Goal: Obtain resource: Download file/media

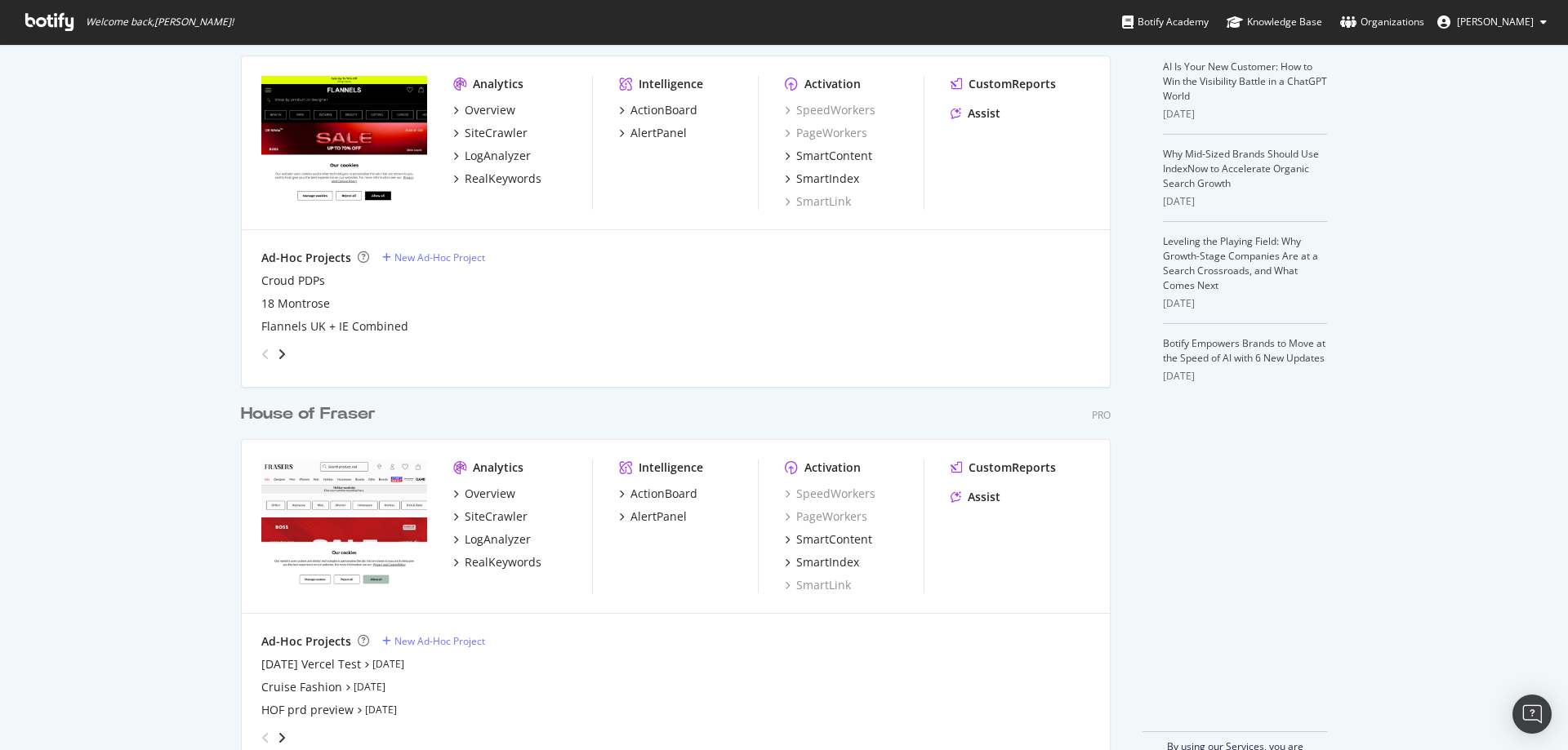
scroll to position [432, 0]
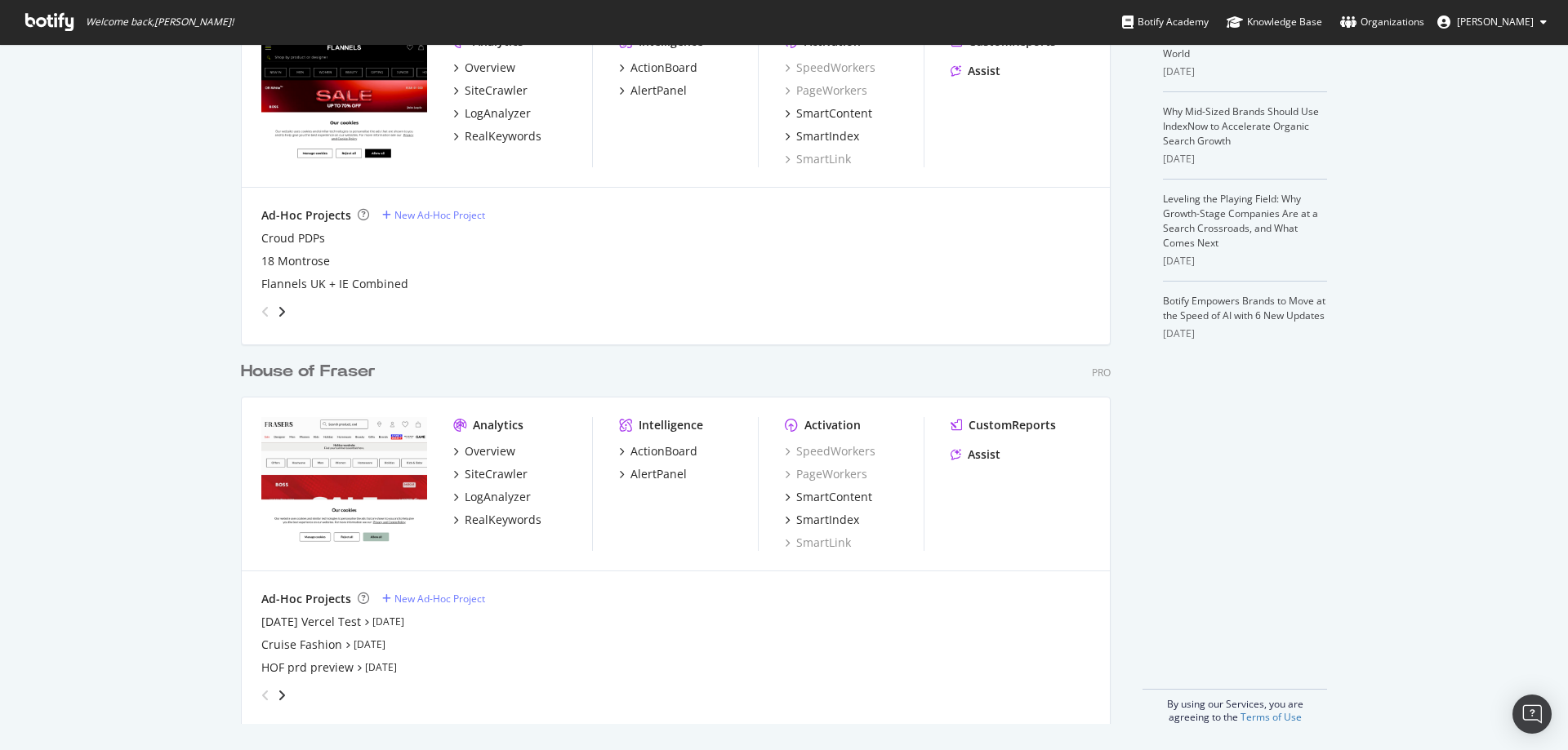
click at [285, 375] on div "House of Fraser" at bounding box center [308, 371] width 134 height 23
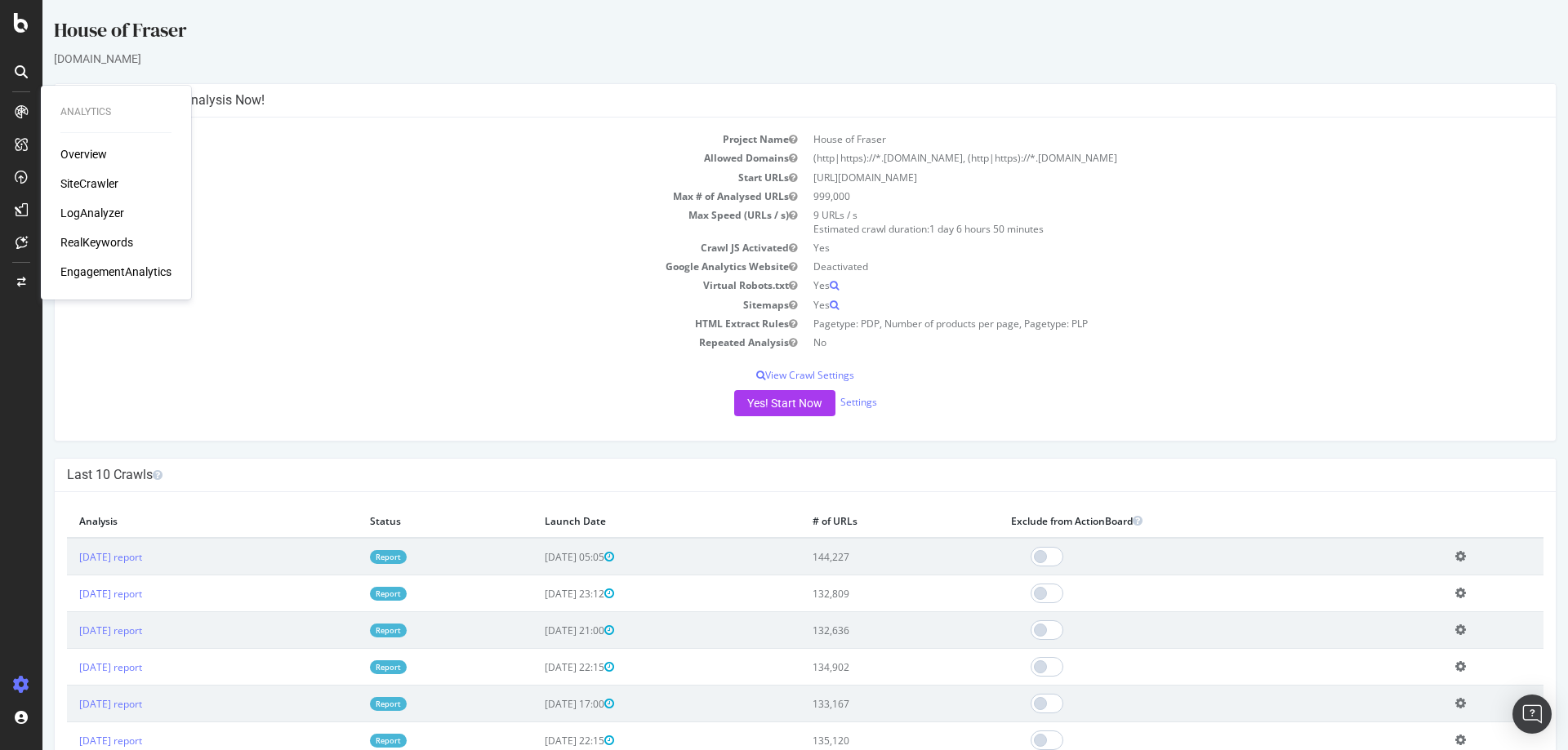
click at [19, 105] on icon at bounding box center [22, 112] width 13 height 13
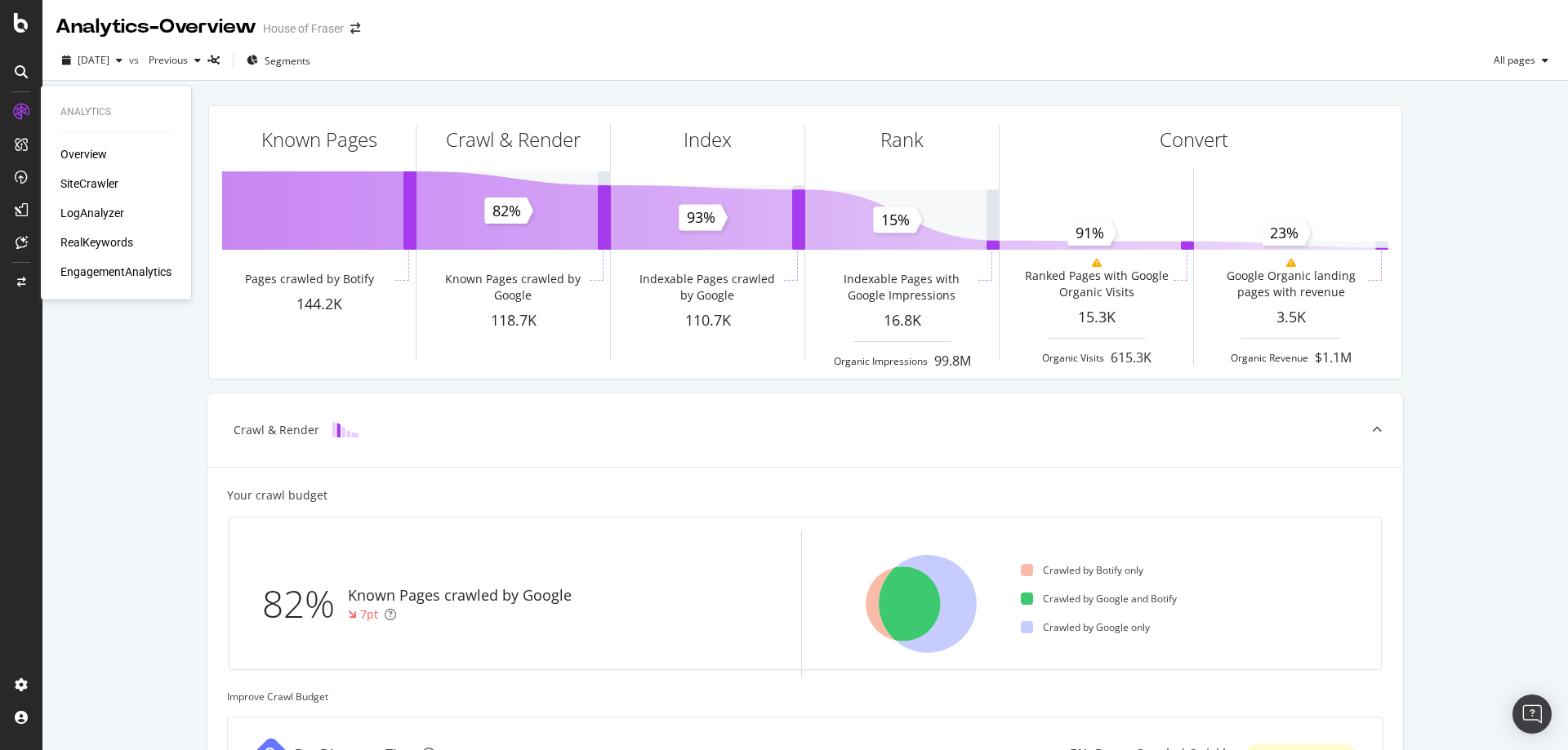
click at [96, 178] on div "SiteCrawler" at bounding box center [89, 183] width 58 height 16
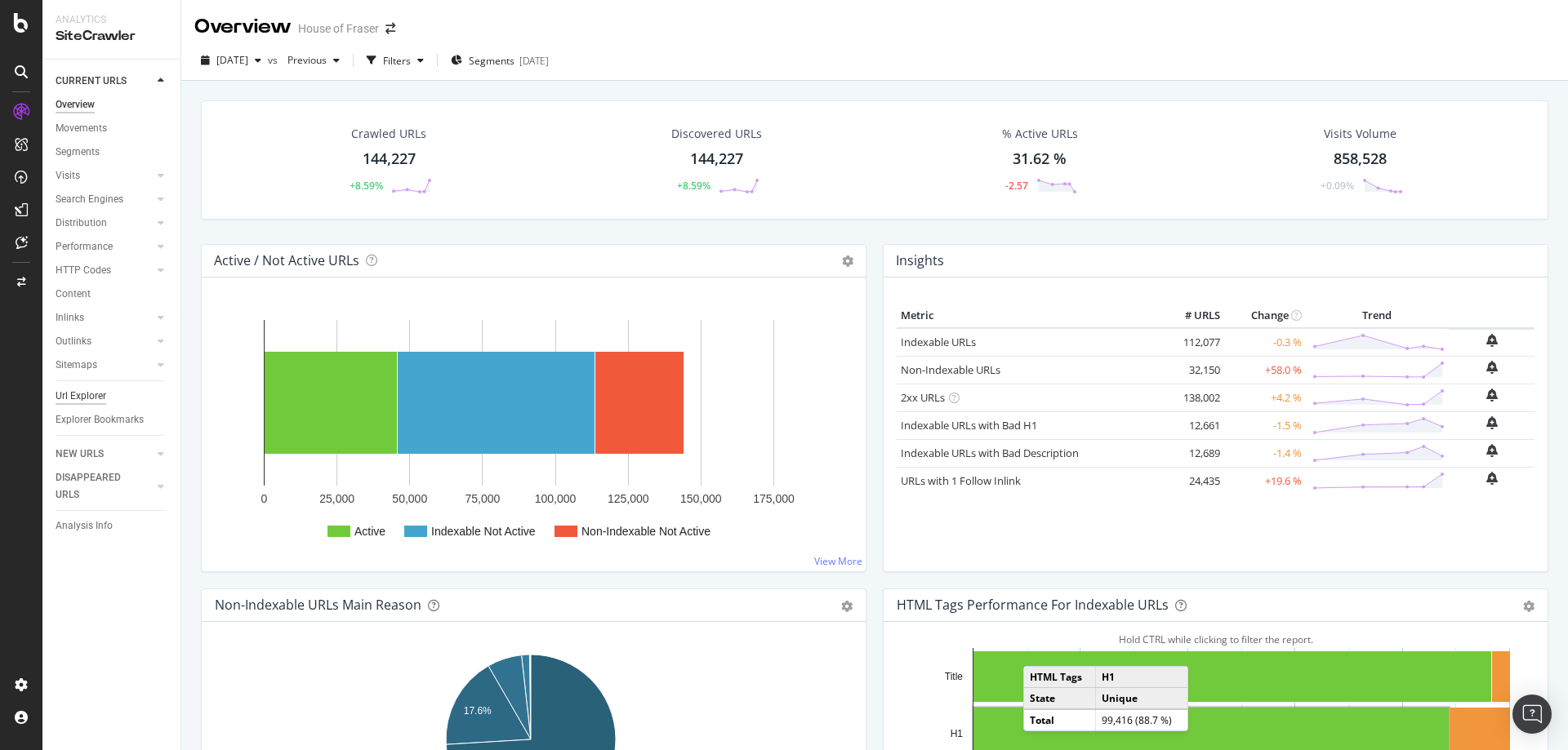
click at [83, 397] on div "Url Explorer" at bounding box center [81, 396] width 51 height 17
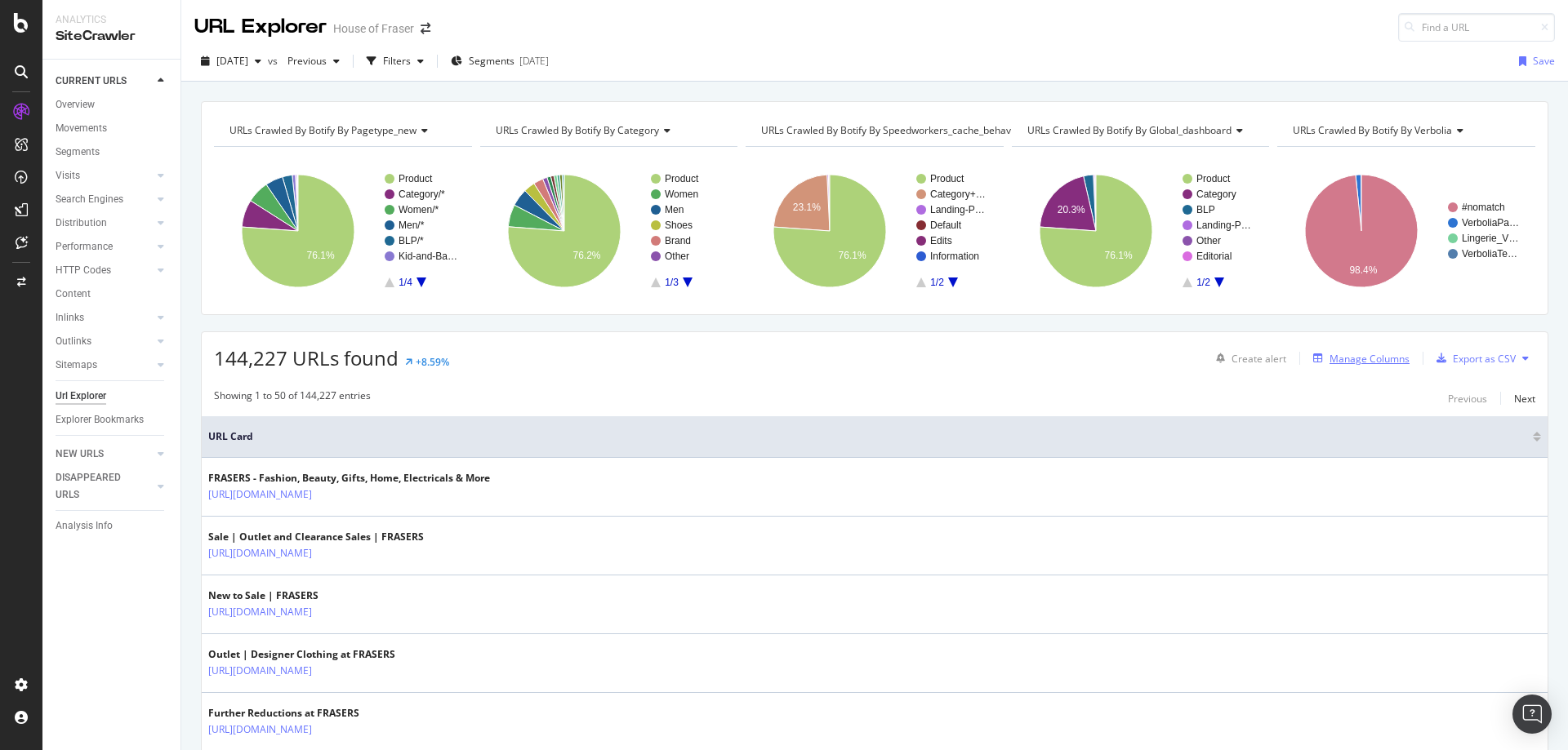
click at [1337, 353] on div "Manage Columns" at bounding box center [1369, 359] width 80 height 14
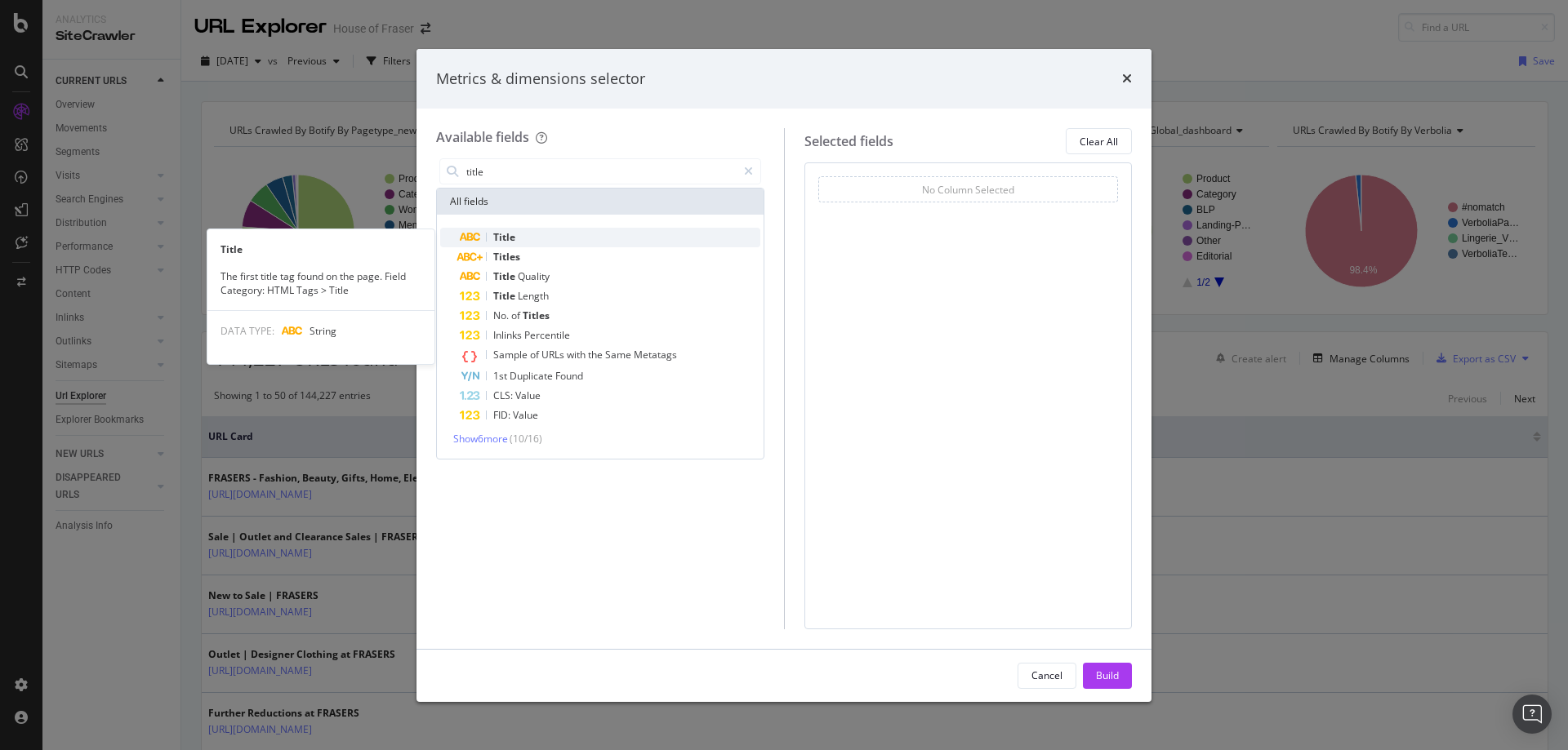
type input "title"
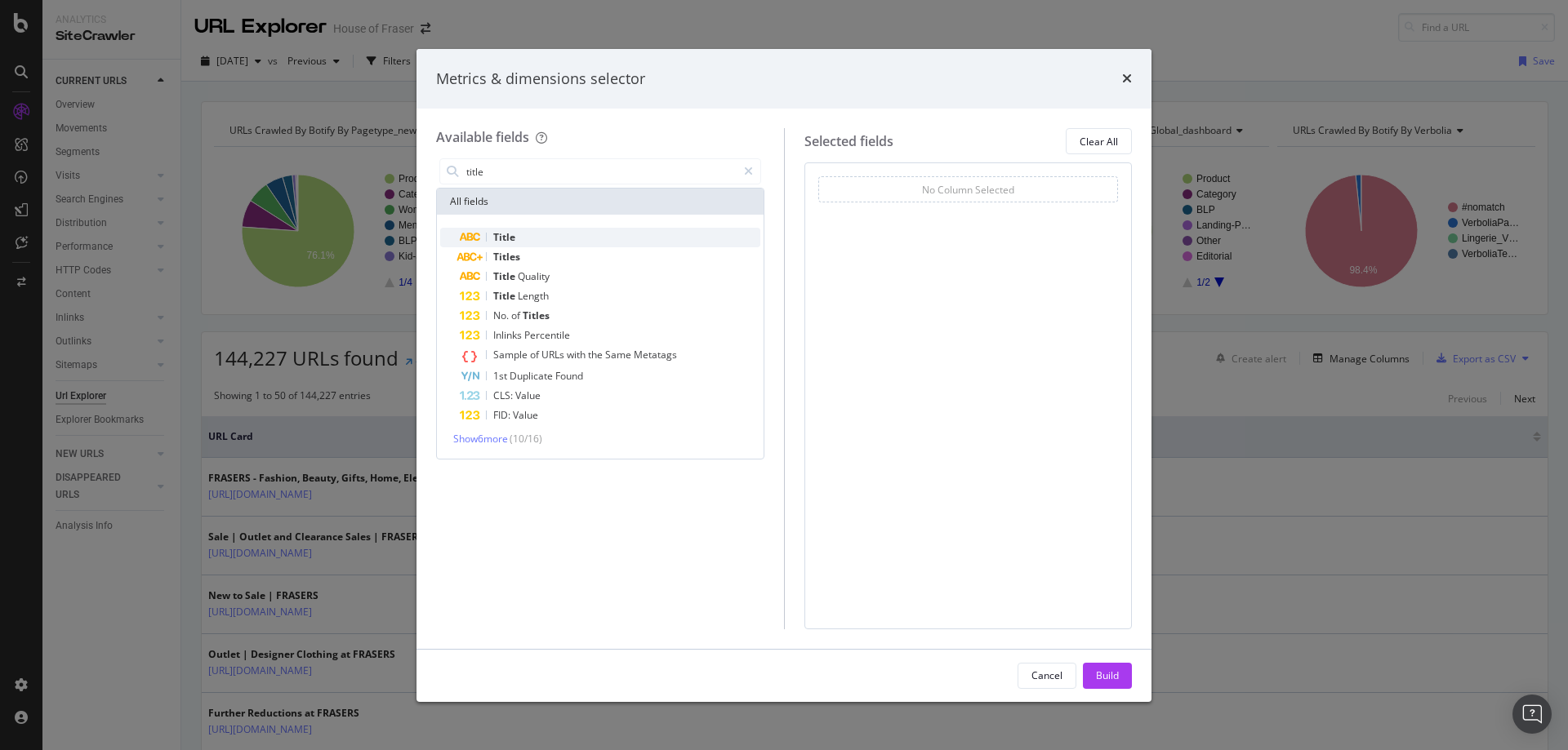
click at [514, 240] on span "Title" at bounding box center [503, 237] width 22 height 14
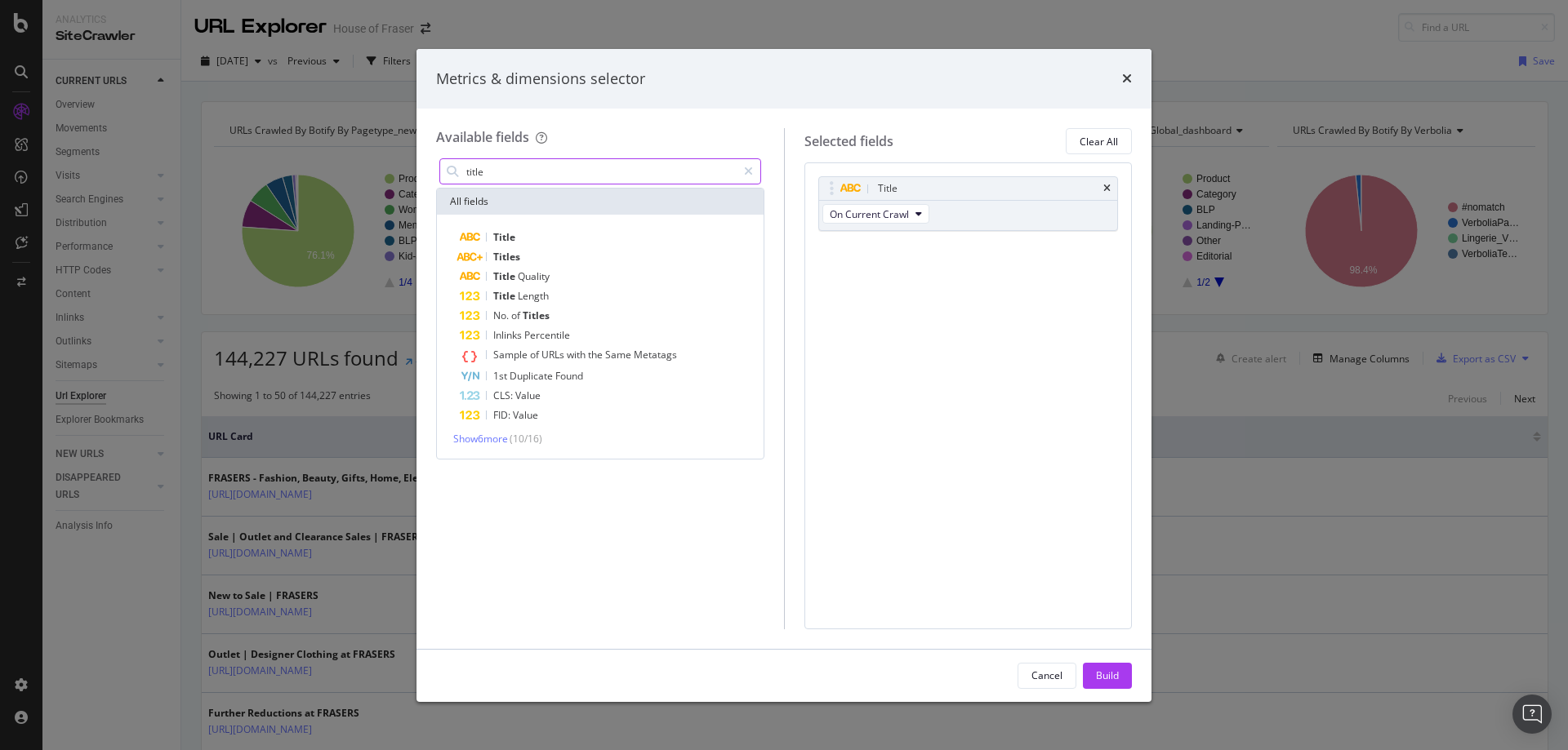
click at [526, 160] on input "title" at bounding box center [601, 172] width 272 height 24
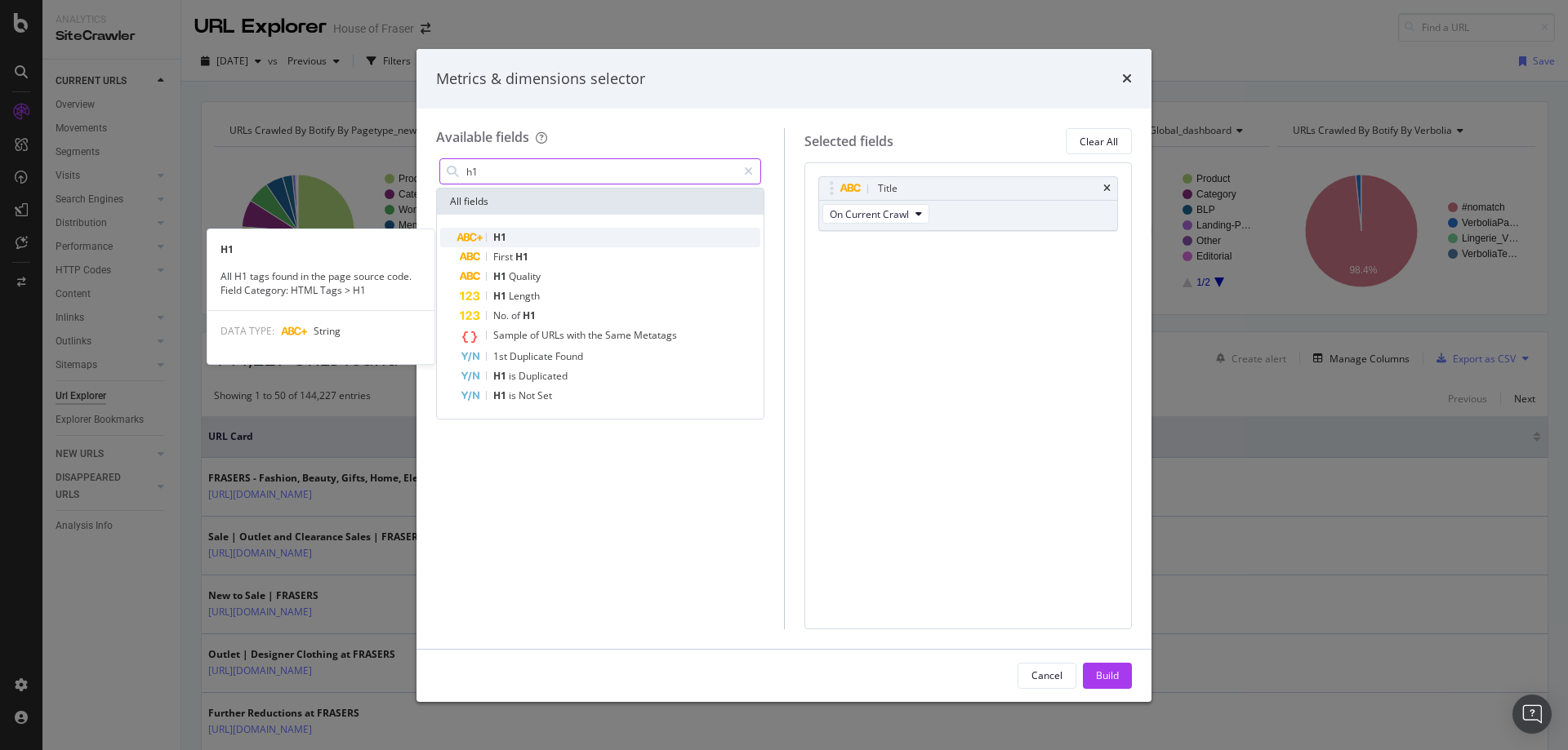
type input "h1"
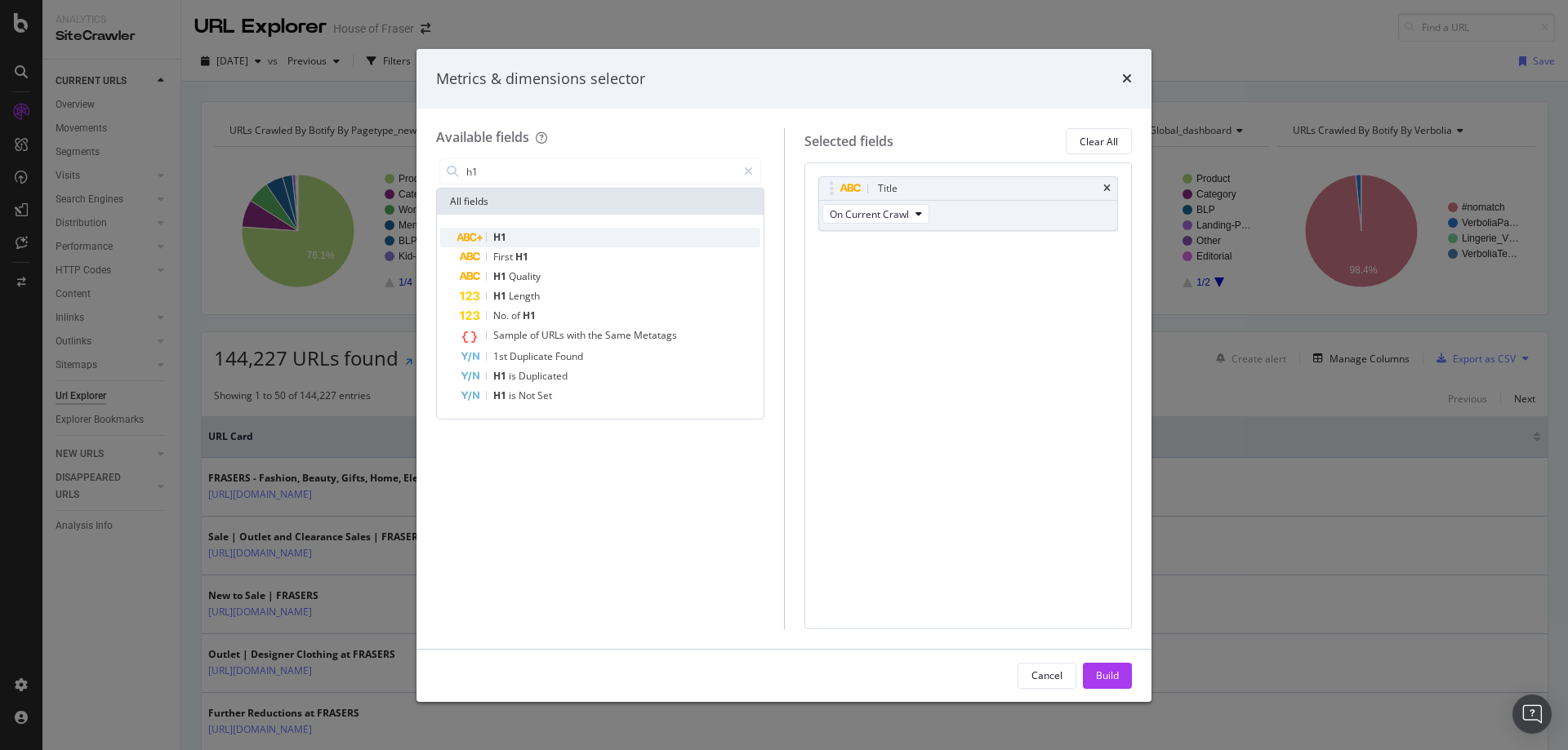
click at [501, 229] on div "H1" at bounding box center [610, 237] width 300 height 20
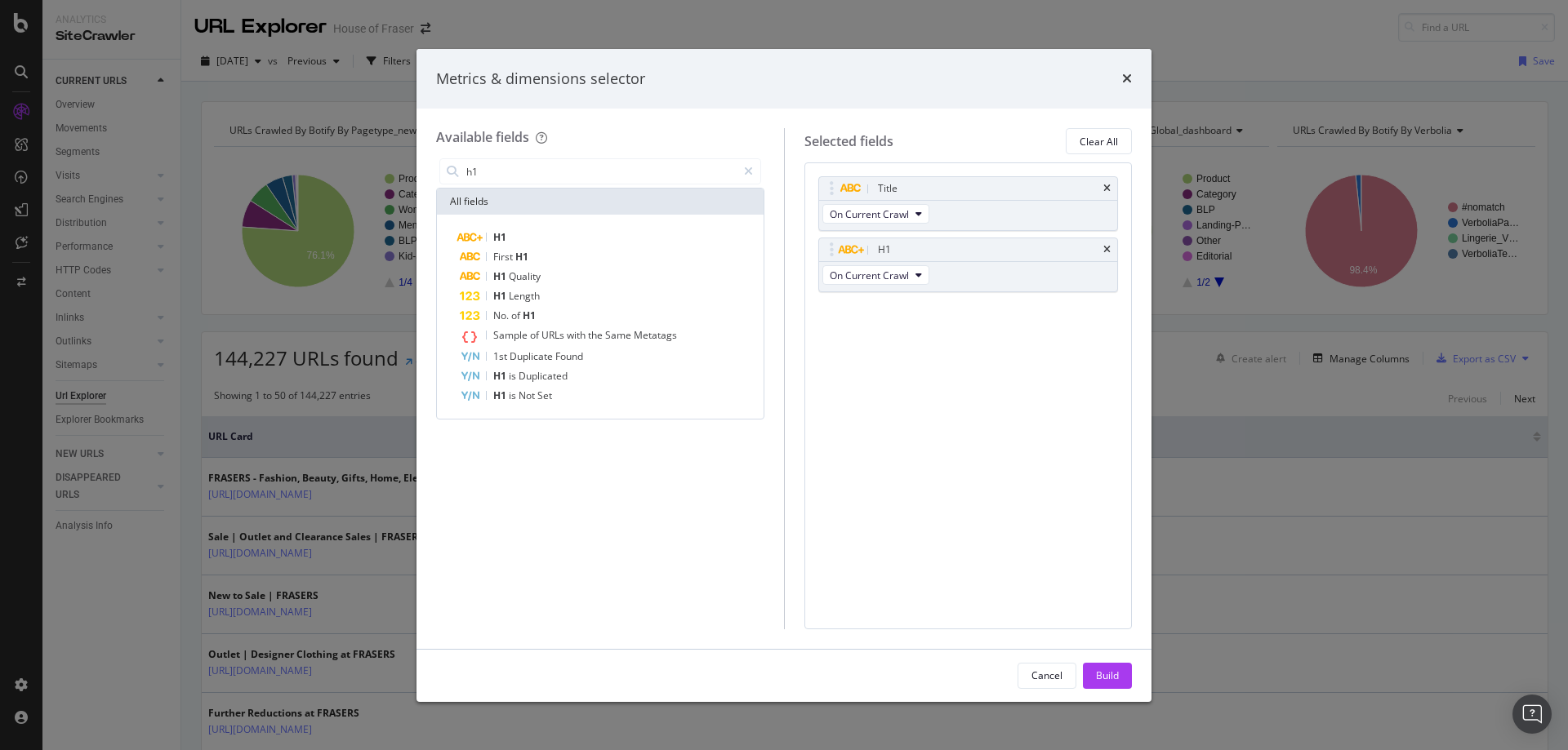
click at [525, 157] on div "h1" at bounding box center [600, 171] width 329 height 33
click at [525, 167] on input "h1" at bounding box center [601, 172] width 272 height 24
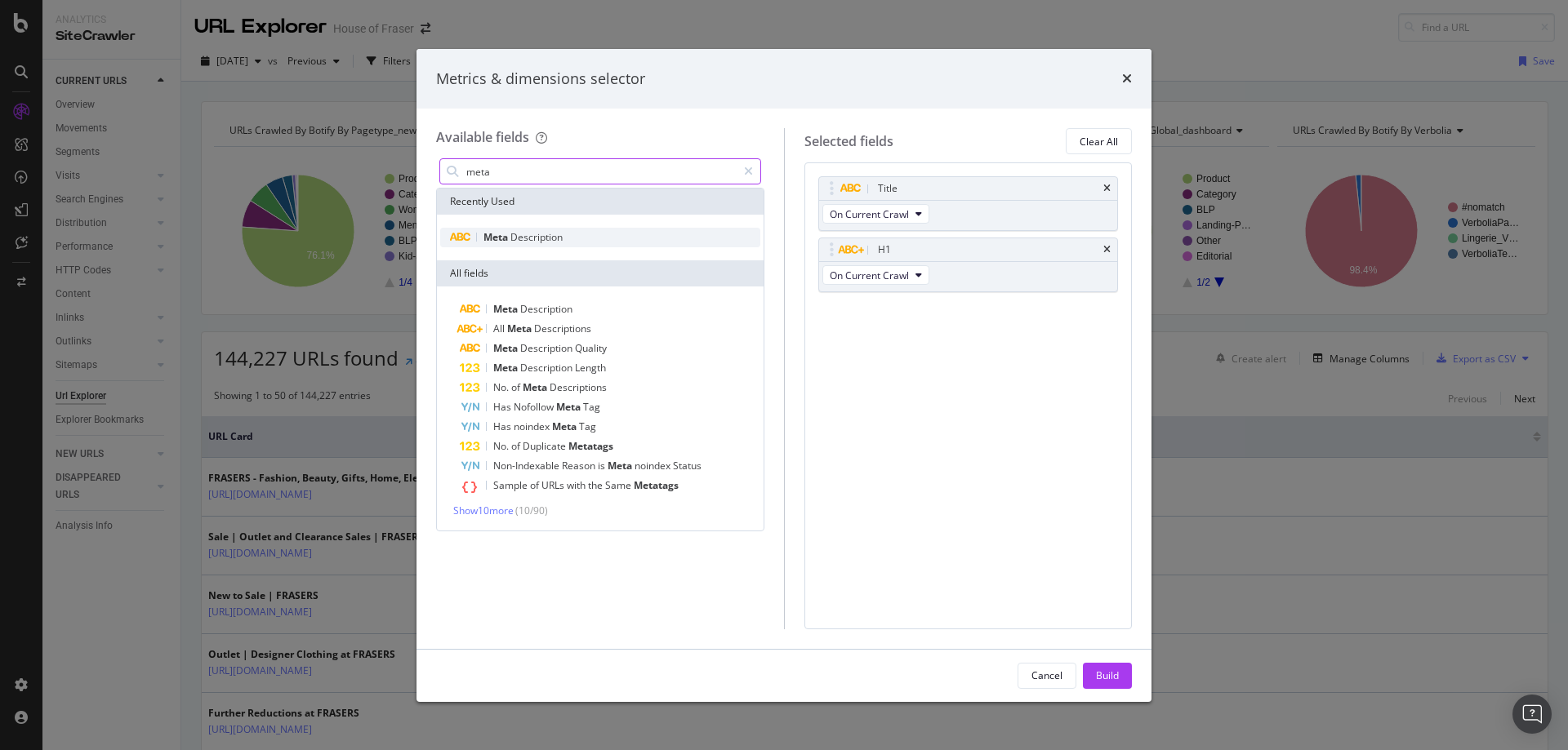
type input "meta"
click at [514, 234] on span "Description" at bounding box center [536, 237] width 53 height 14
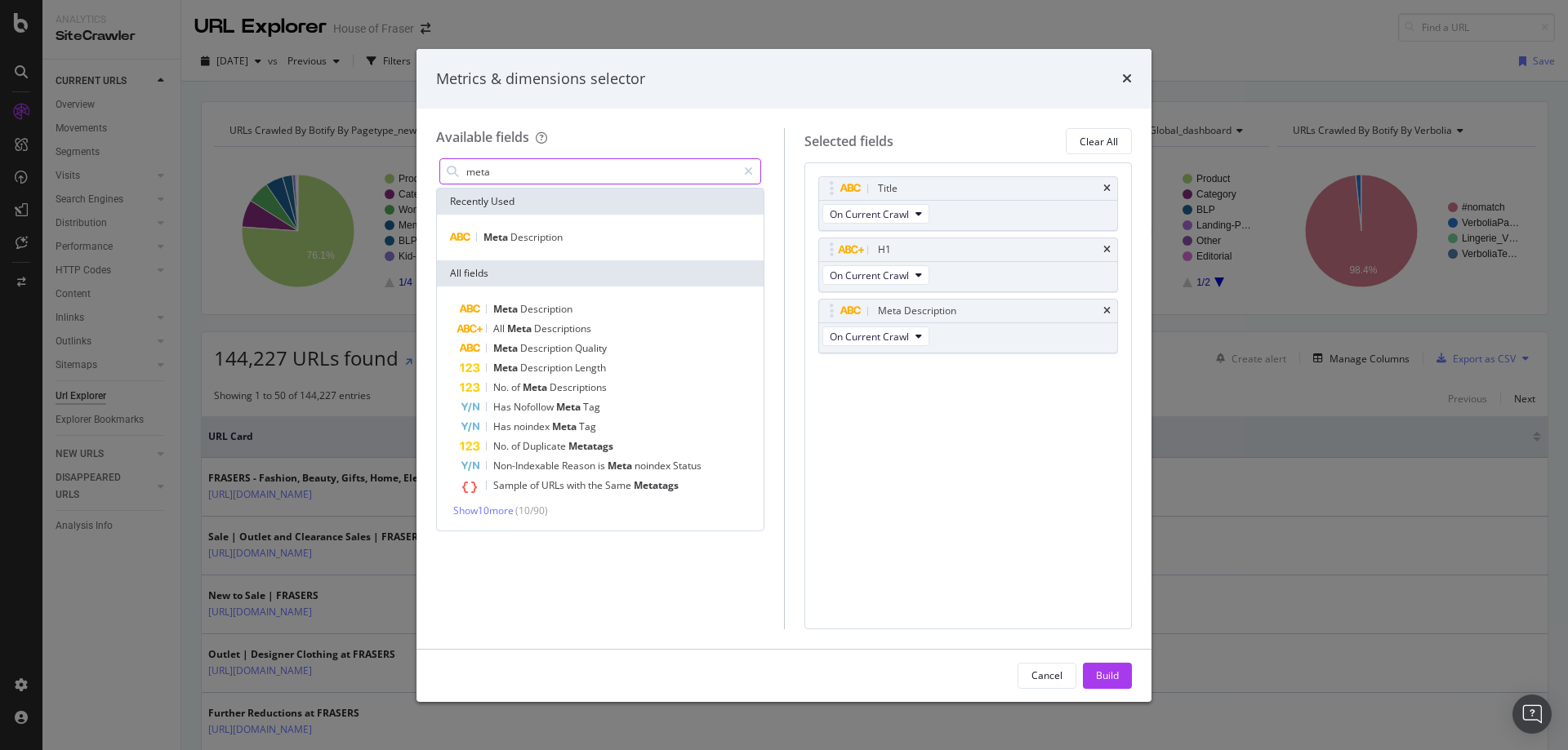
click at [520, 178] on input "meta" at bounding box center [601, 172] width 272 height 24
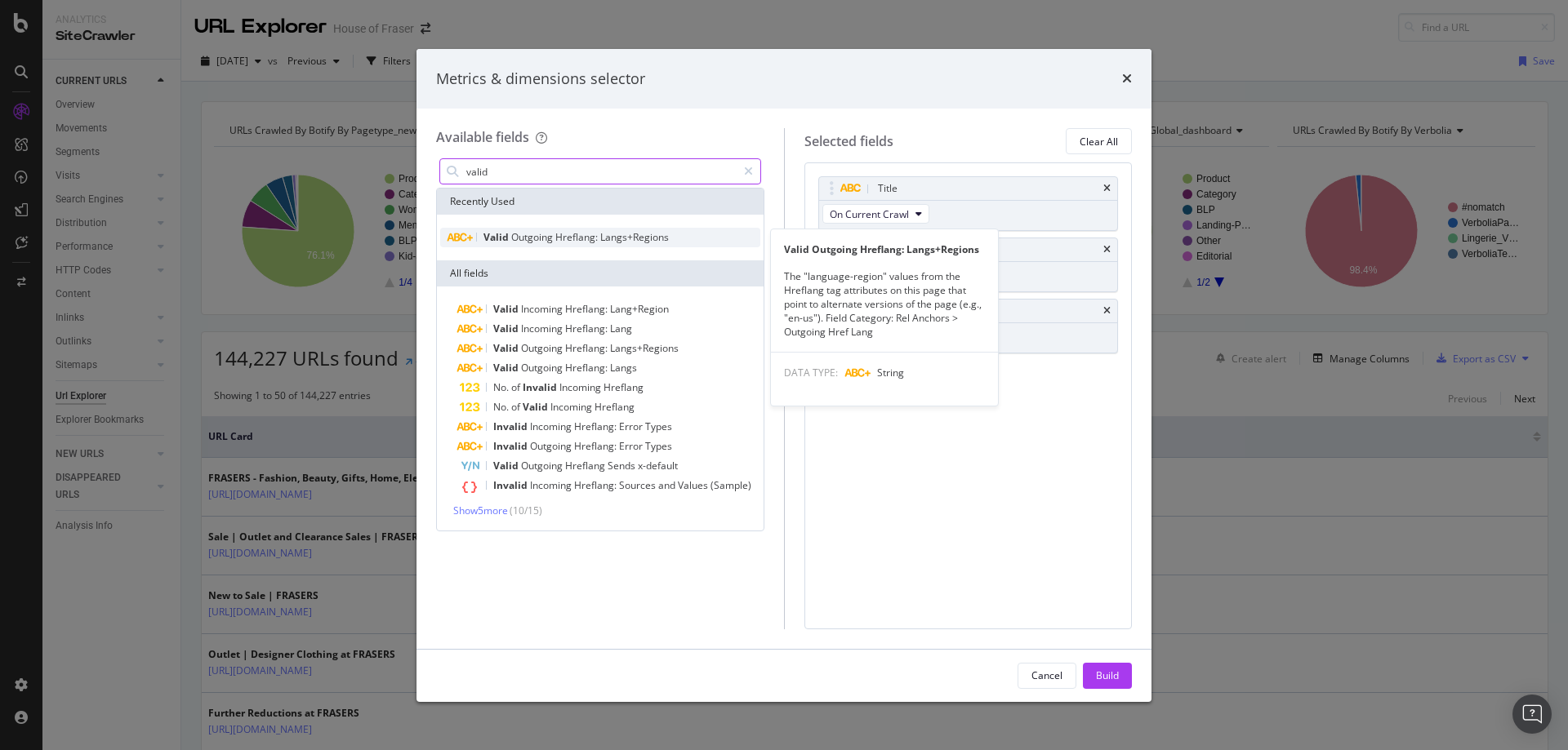
type input "valid"
click at [524, 233] on span "Outgoing" at bounding box center [532, 237] width 44 height 14
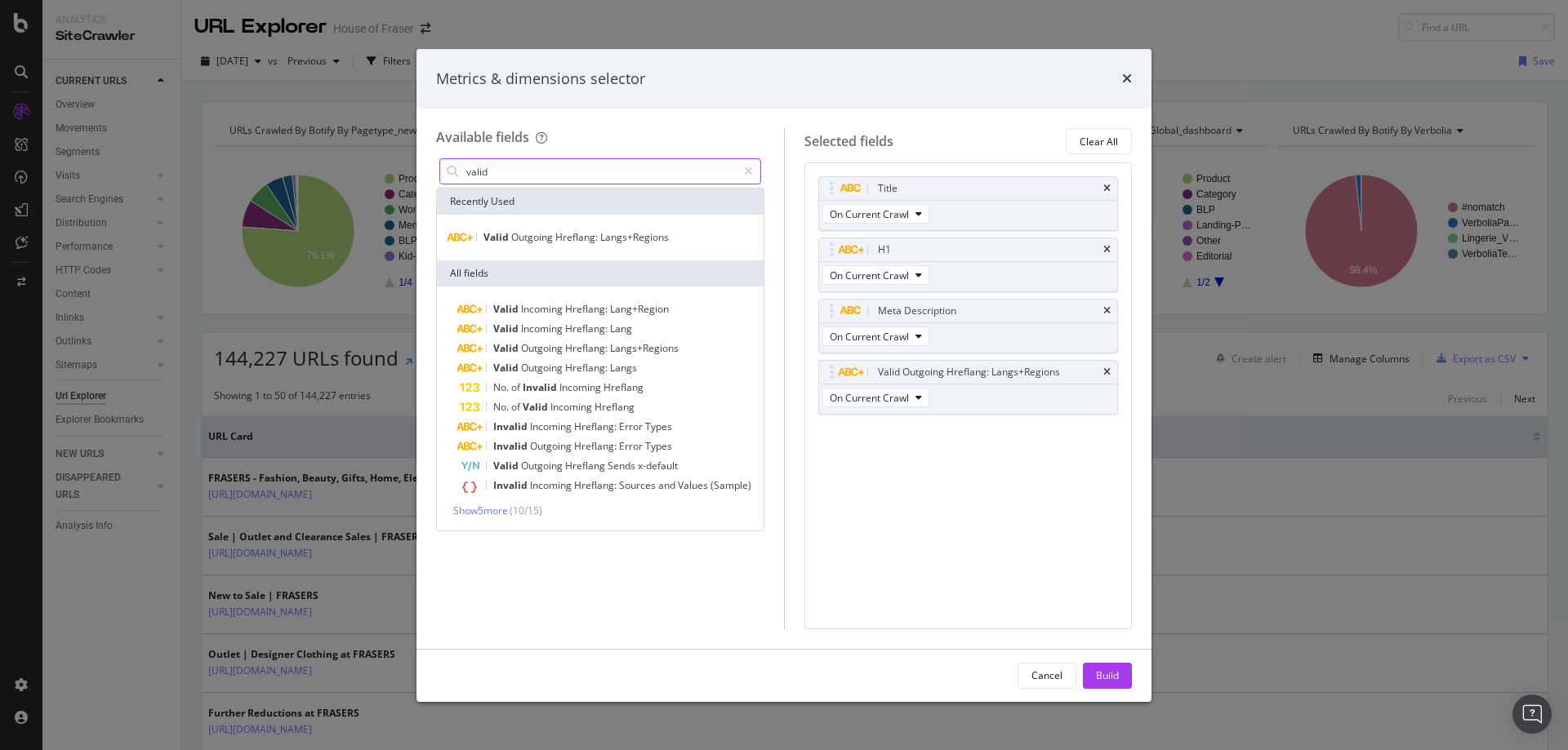
click at [522, 170] on input "valid" at bounding box center [601, 172] width 272 height 24
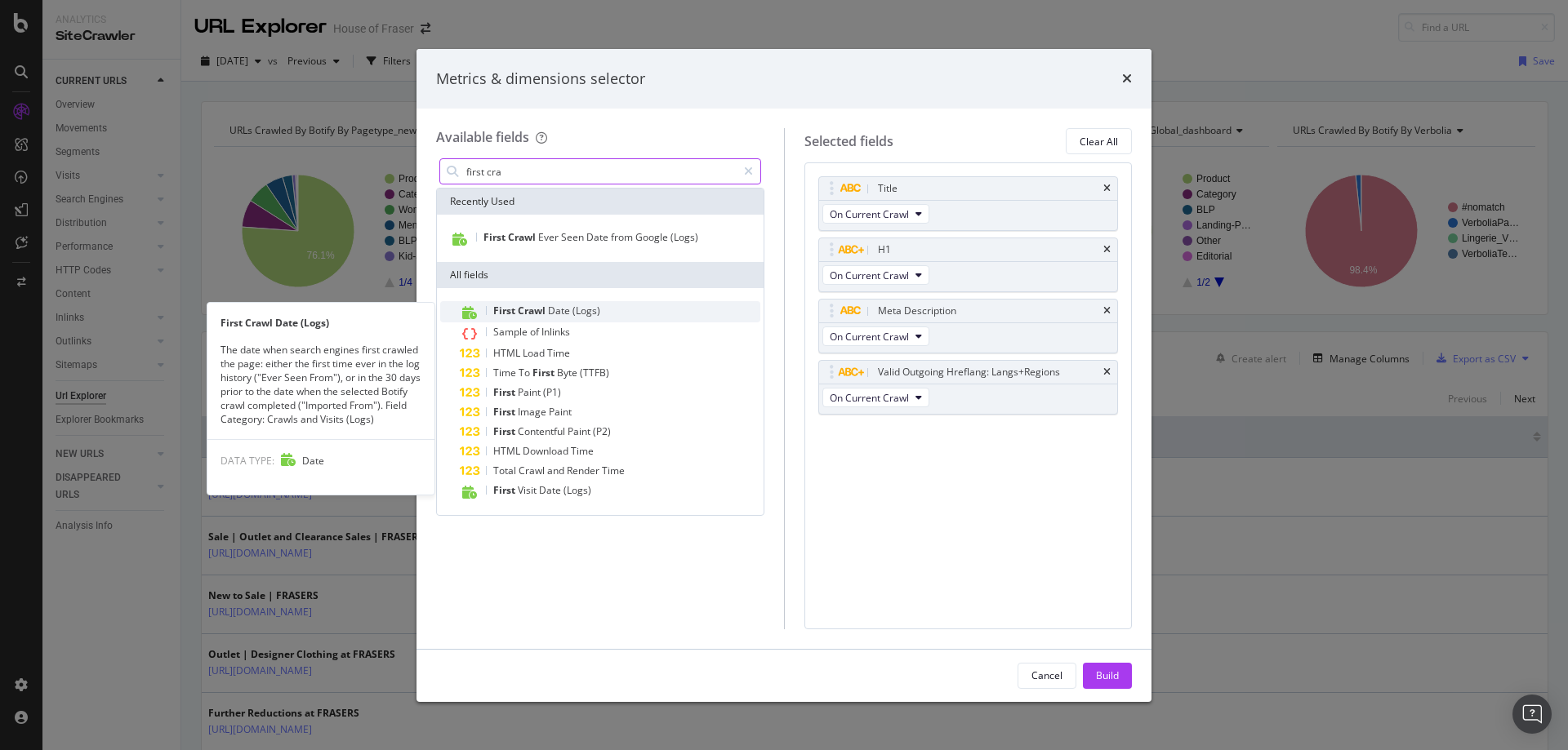
type input "first cra"
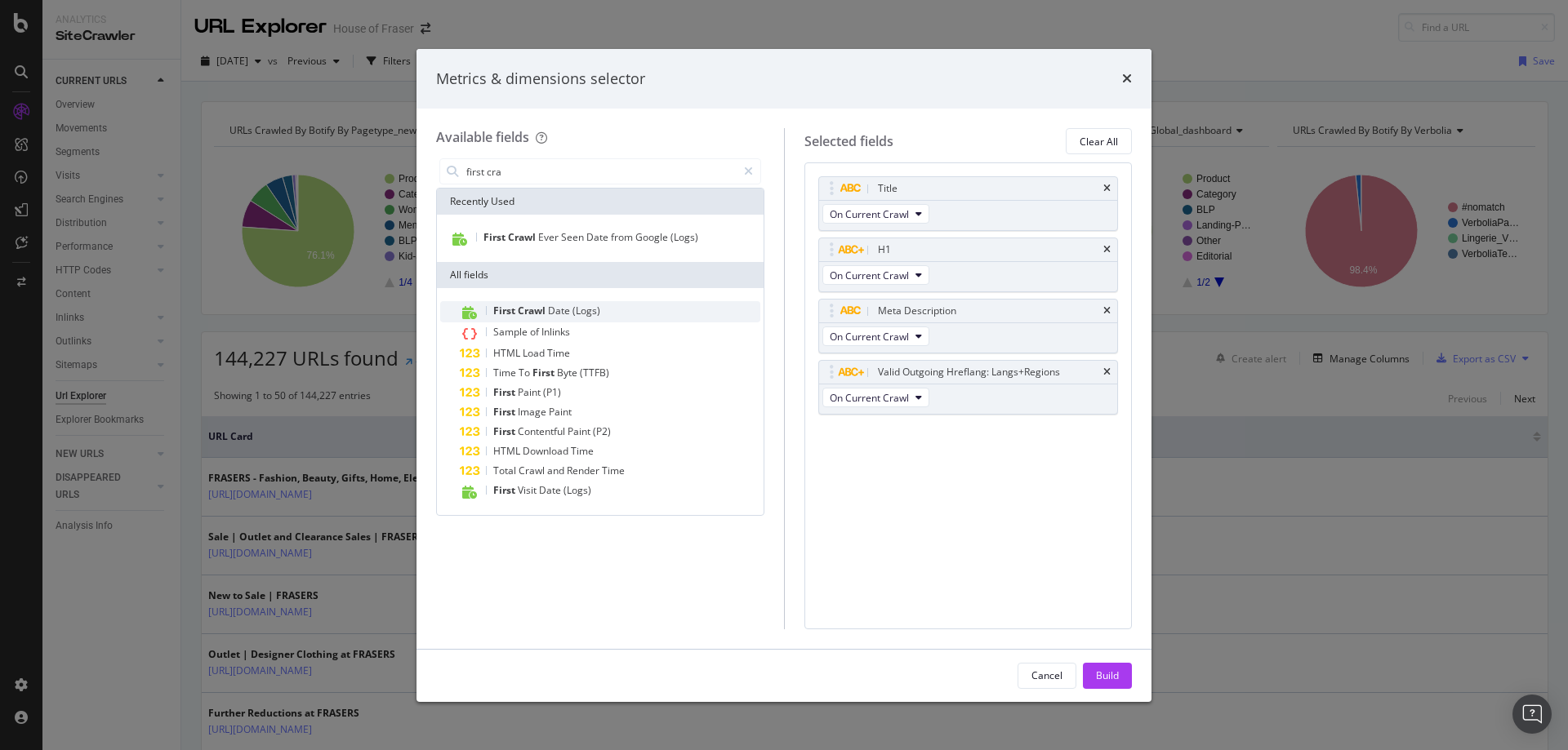
click at [525, 305] on span "Crawl" at bounding box center [532, 310] width 30 height 14
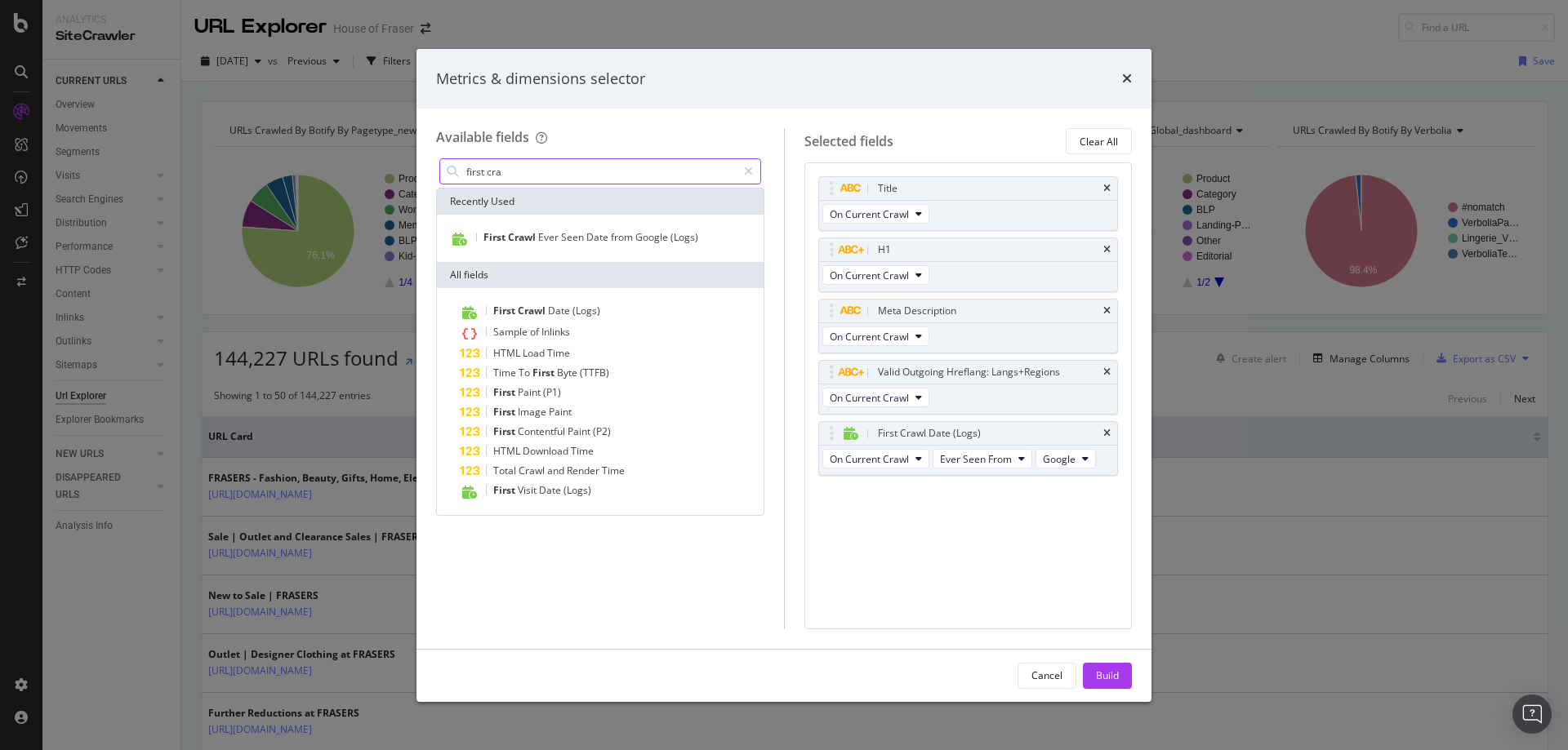
click at [523, 181] on input "first cra" at bounding box center [601, 172] width 272 height 24
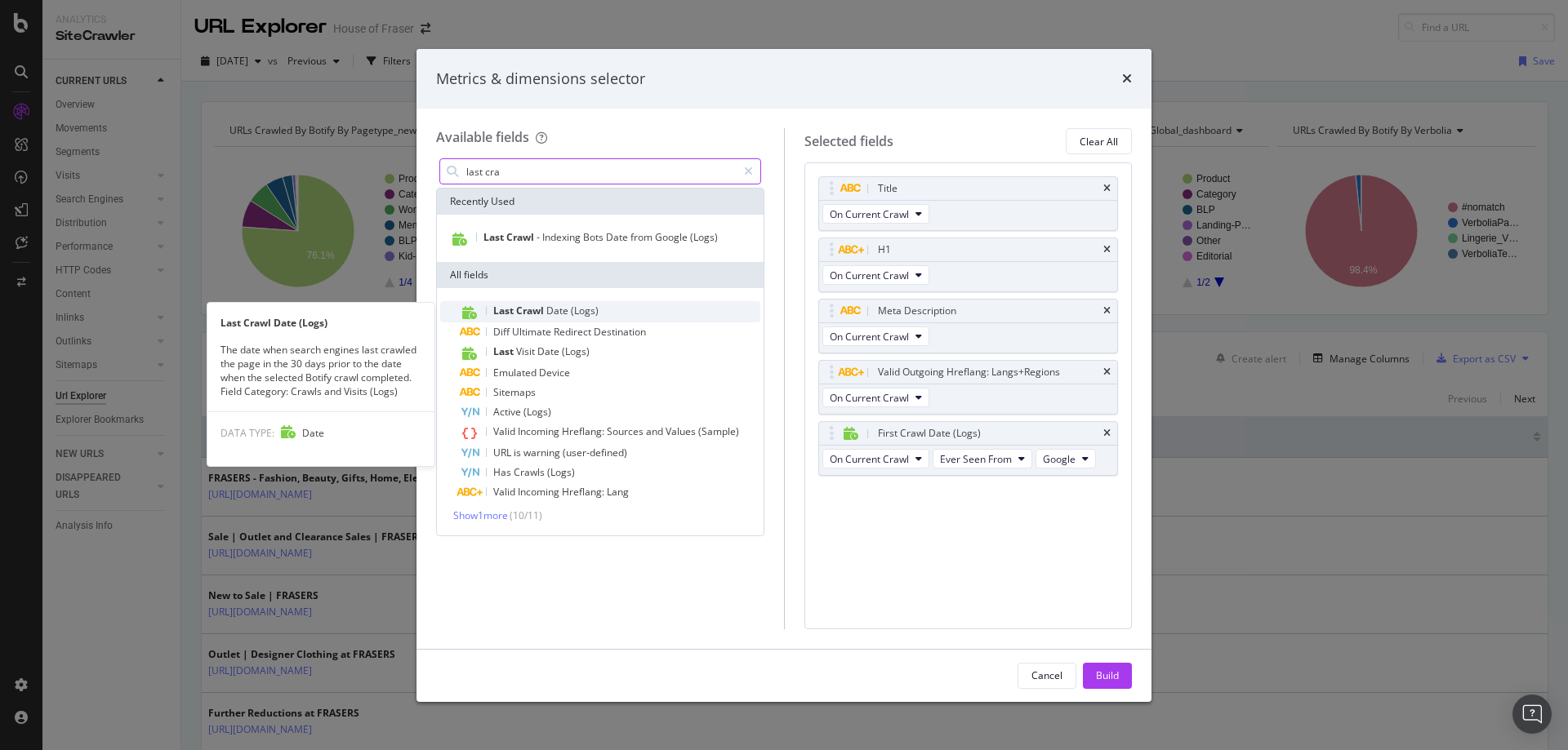
type input "last cra"
click at [523, 311] on span "Crawl" at bounding box center [531, 310] width 30 height 14
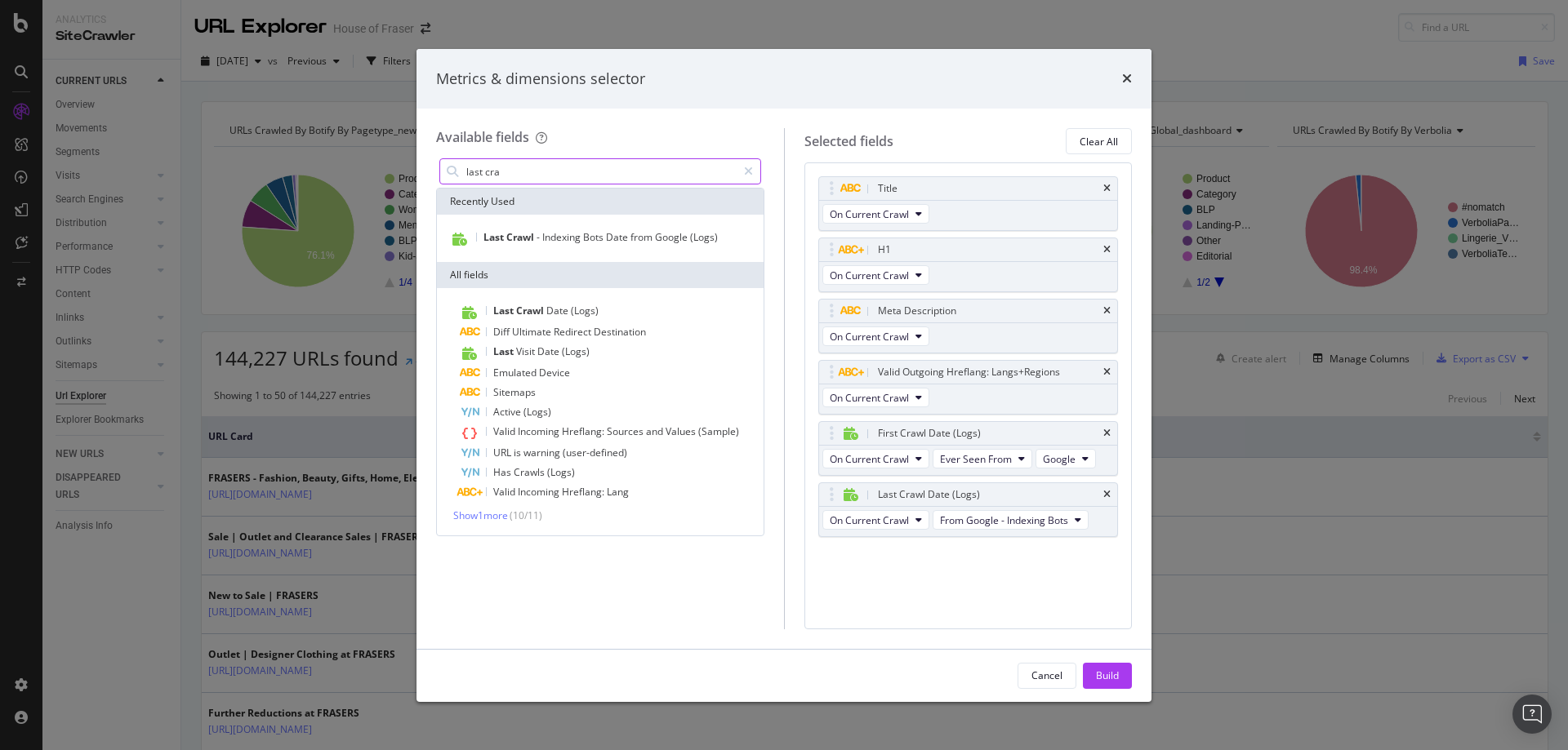
click at [529, 178] on input "last cra" at bounding box center [601, 172] width 272 height 24
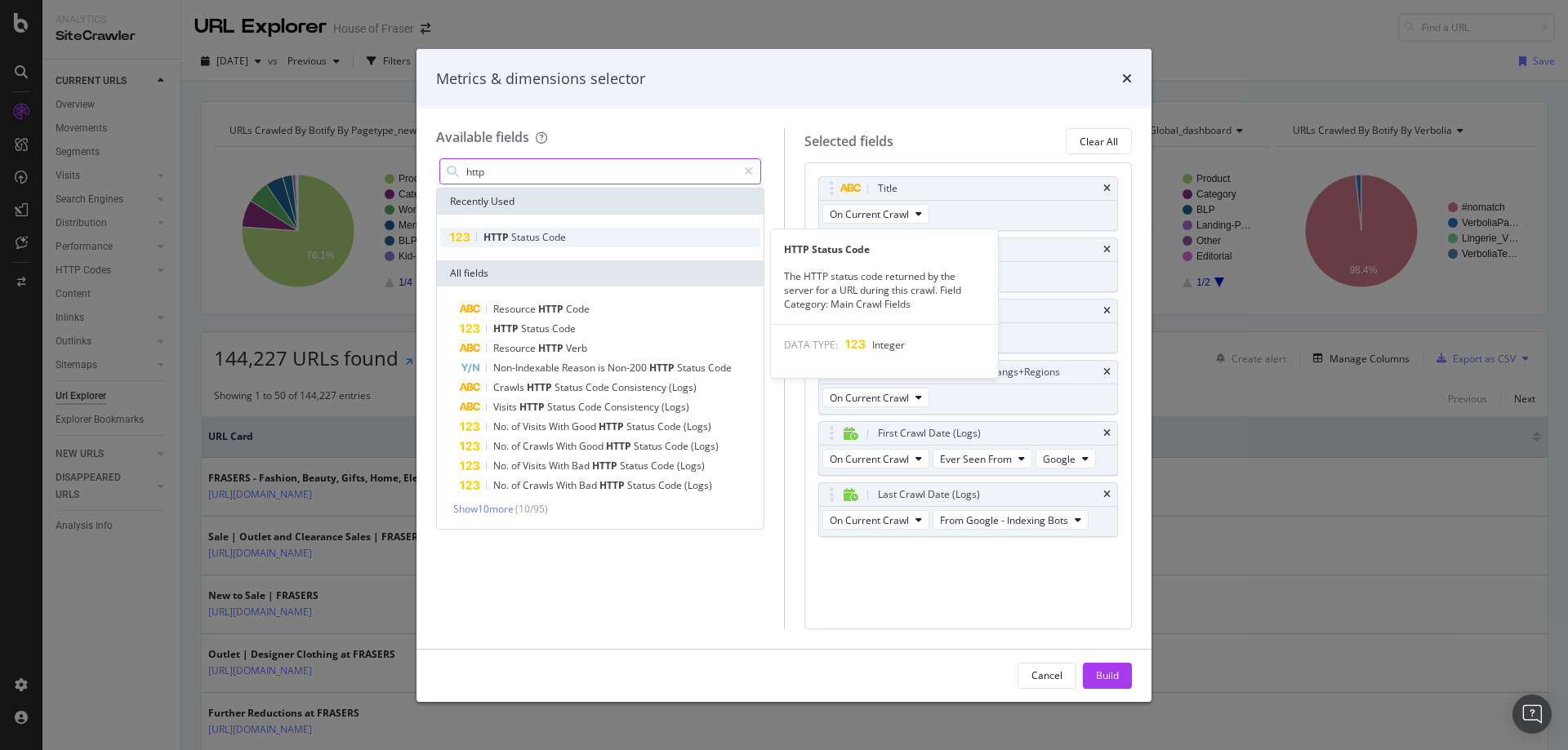
type input "http"
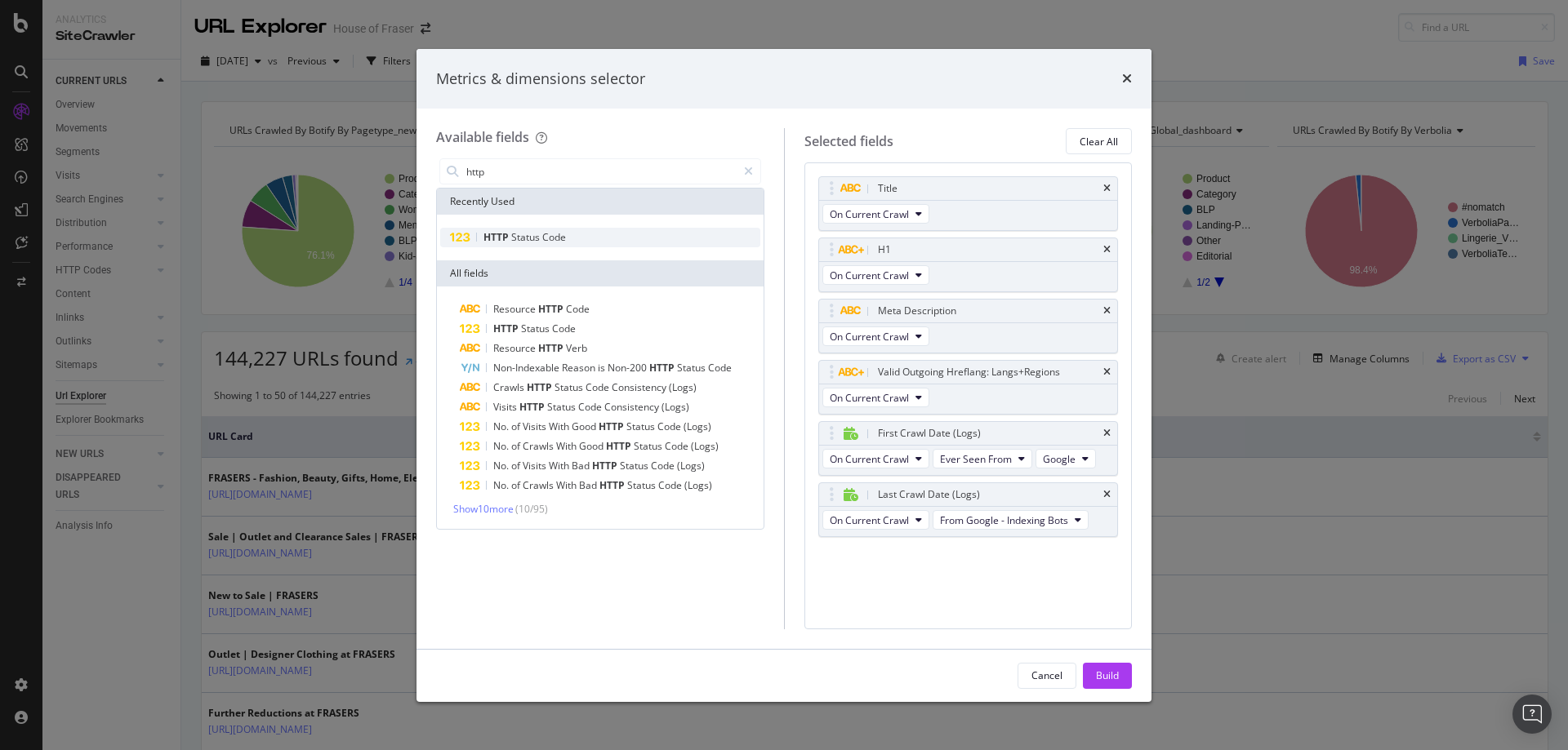
click at [518, 235] on span "Status" at bounding box center [526, 237] width 31 height 14
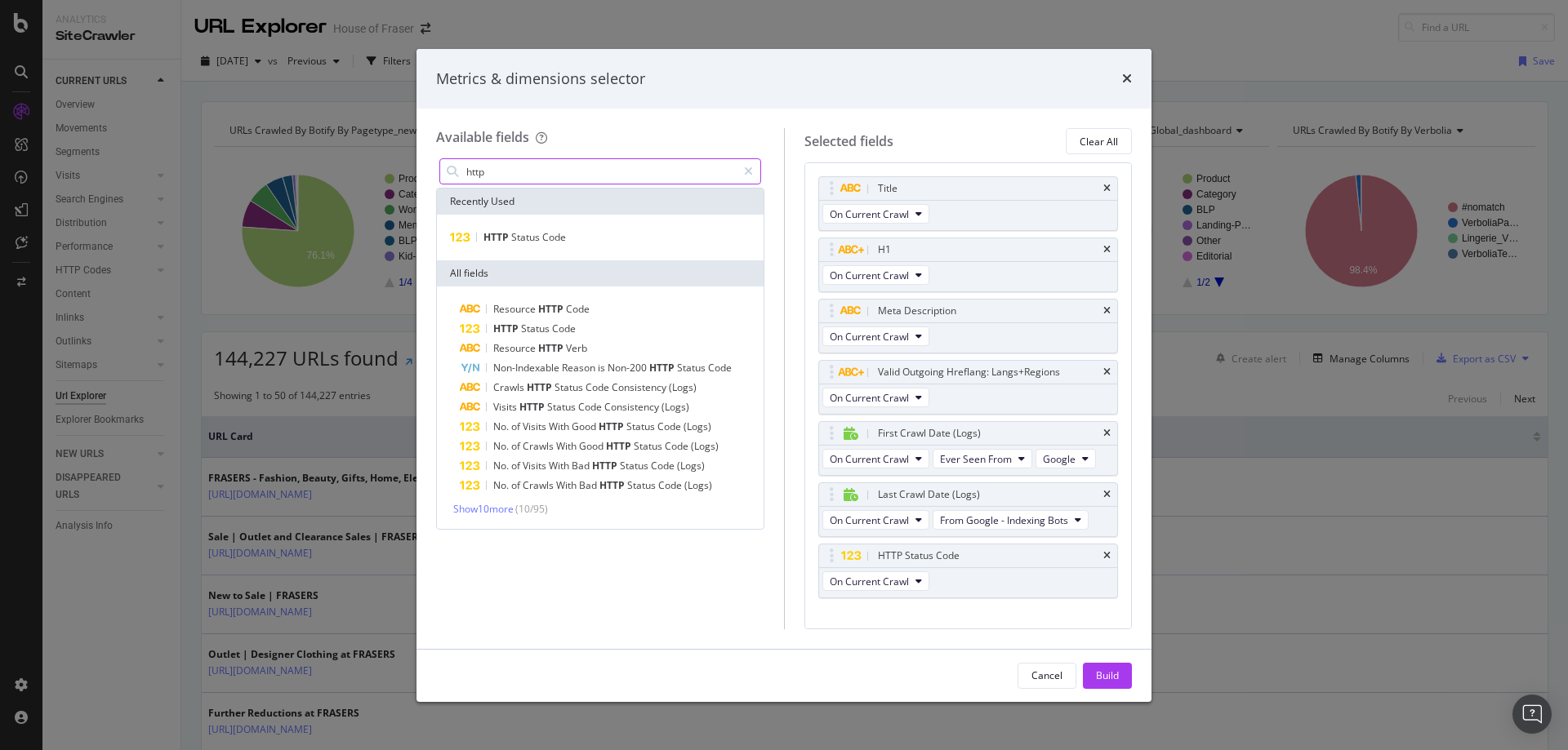
click at [552, 175] on input "http" at bounding box center [601, 172] width 272 height 24
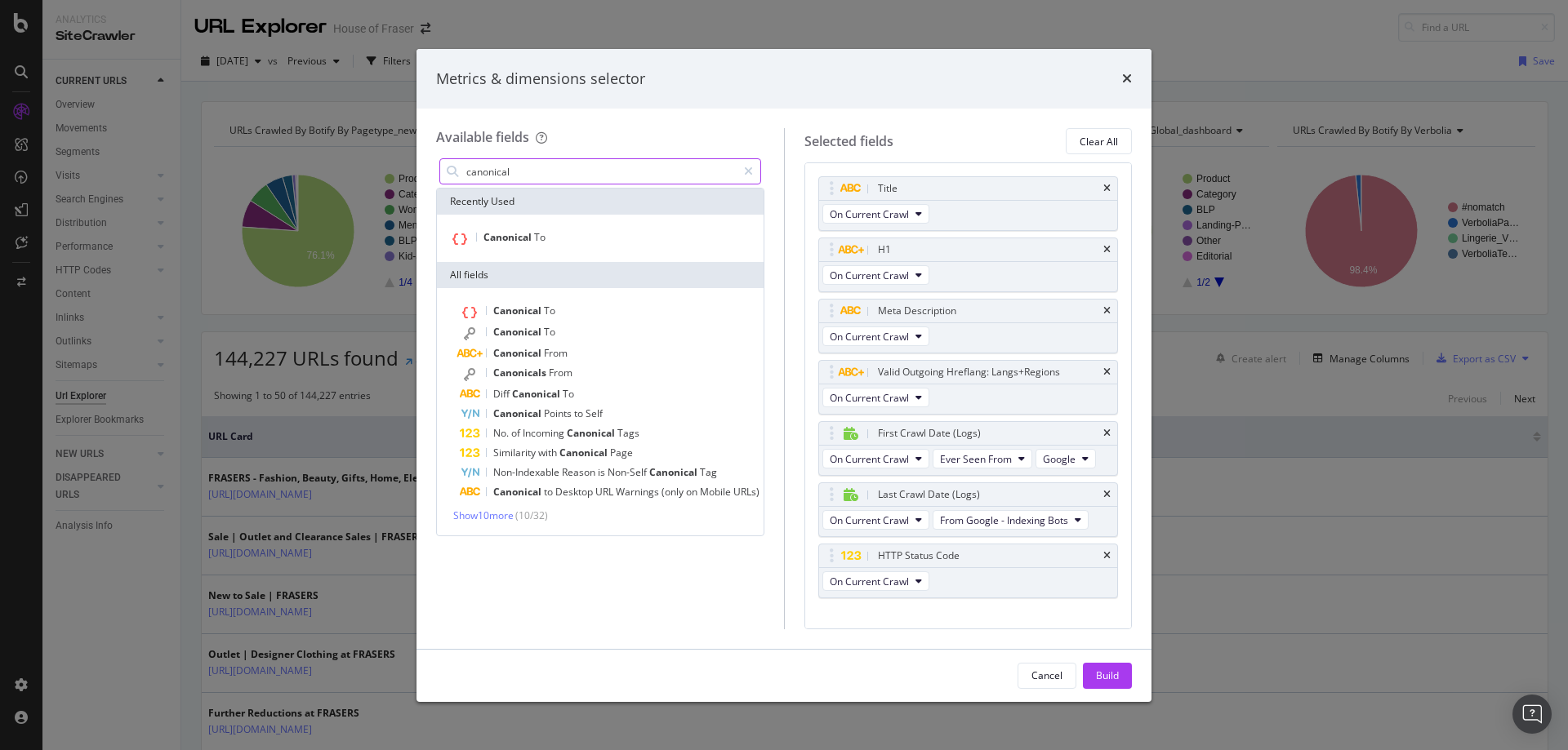
type input "canonical"
click at [576, 237] on div "Canonical To" at bounding box center [600, 238] width 320 height 22
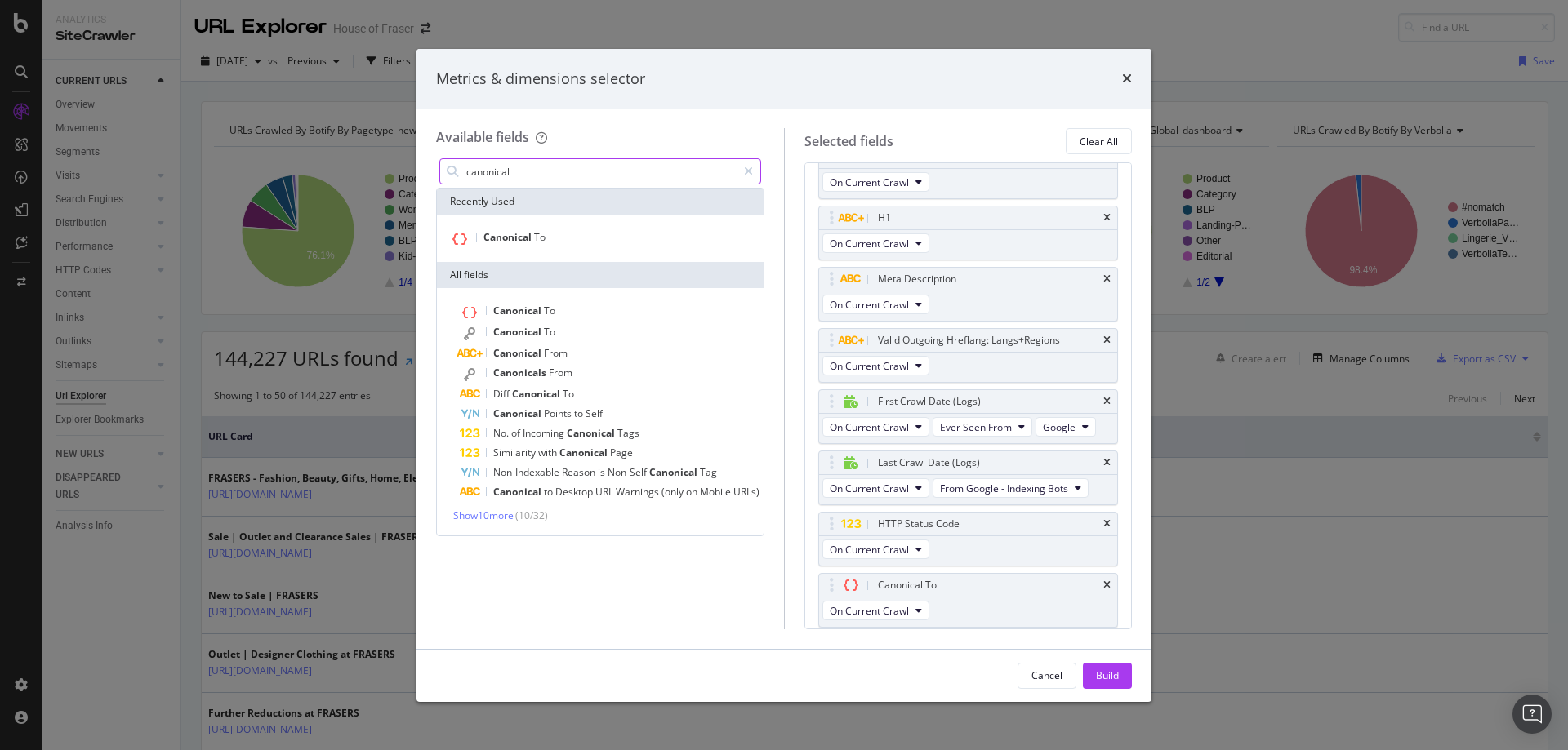
click at [542, 174] on input "canonical" at bounding box center [601, 172] width 272 height 24
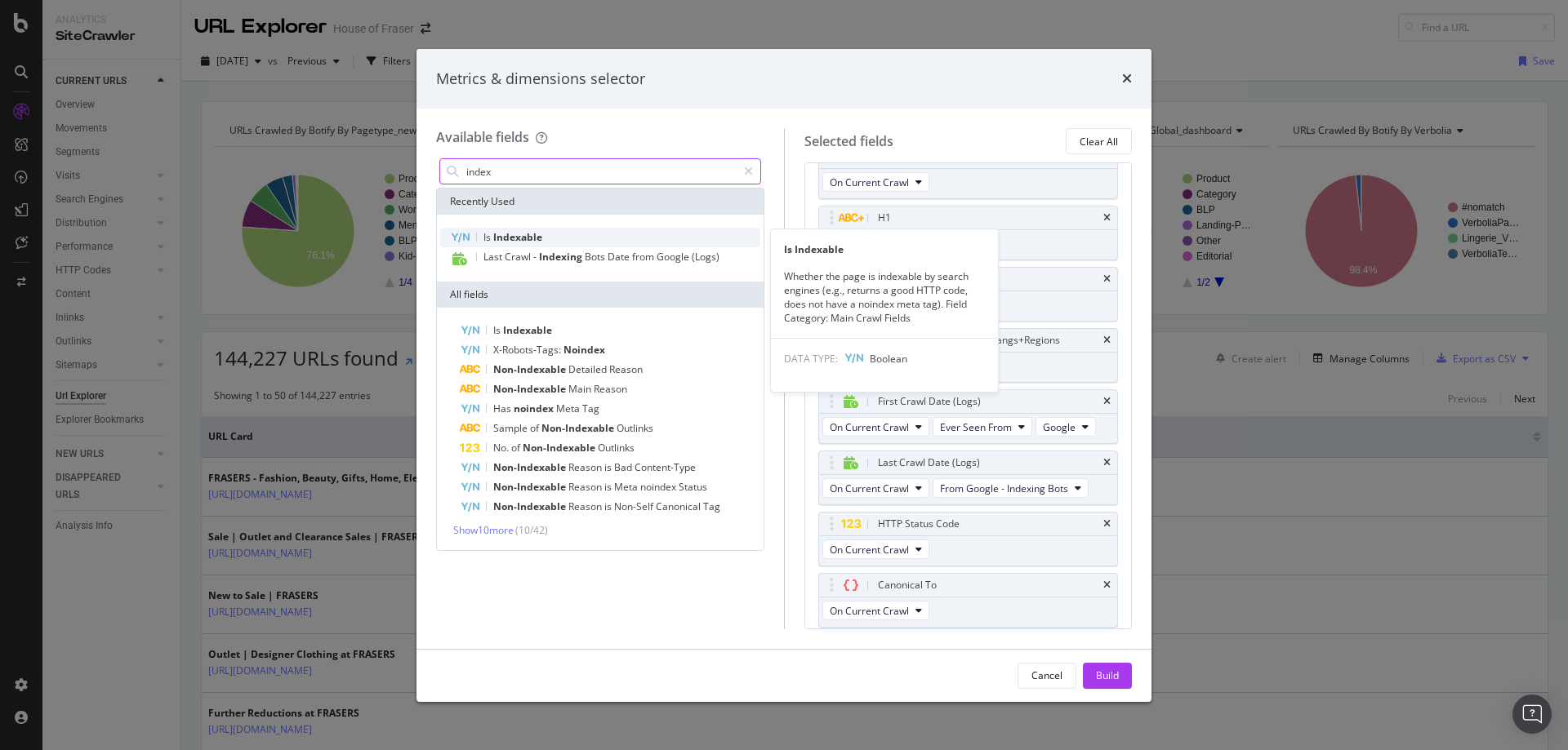
type input "index"
click at [516, 231] on span "Indexable" at bounding box center [517, 237] width 49 height 14
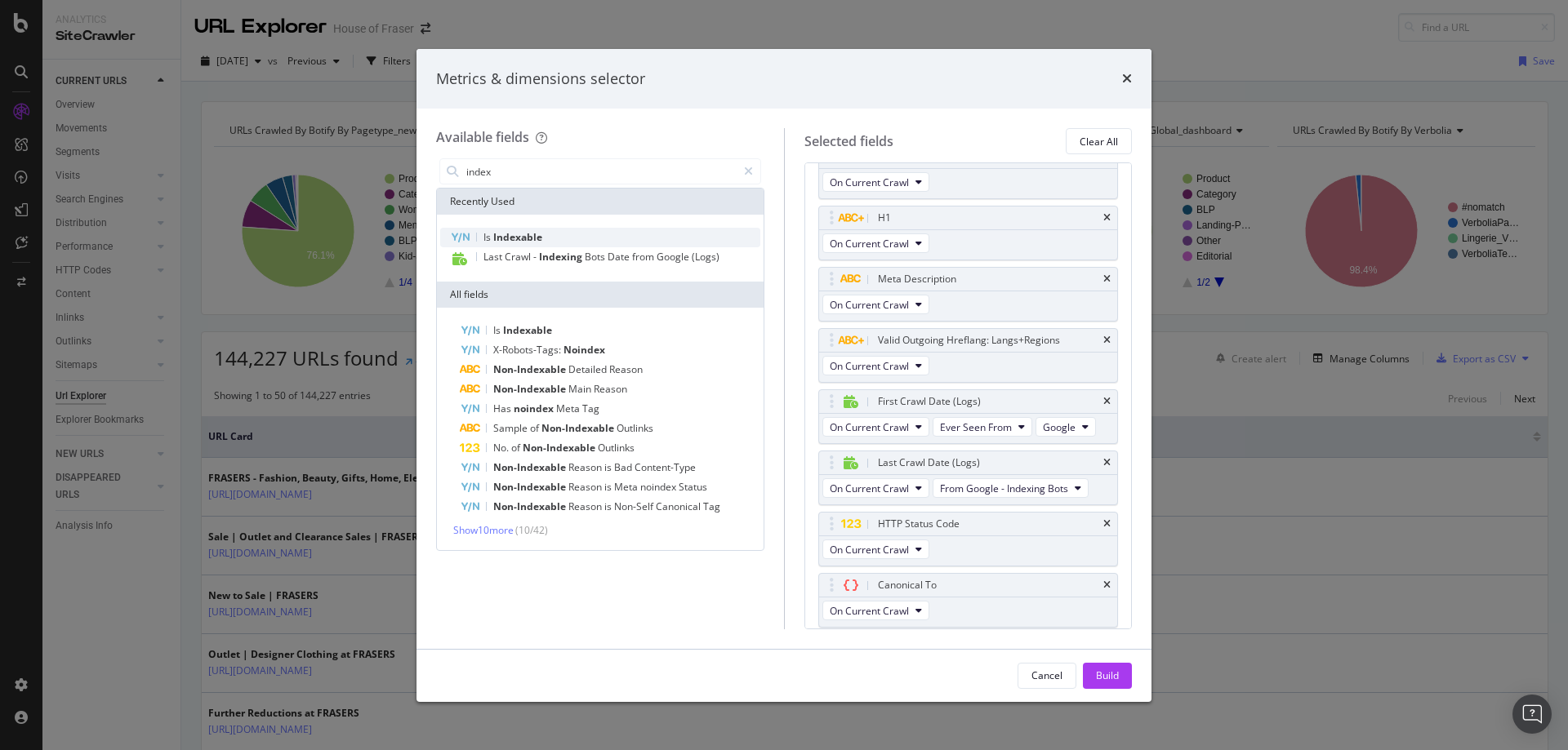
scroll to position [93, 0]
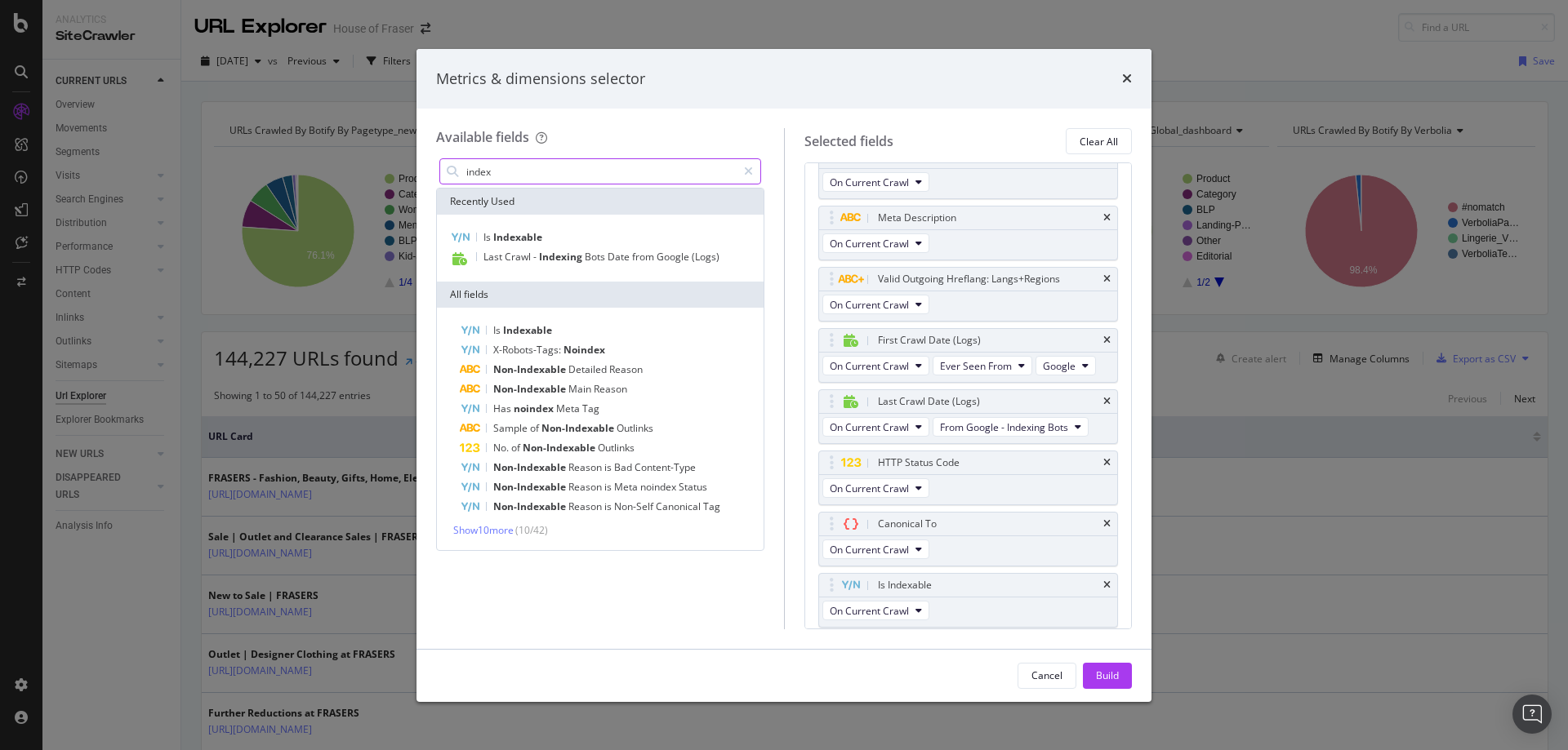
click at [529, 169] on input "index" at bounding box center [601, 172] width 272 height 24
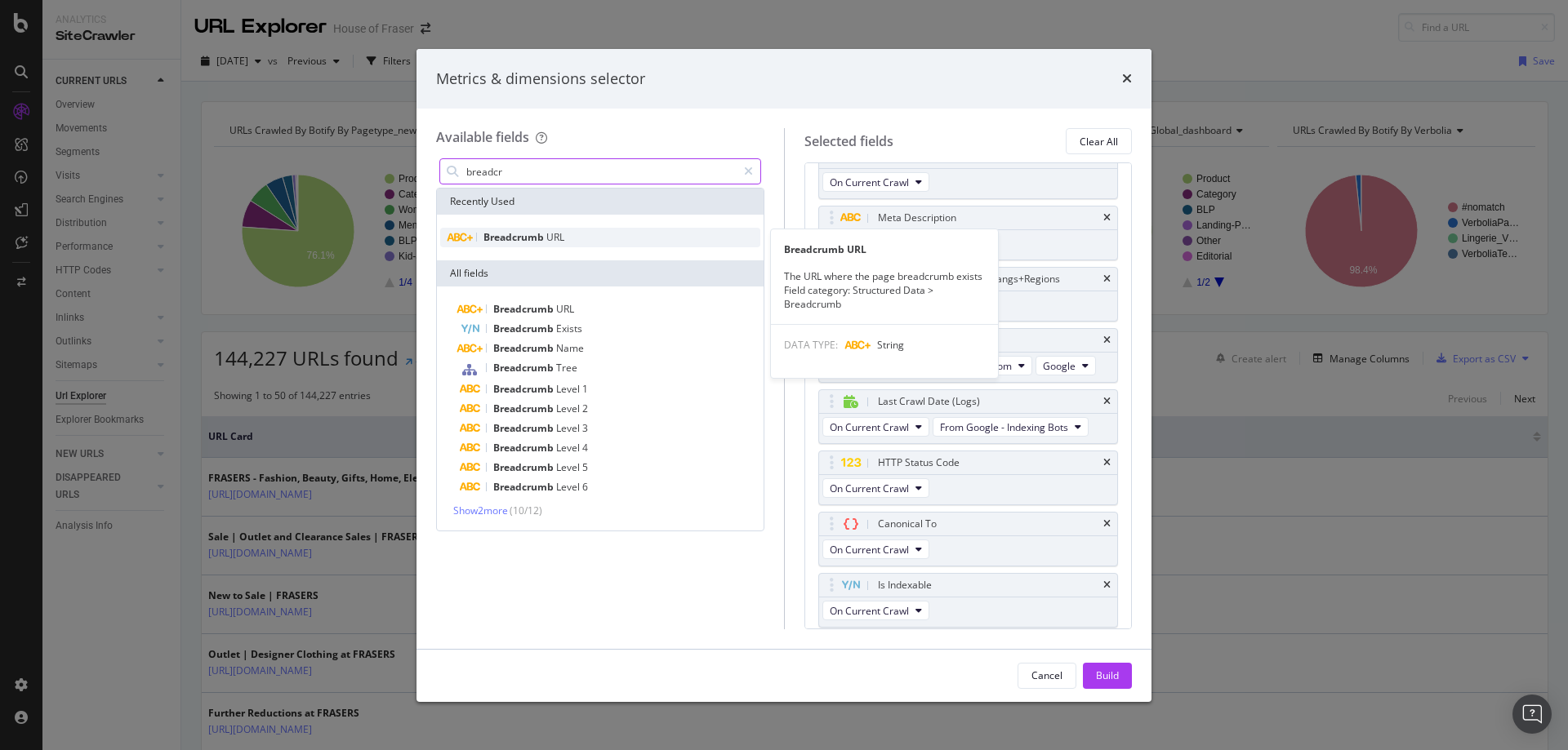
type input "breadcr"
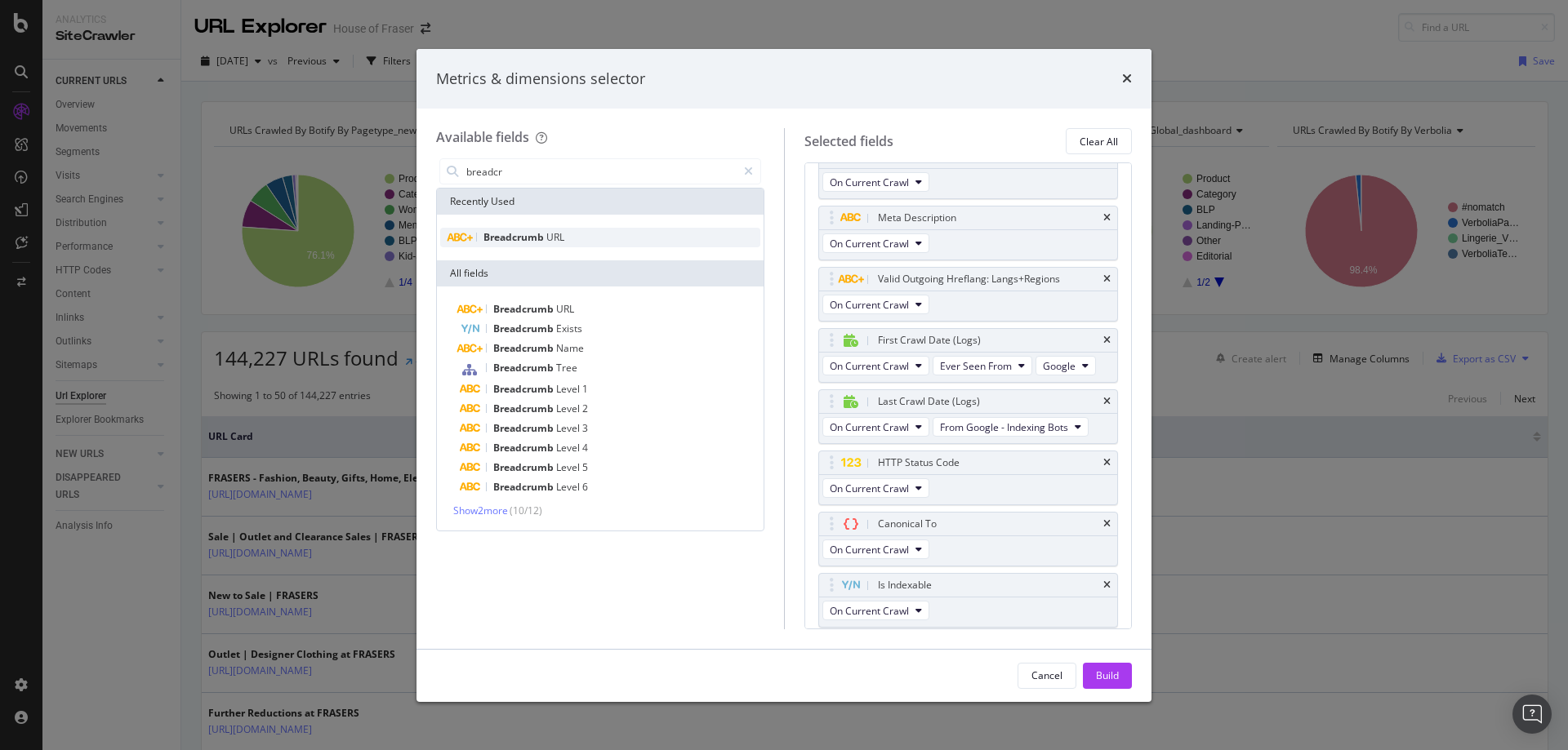
click at [507, 247] on div "Breadcrumb URL" at bounding box center [600, 237] width 320 height 20
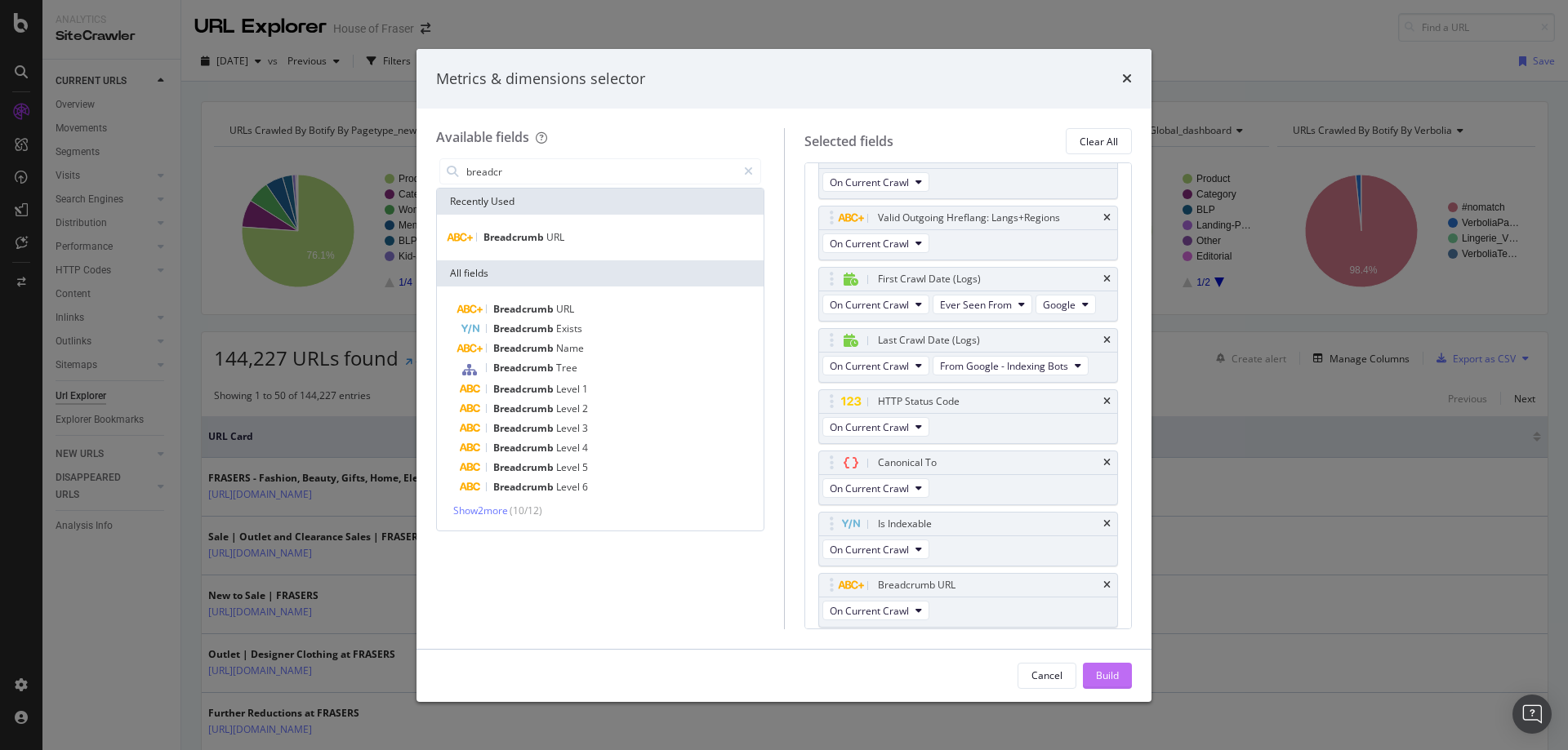
click at [1116, 673] on div "Build" at bounding box center [1107, 675] width 23 height 14
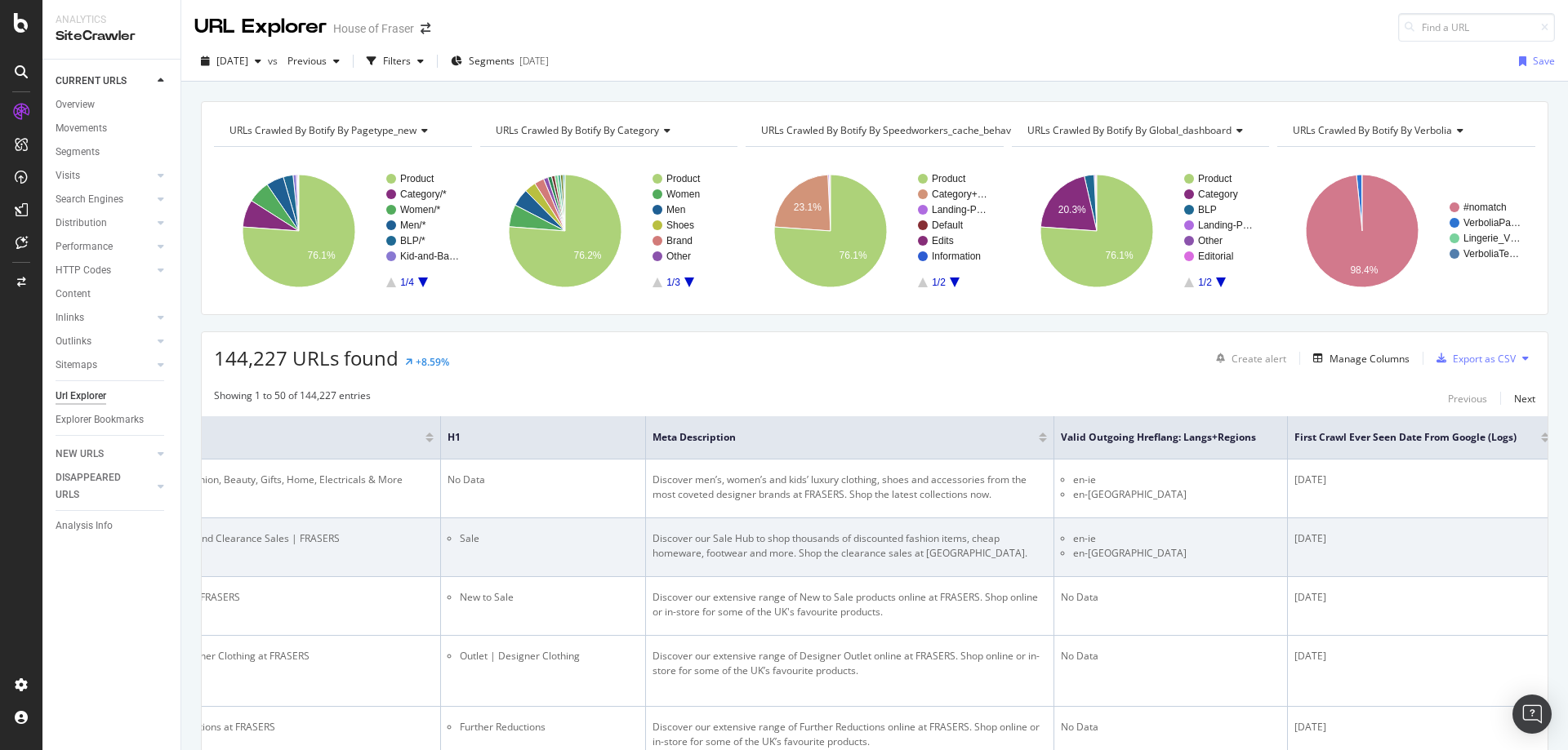
scroll to position [0, 444]
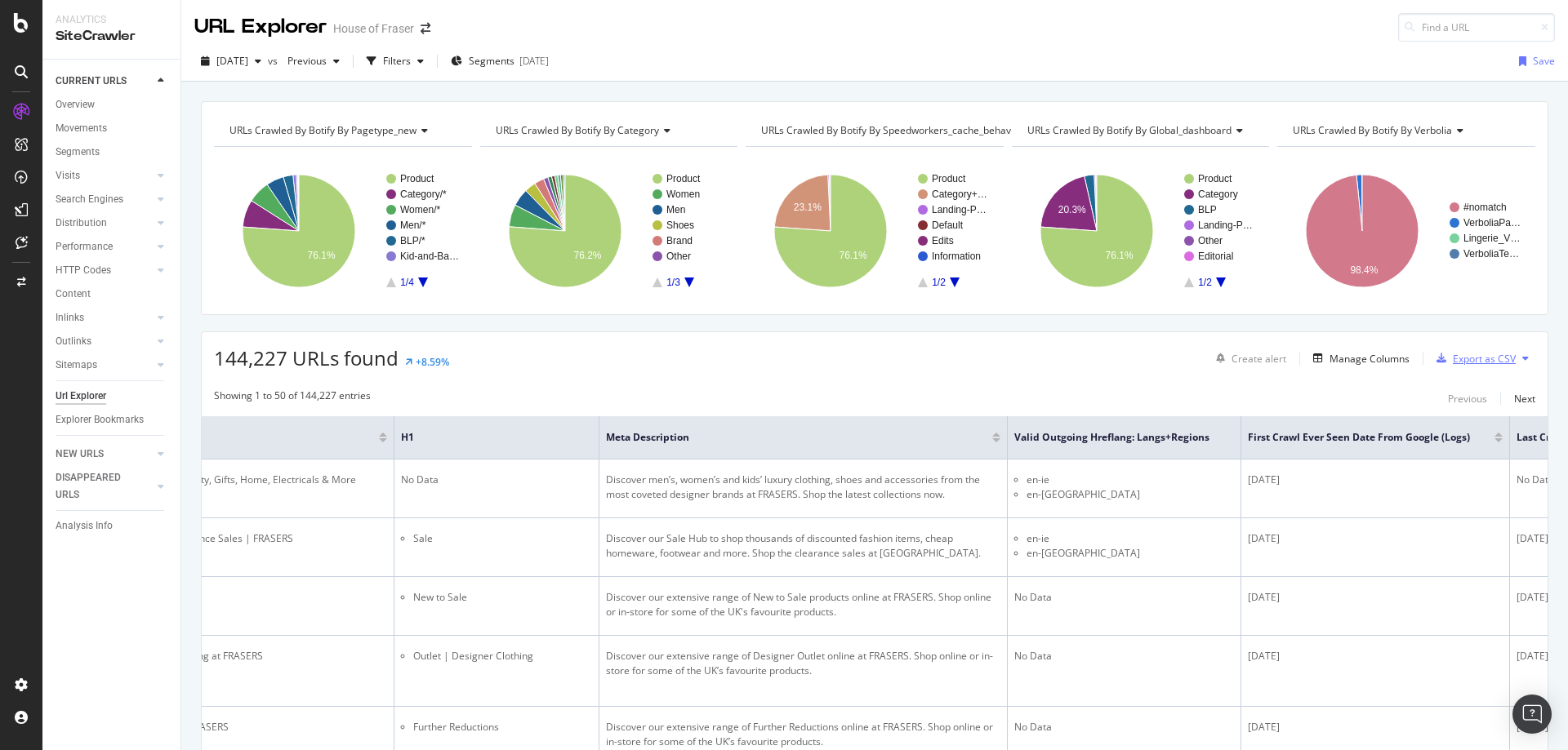
click at [1487, 361] on div "Export as CSV" at bounding box center [1483, 359] width 63 height 14
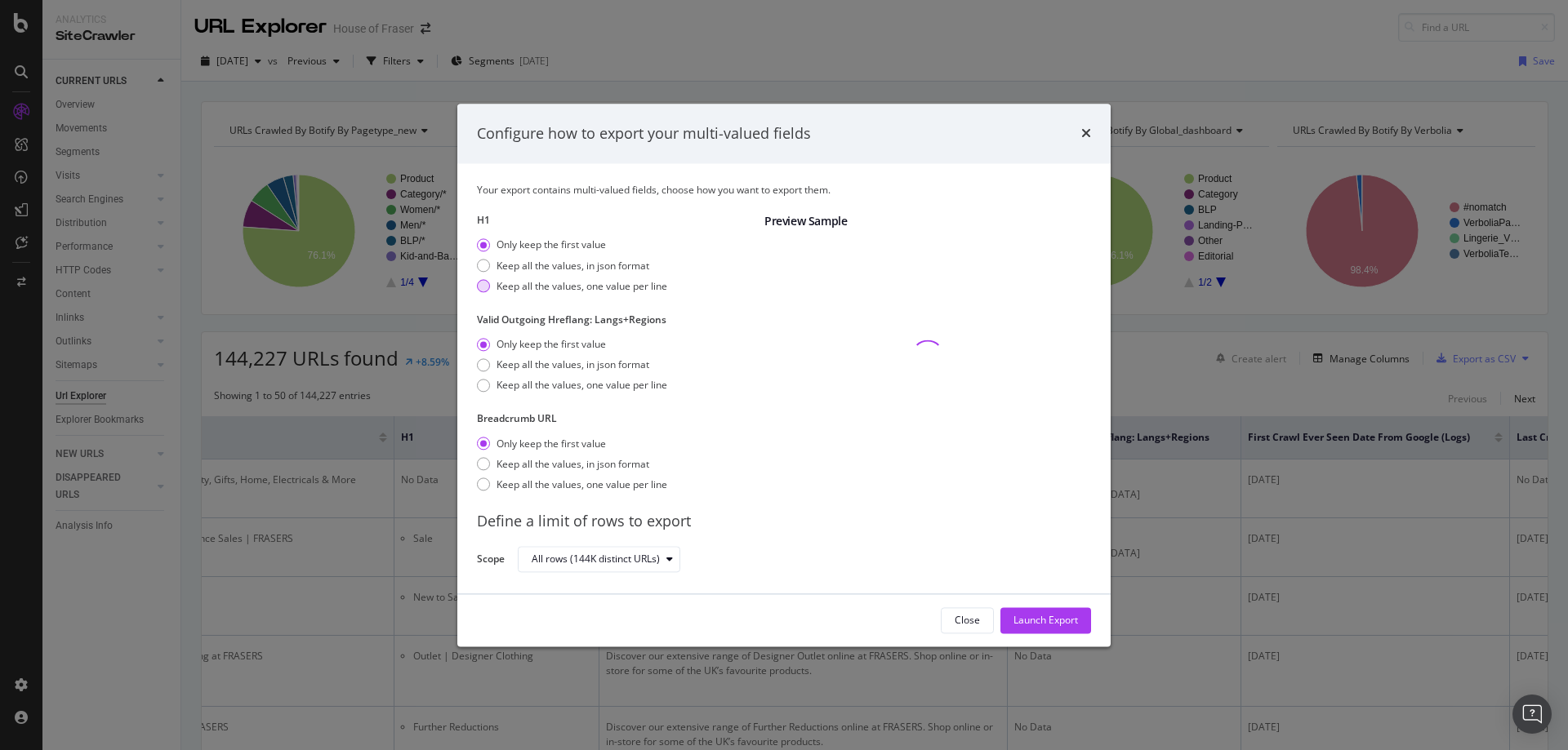
click at [498, 283] on div "Keep all the values, one value per line" at bounding box center [582, 285] width 171 height 14
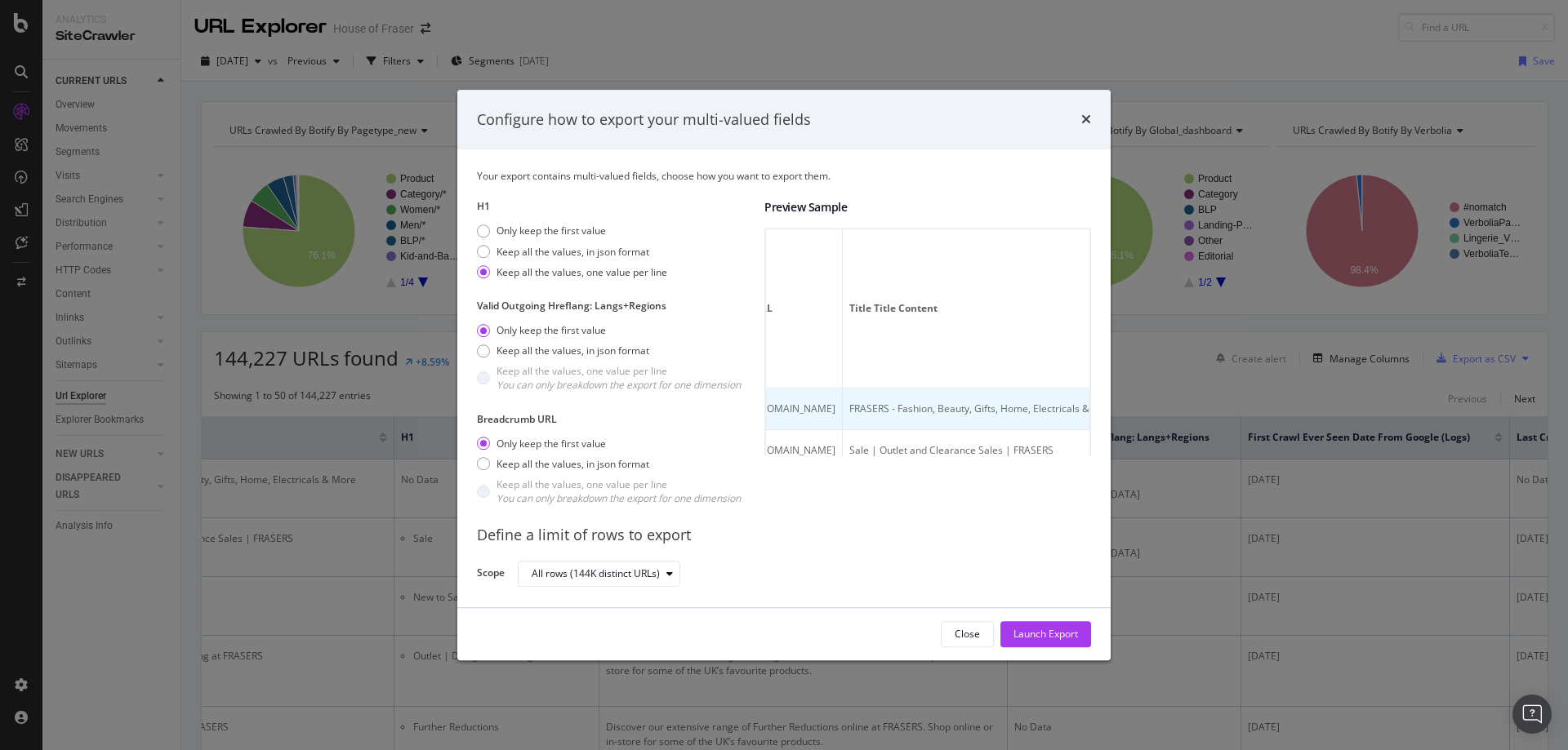
scroll to position [0, 0]
click at [1087, 115] on icon "times" at bounding box center [1085, 120] width 9 height 13
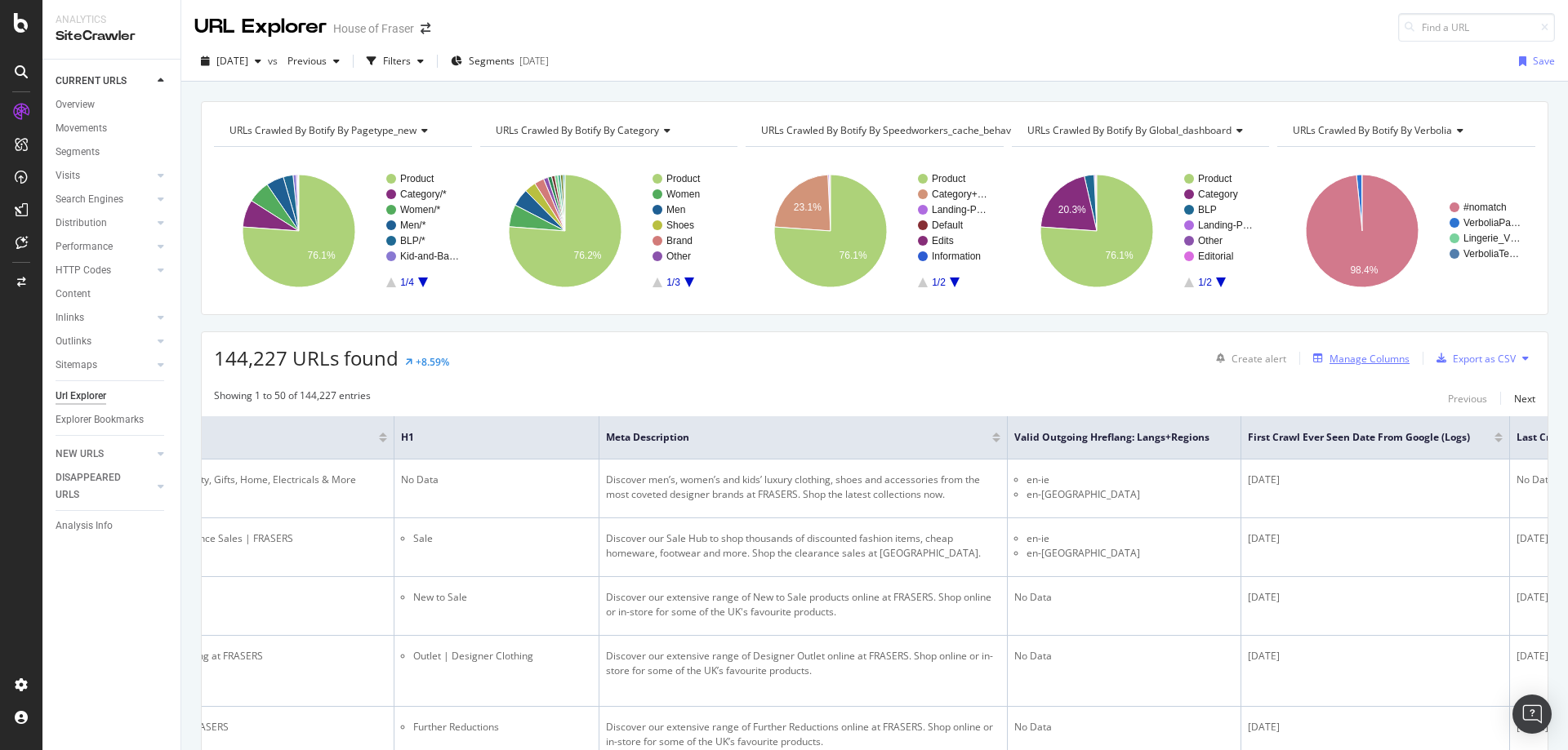
click at [1349, 358] on div "Manage Columns" at bounding box center [1369, 359] width 80 height 14
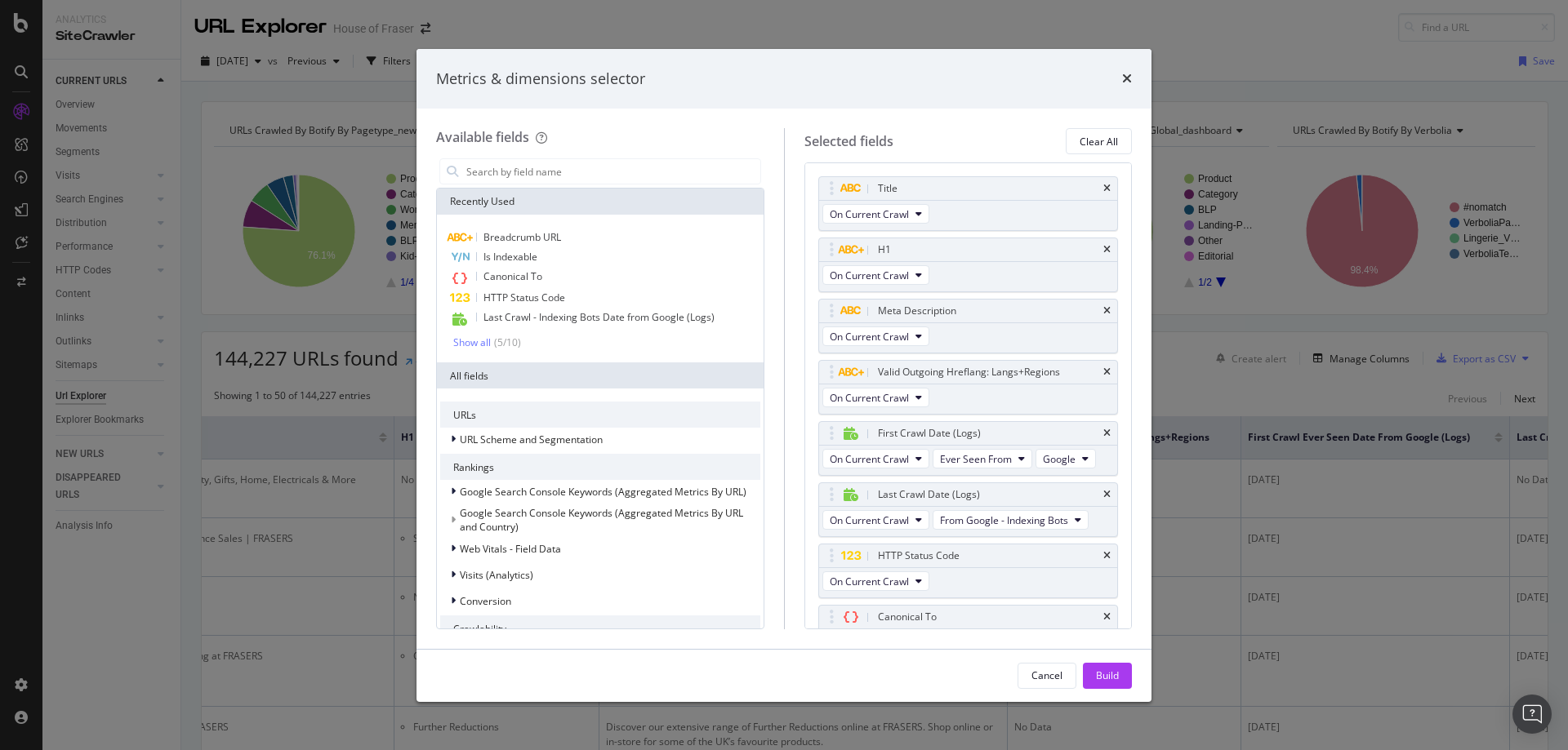
scroll to position [208, 0]
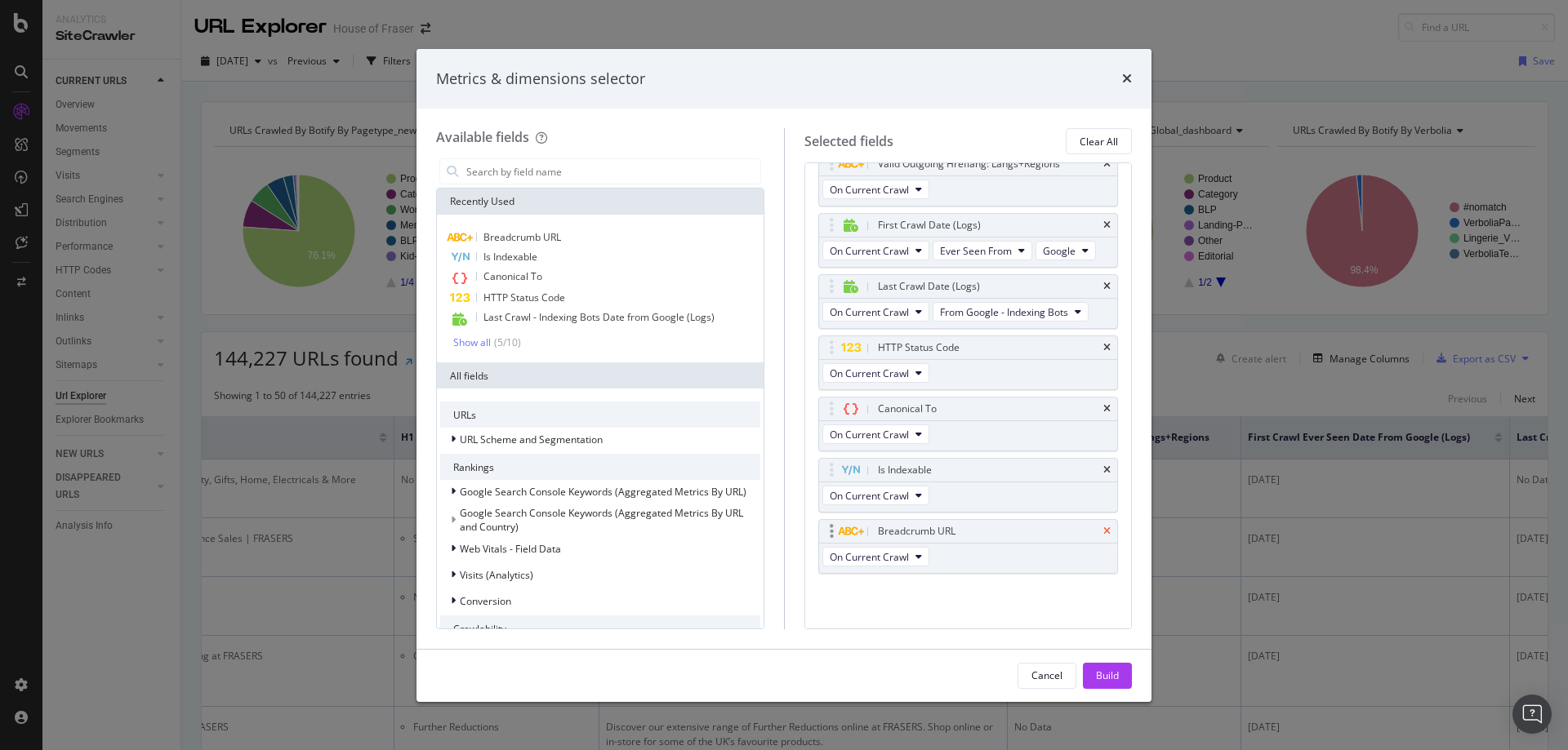
click at [1103, 527] on icon "times" at bounding box center [1107, 531] width 8 height 9
click at [1095, 524] on div "Is Indexable" at bounding box center [968, 530] width 299 height 23
click at [1103, 533] on icon "times" at bounding box center [1107, 530] width 8 height 9
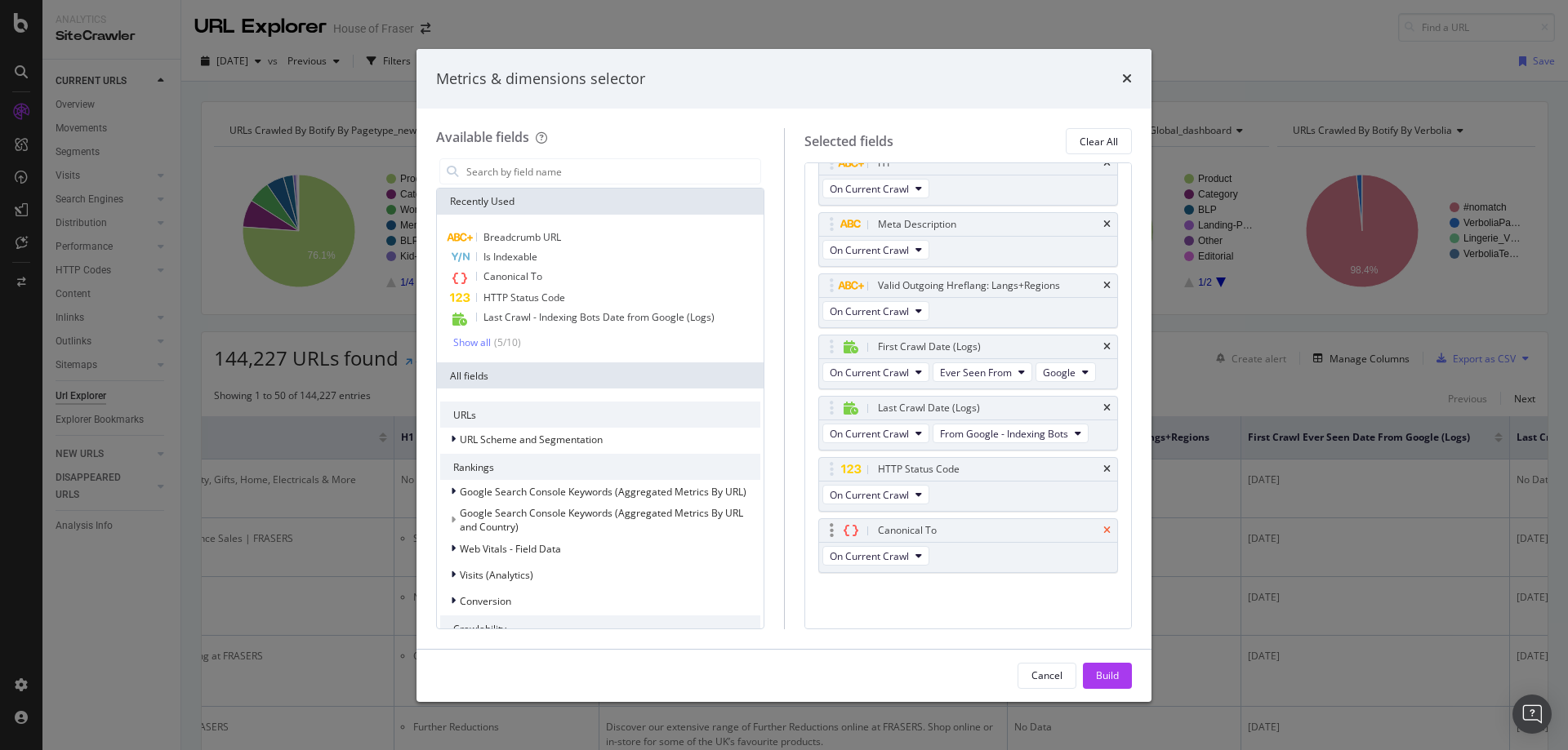
click at [1103, 532] on icon "times" at bounding box center [1107, 530] width 8 height 9
click at [1107, 669] on div "Build" at bounding box center [1107, 675] width 23 height 14
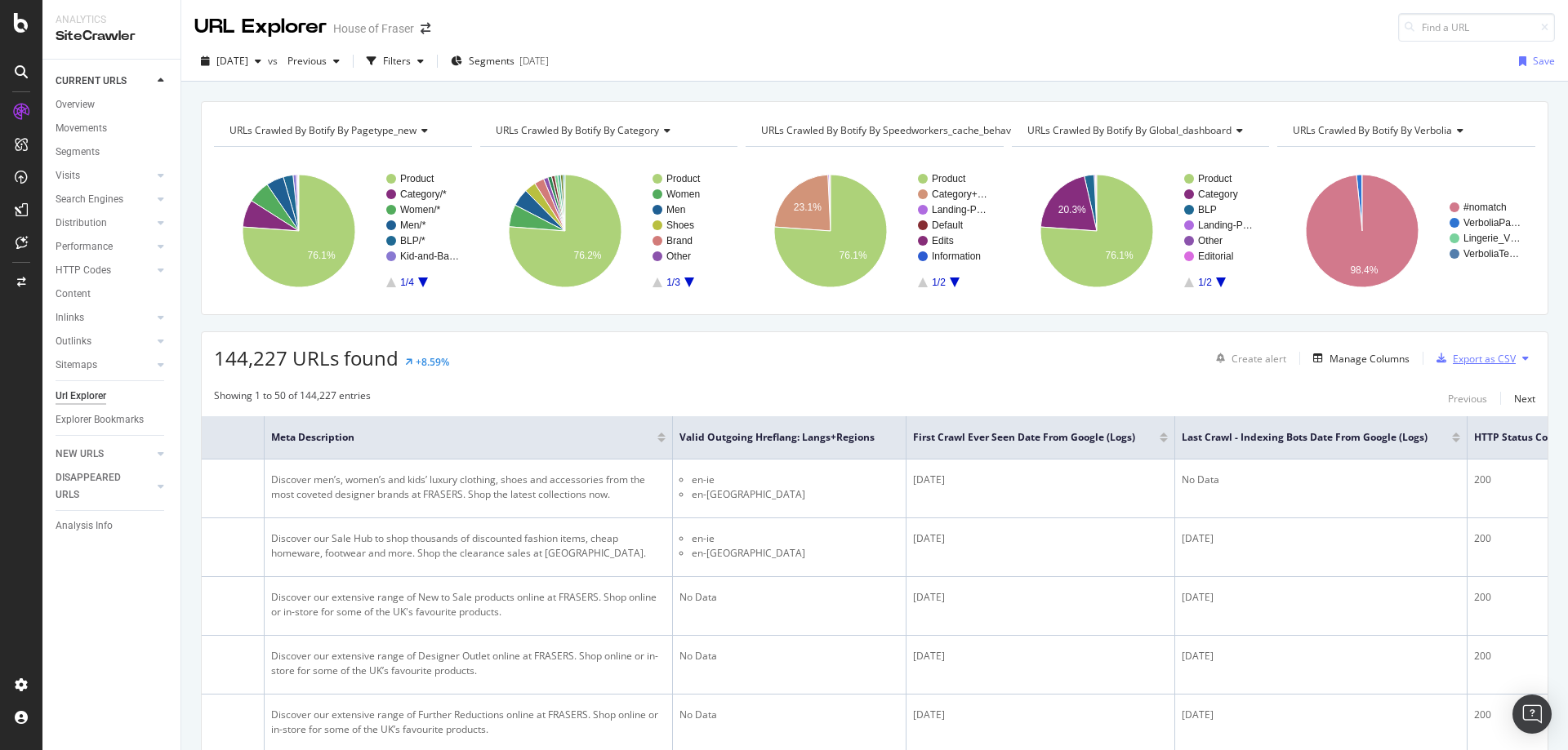
click at [1457, 366] on div "Export as CSV" at bounding box center [1472, 359] width 85 height 24
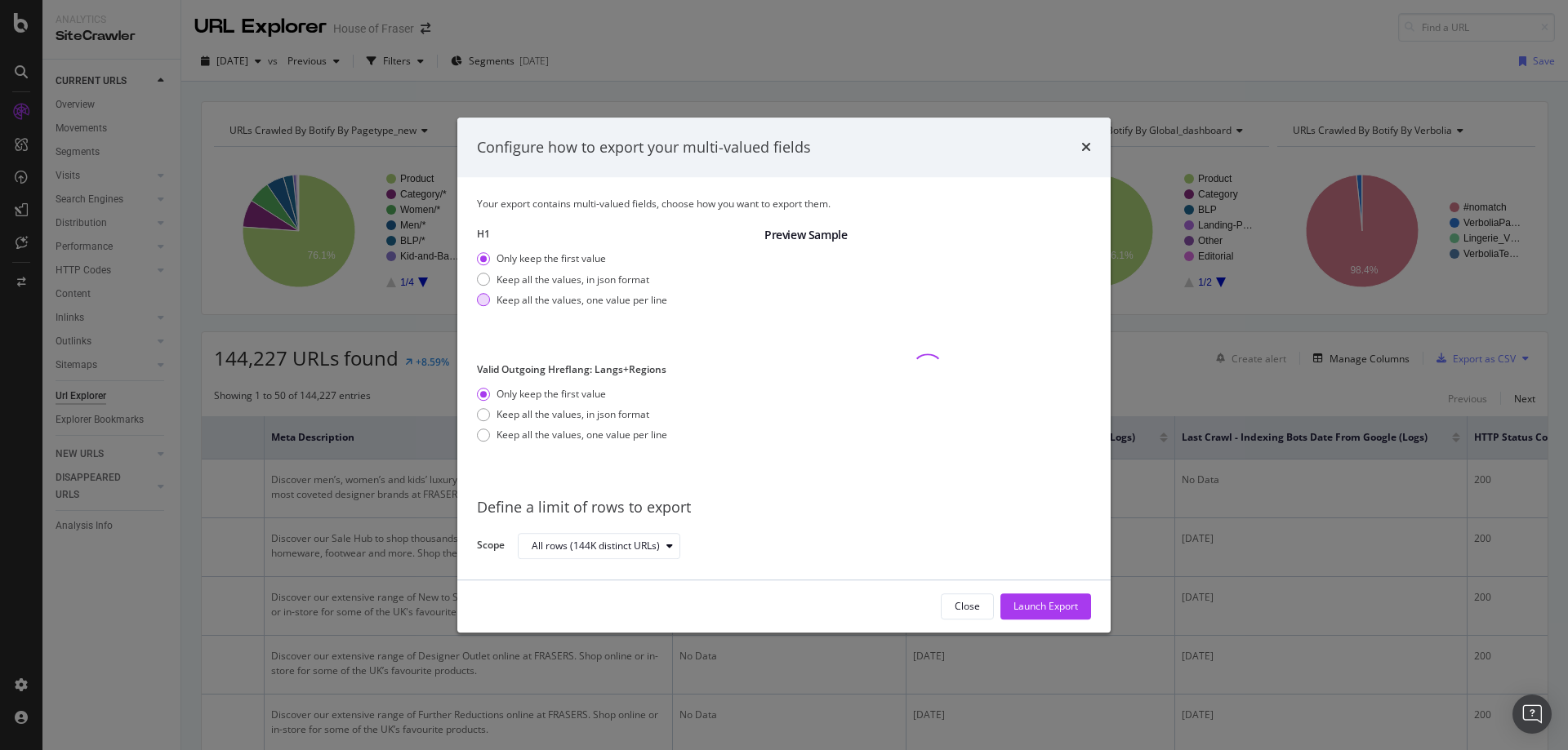
click at [515, 298] on div "Keep all the values, one value per line" at bounding box center [582, 299] width 171 height 14
click at [533, 404] on div "Keep all the values, in json format" at bounding box center [573, 407] width 153 height 14
click at [1043, 606] on div "Launch Export" at bounding box center [1045, 606] width 65 height 14
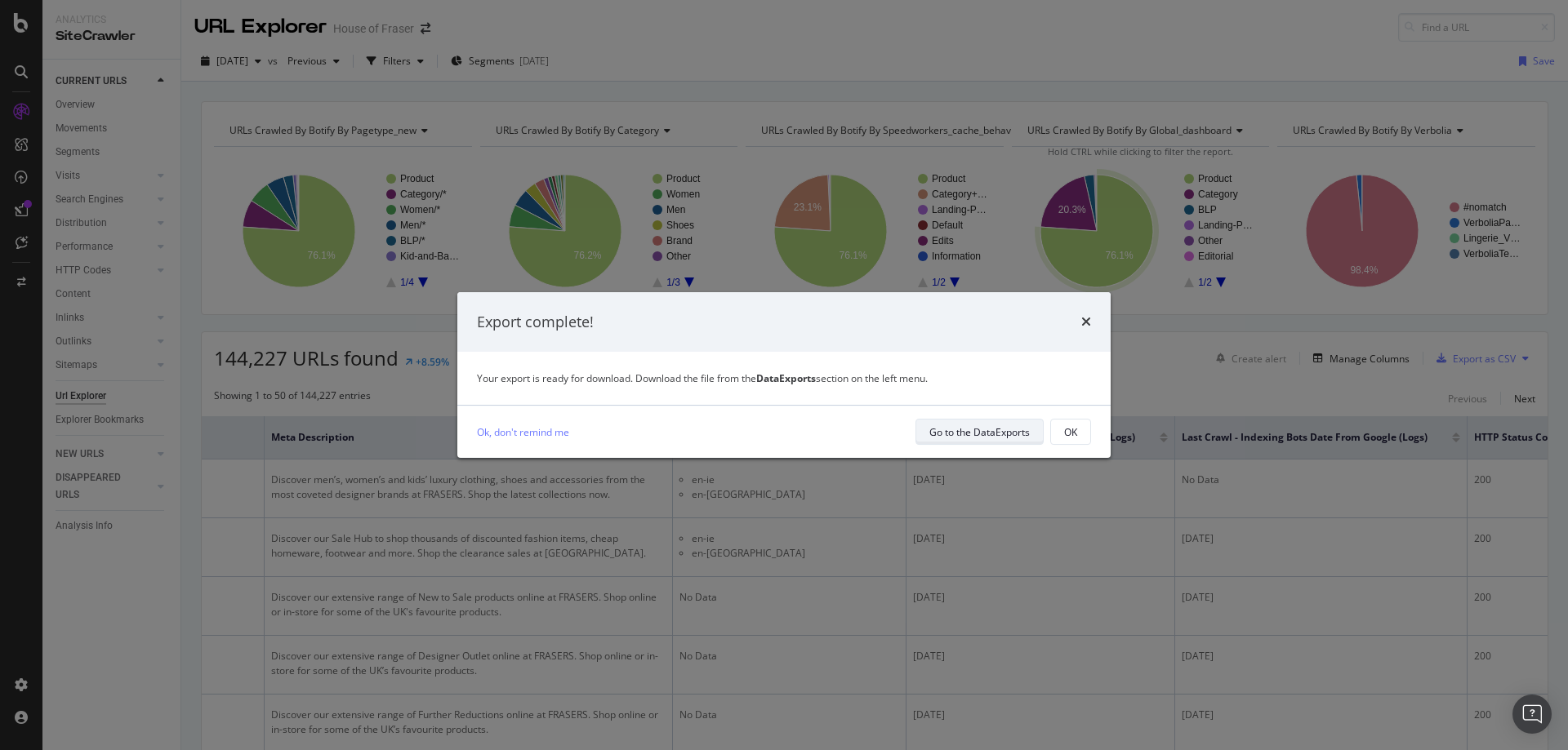
click at [993, 439] on div "Go to the DataExports" at bounding box center [979, 432] width 100 height 23
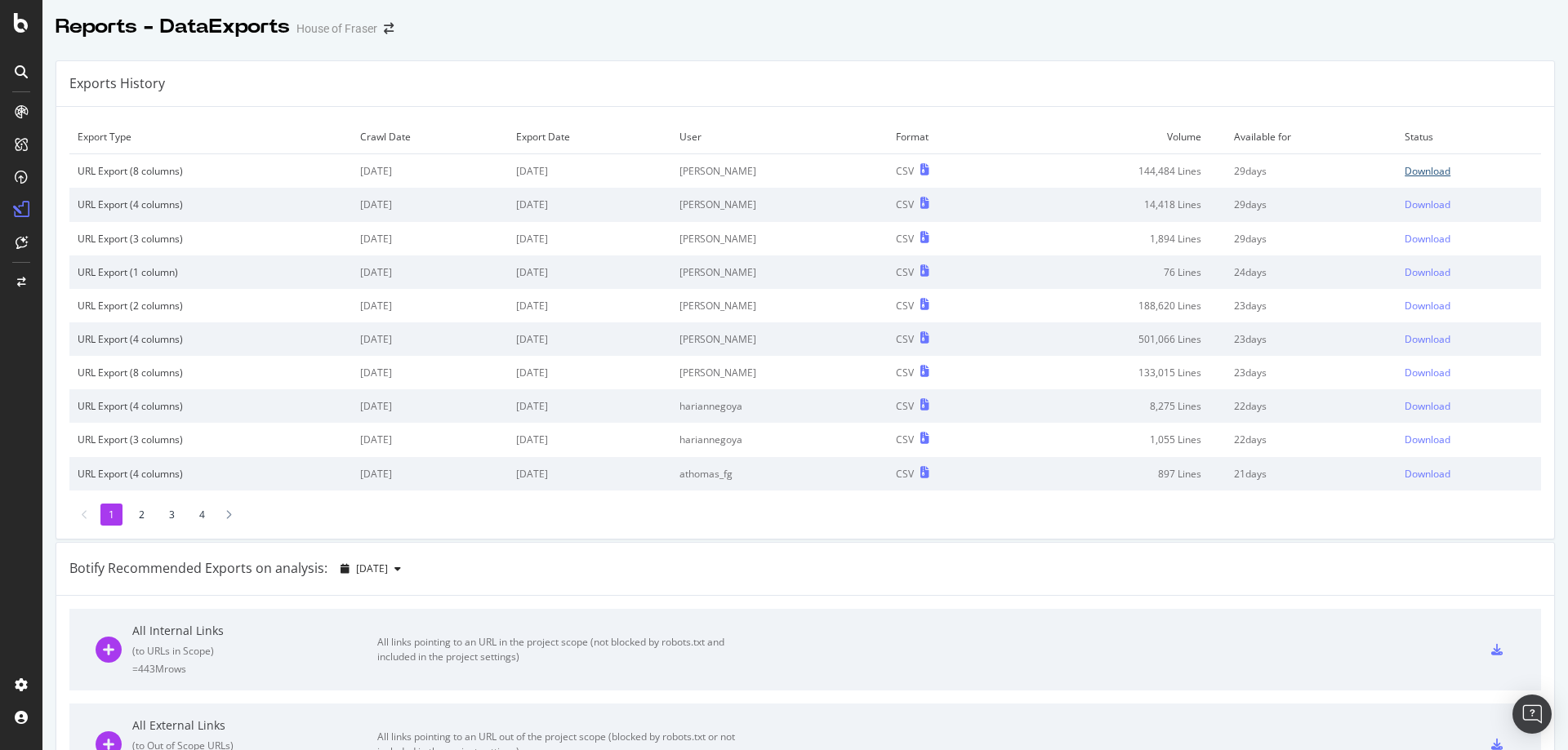
click at [1422, 169] on div "Download" at bounding box center [1427, 171] width 46 height 14
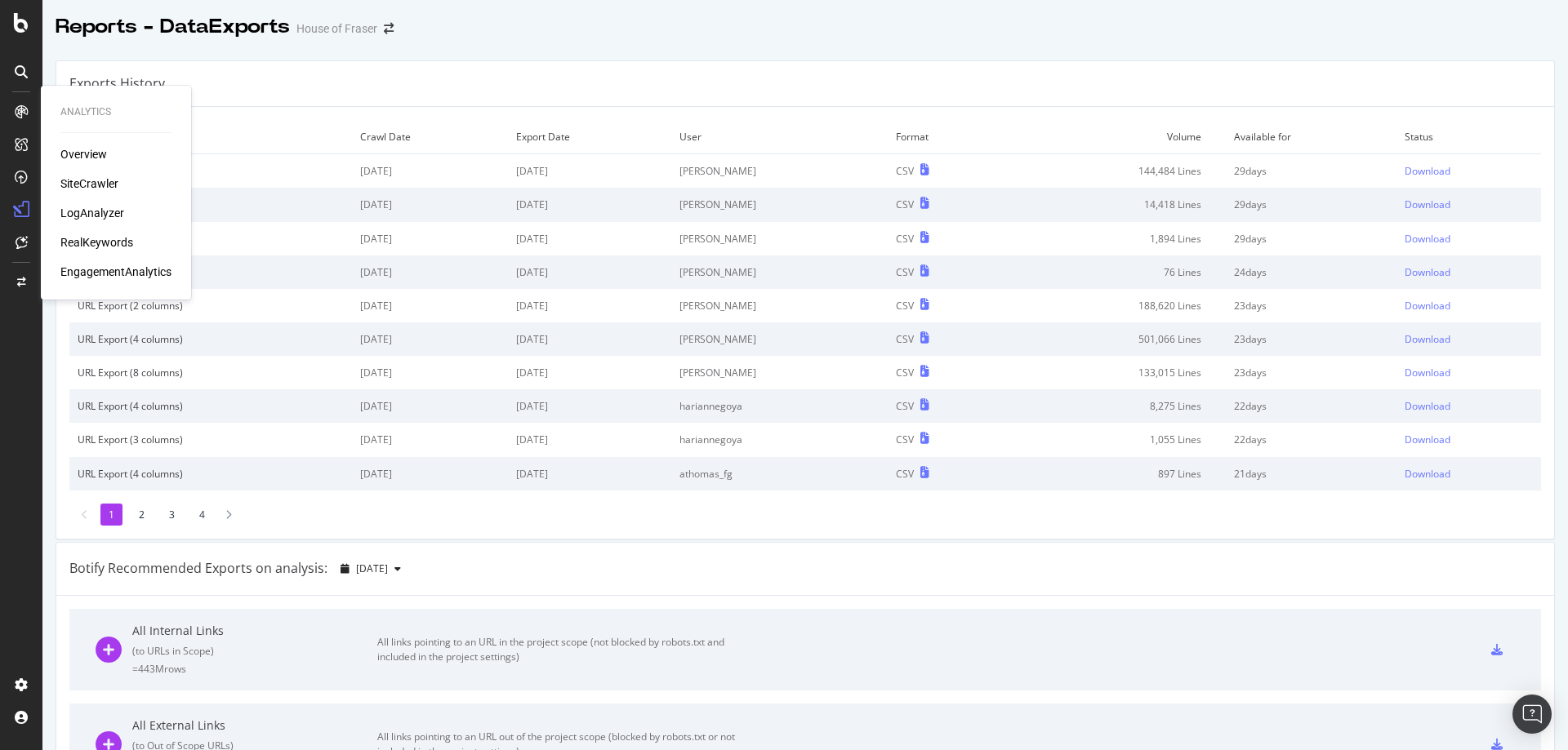
click at [87, 178] on div "SiteCrawler" at bounding box center [89, 183] width 58 height 16
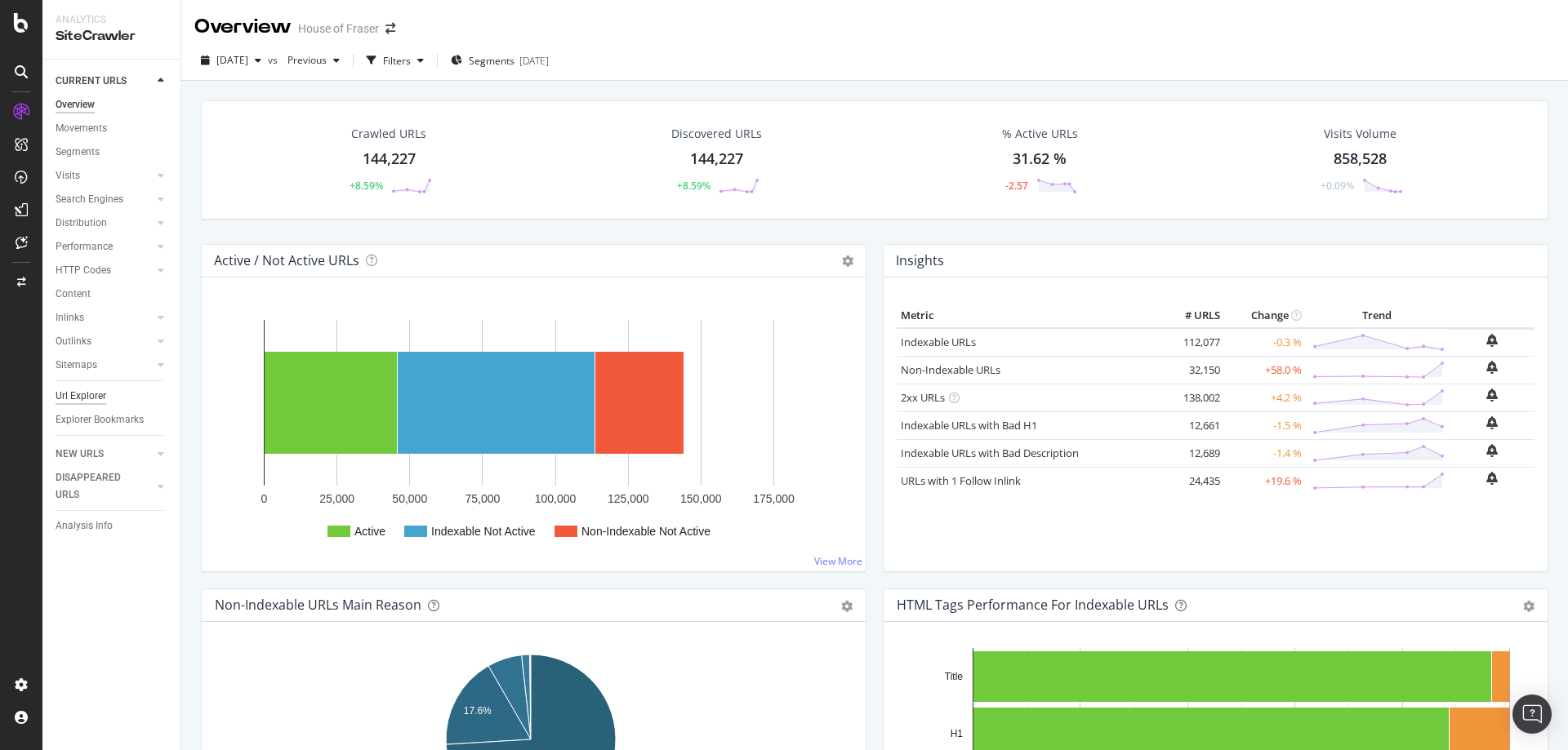
click at [74, 391] on div "Url Explorer" at bounding box center [81, 396] width 51 height 17
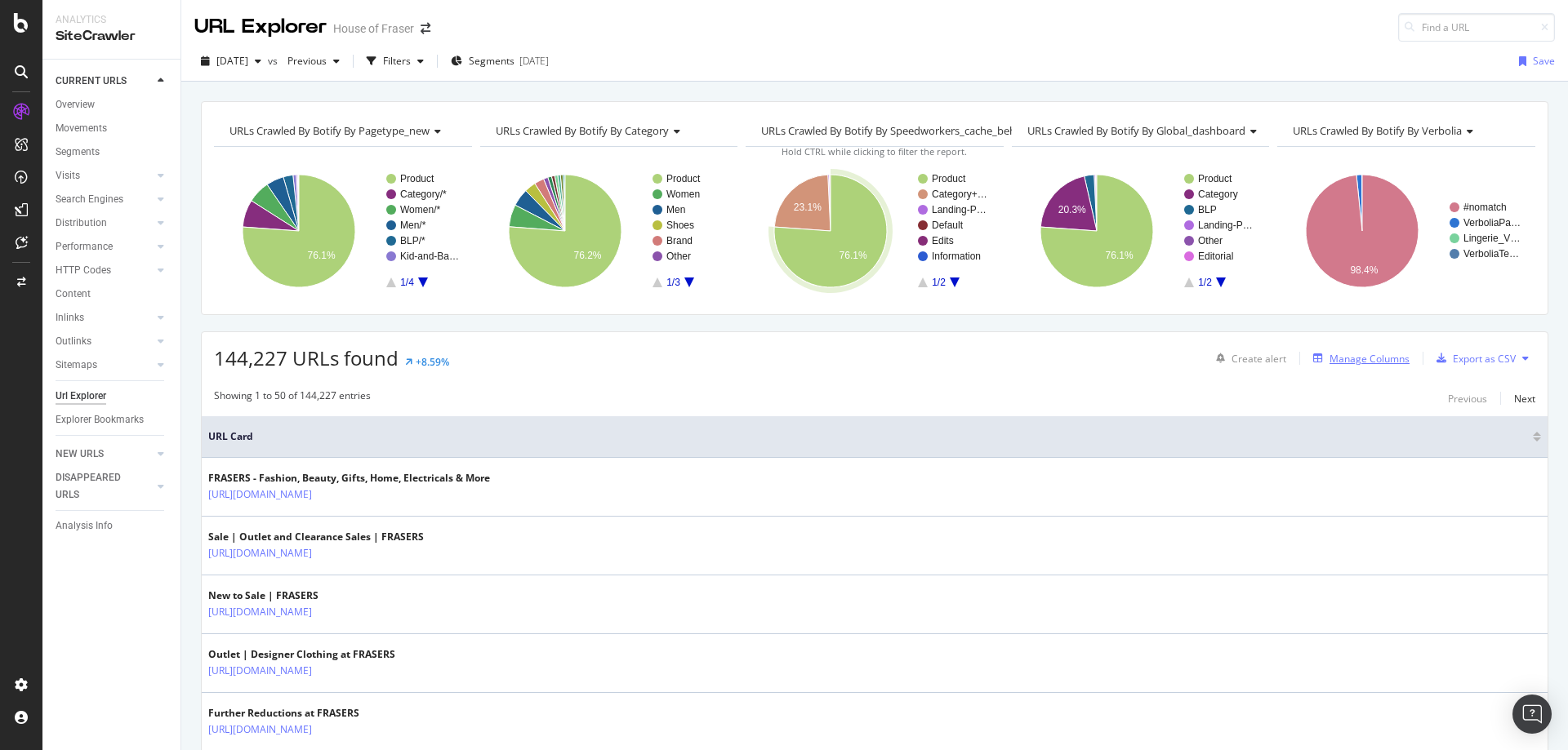
click at [1365, 360] on div "Manage Columns" at bounding box center [1369, 359] width 80 height 14
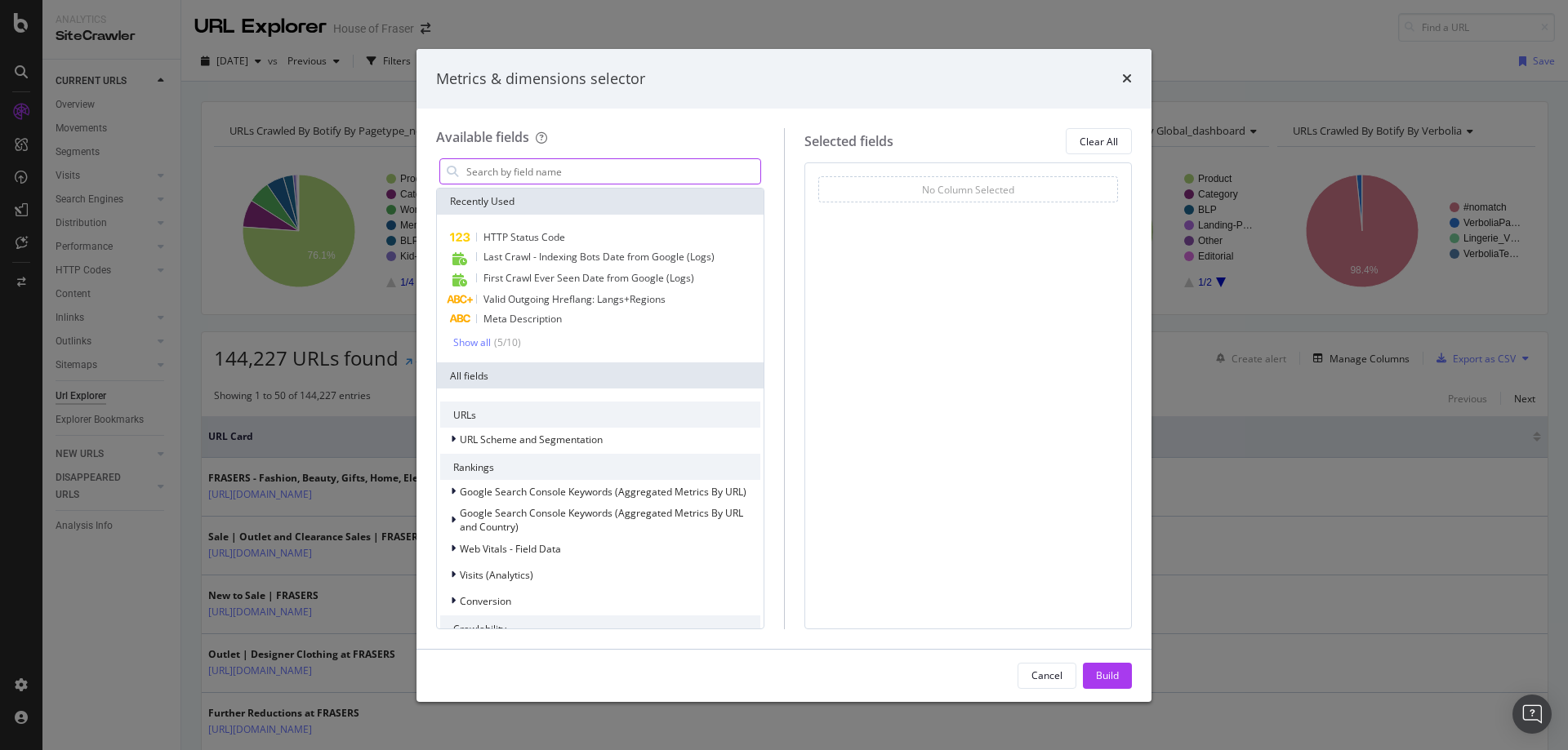
click at [590, 172] on input "modal" at bounding box center [612, 172] width 296 height 24
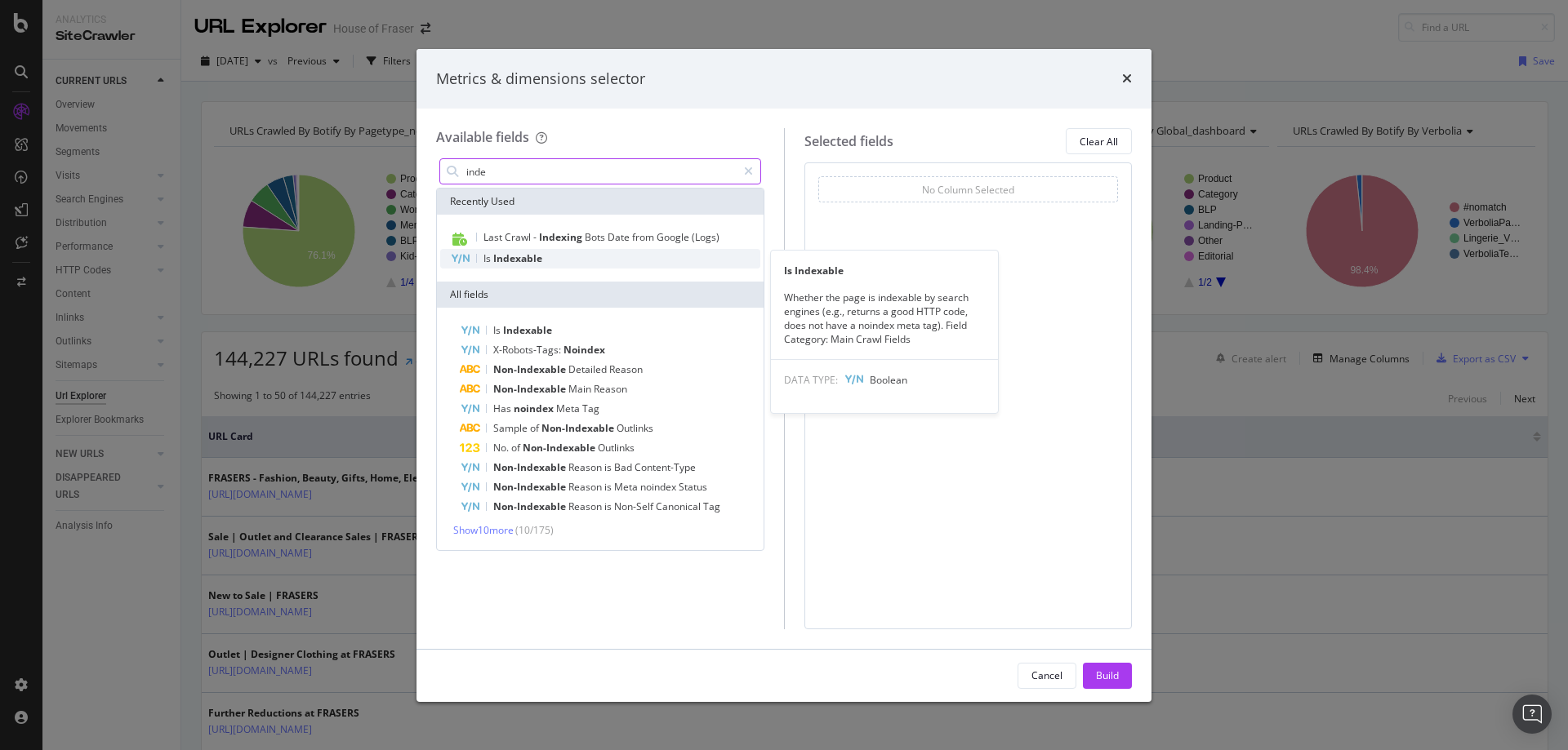
type input "inde"
click at [540, 256] on span "Indexable" at bounding box center [517, 258] width 49 height 14
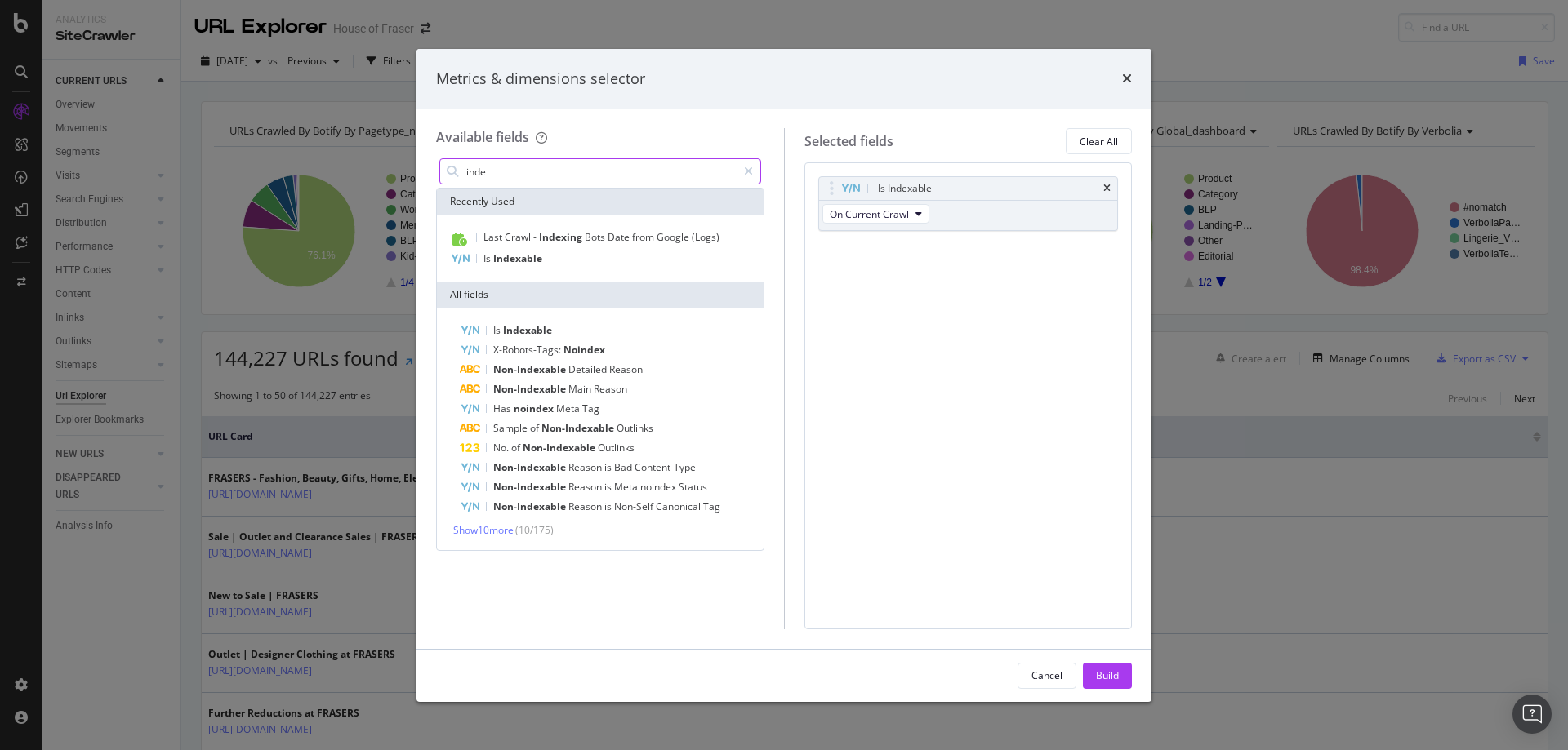
click at [517, 172] on input "inde" at bounding box center [601, 172] width 272 height 24
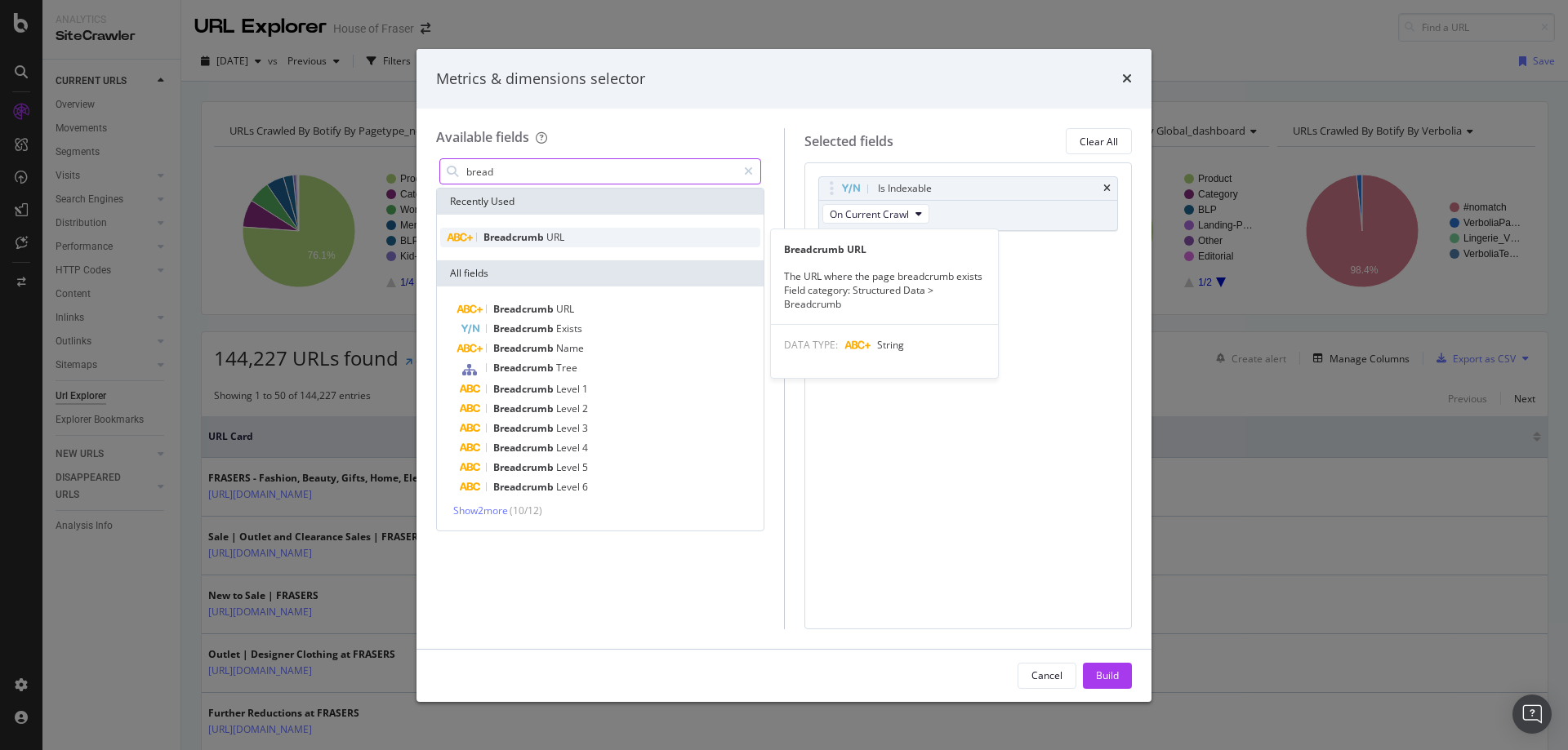
type input "bread"
click at [510, 240] on span "Breadcrumb" at bounding box center [515, 237] width 63 height 14
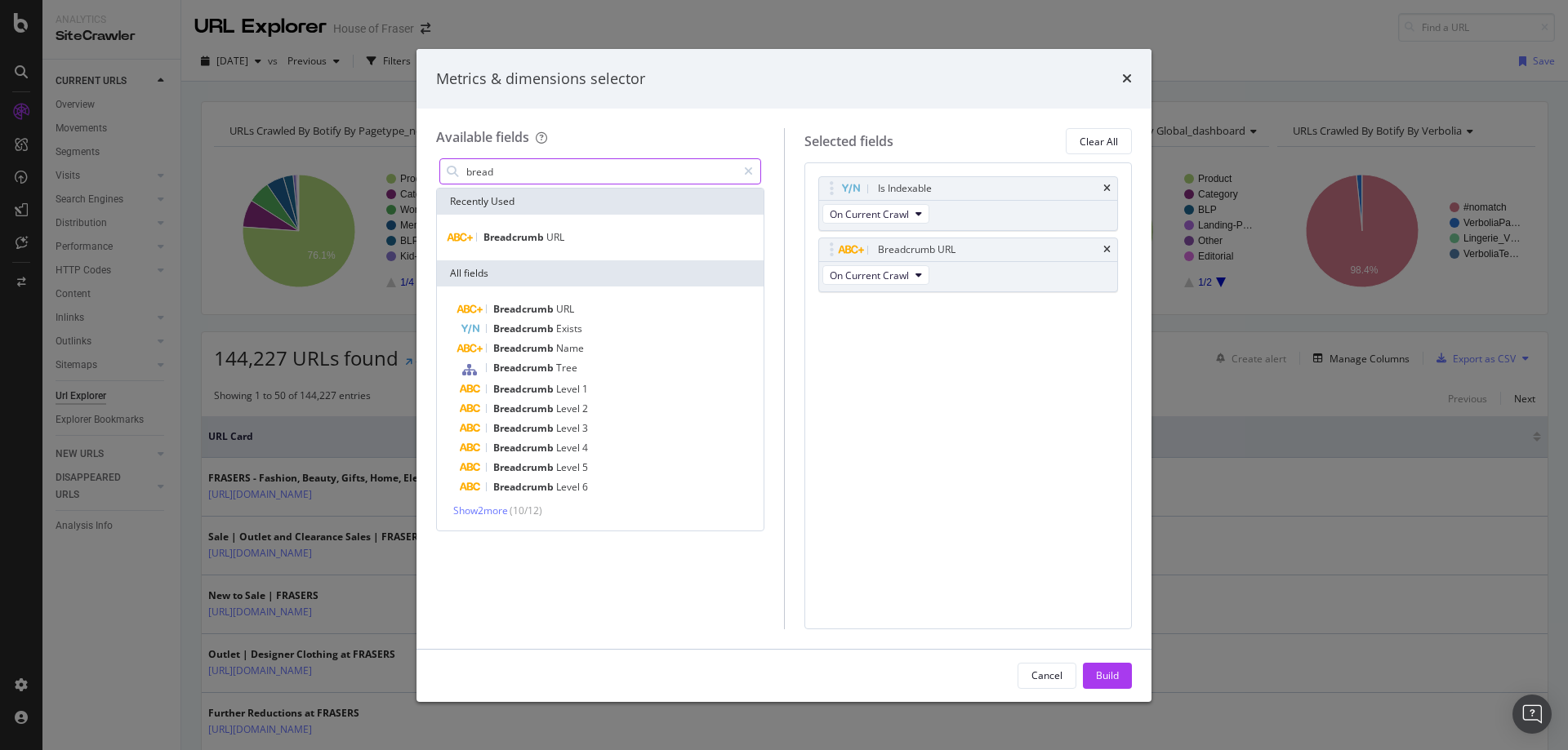
click at [521, 172] on input "bread" at bounding box center [601, 172] width 272 height 24
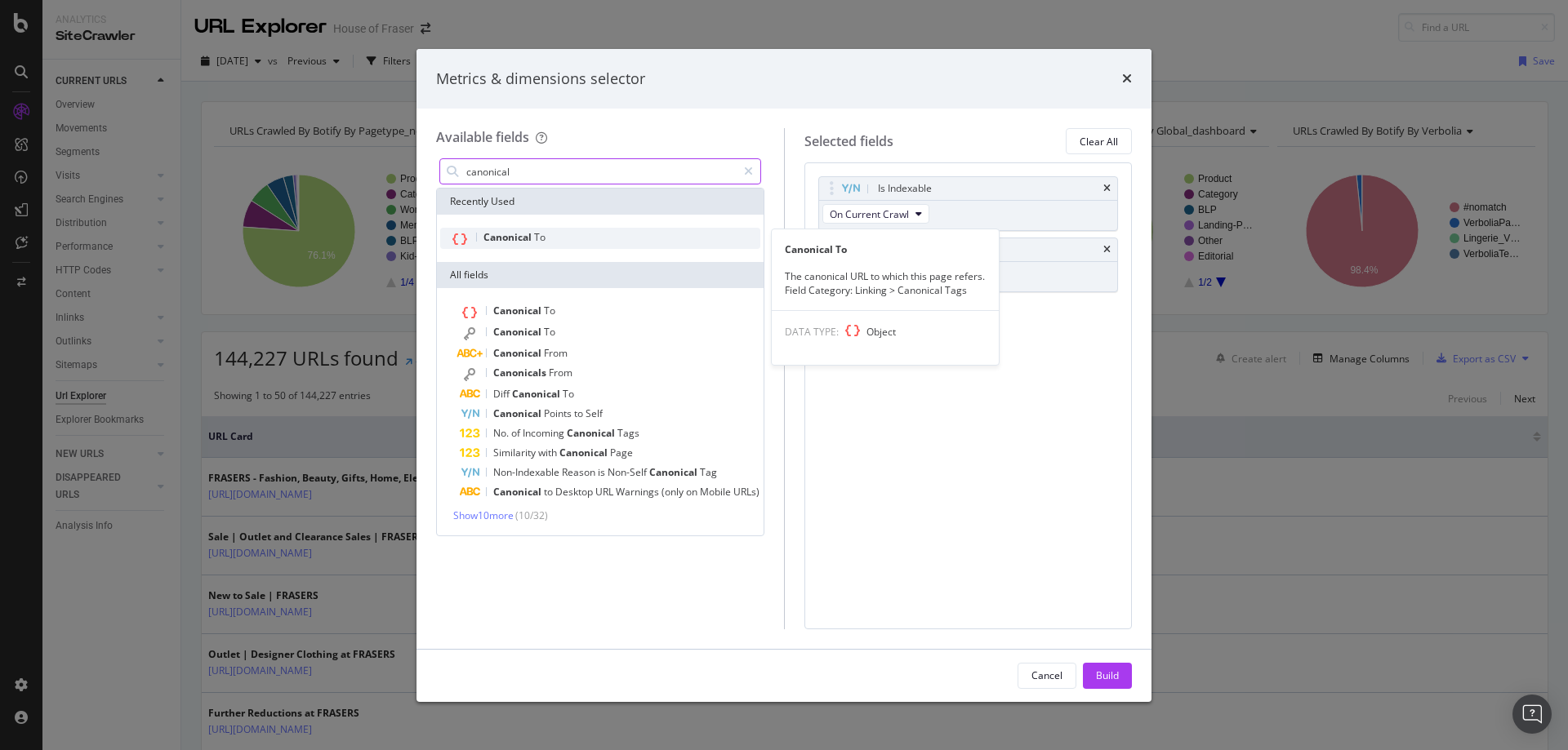
type input "canonical"
click at [509, 231] on span "Canonical" at bounding box center [509, 237] width 51 height 14
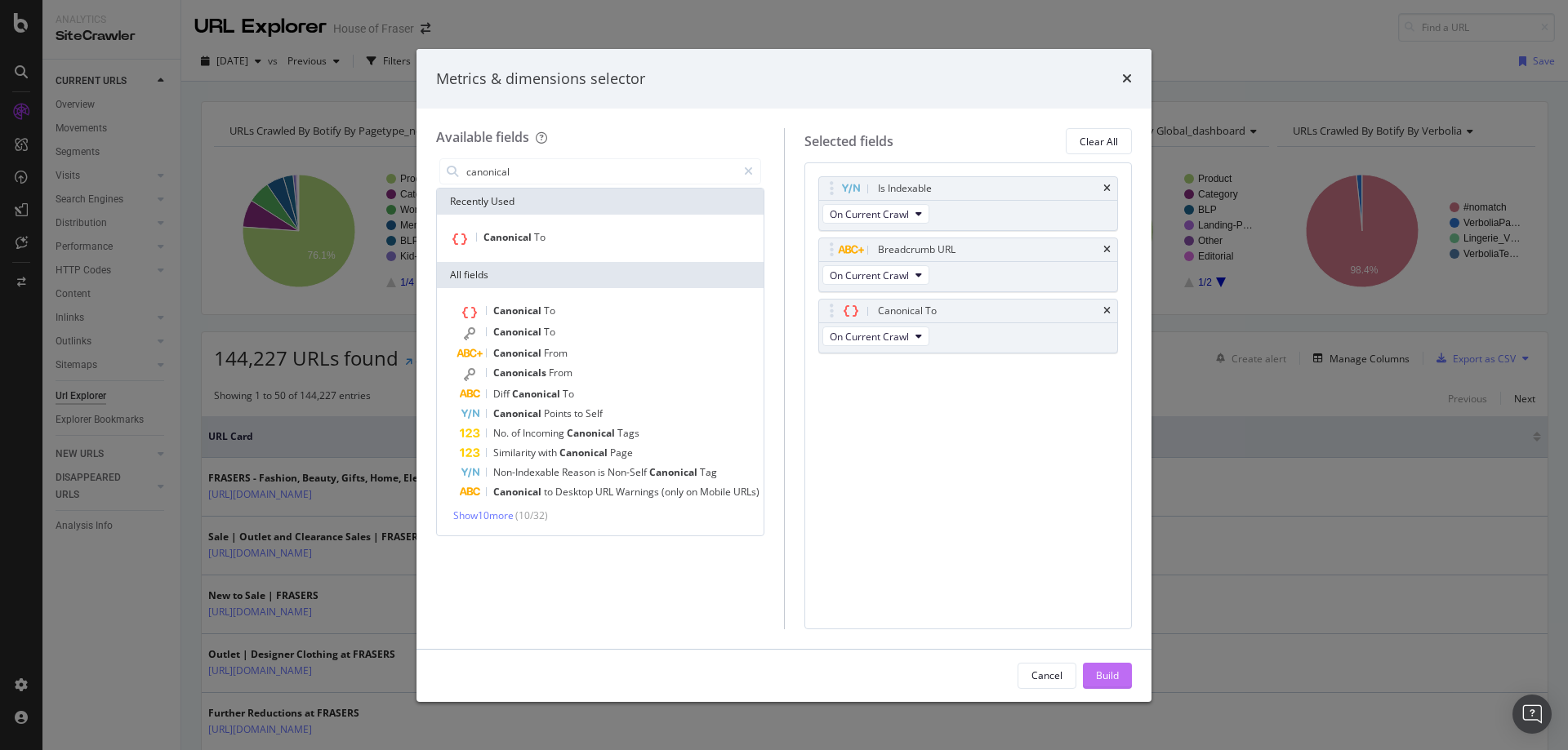
click at [1087, 666] on button "Build" at bounding box center [1107, 676] width 49 height 26
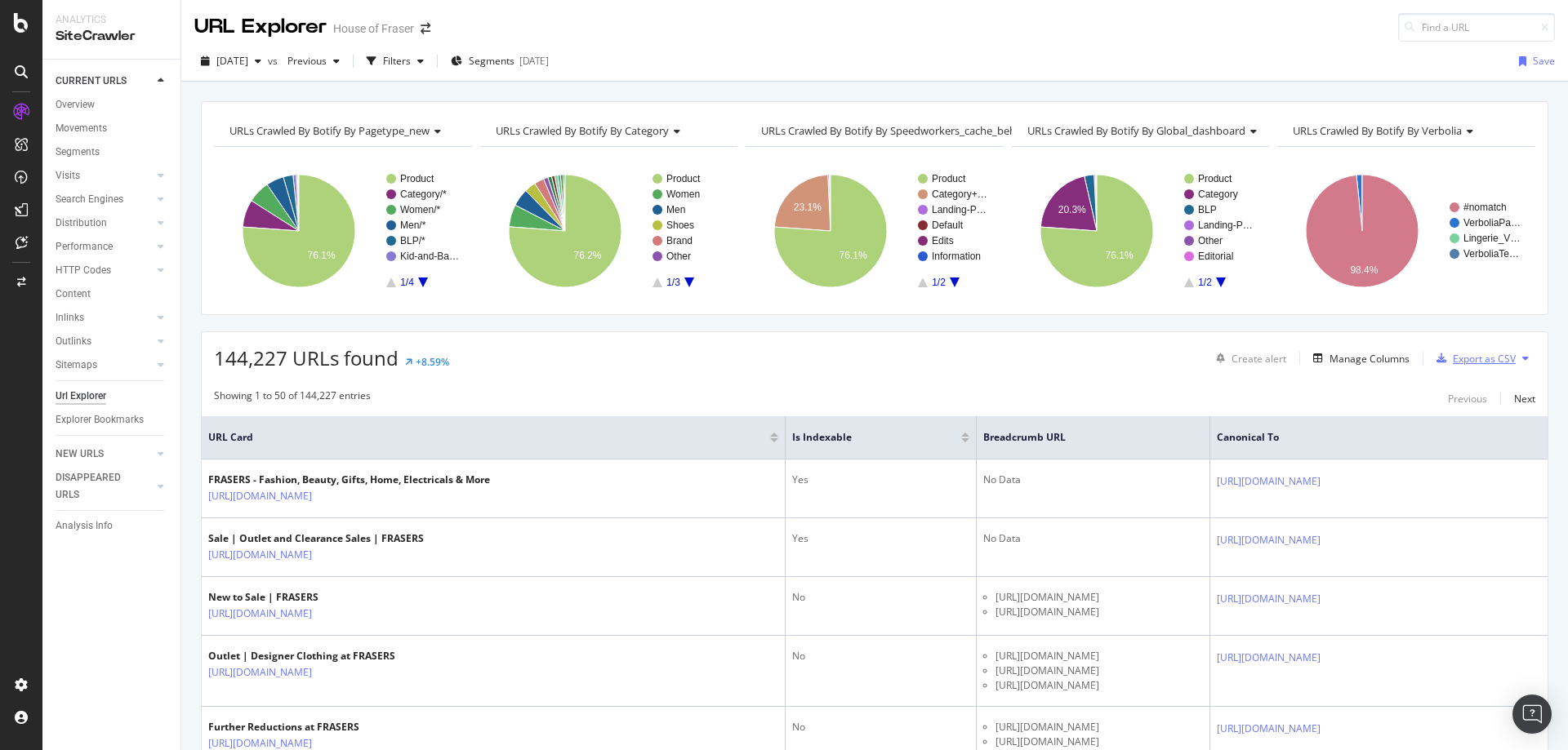
click at [1471, 353] on div "Export as CSV" at bounding box center [1483, 359] width 63 height 14
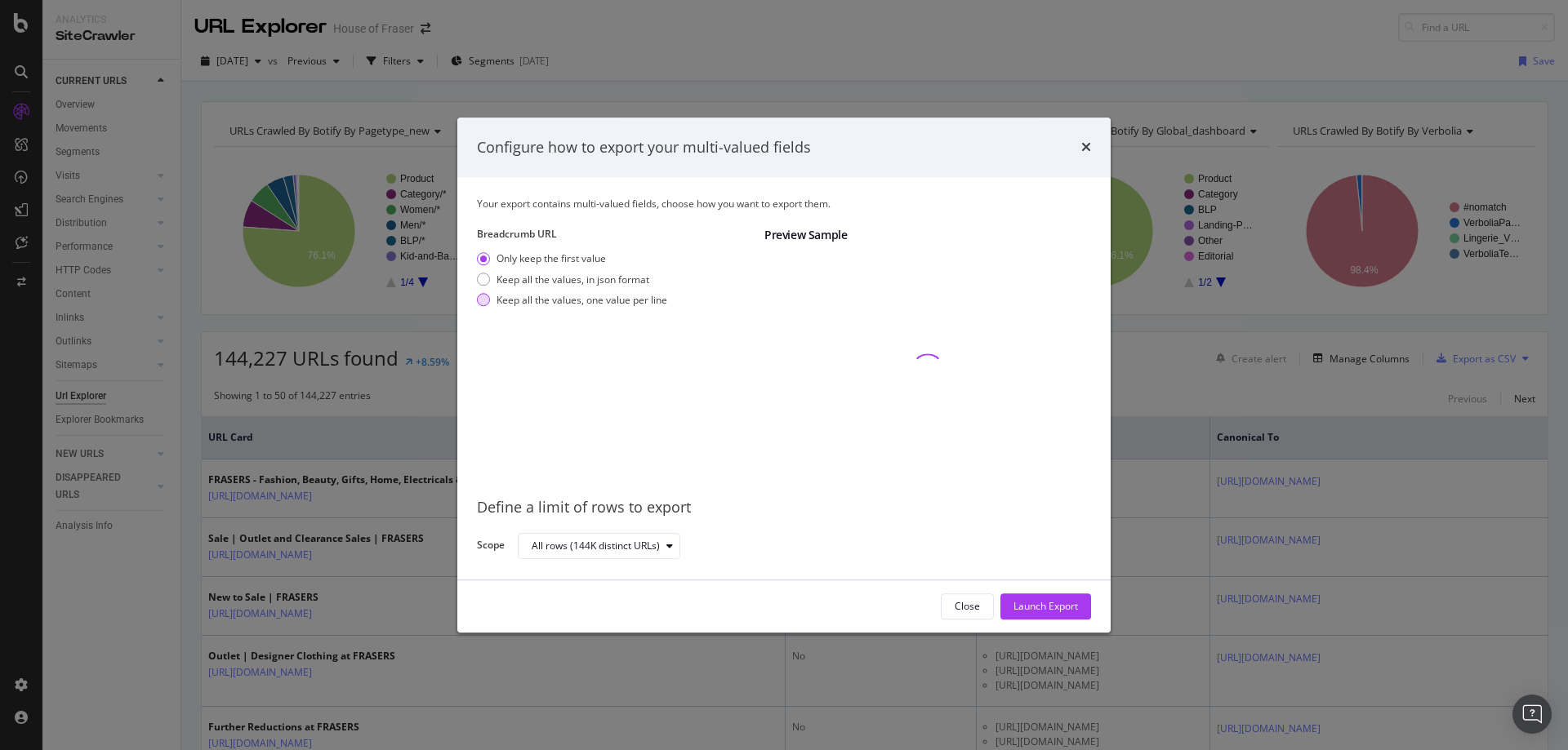
click at [530, 299] on div "Keep all the values, one value per line" at bounding box center [582, 299] width 171 height 14
click at [1042, 617] on div "Launch Export" at bounding box center [1045, 606] width 65 height 24
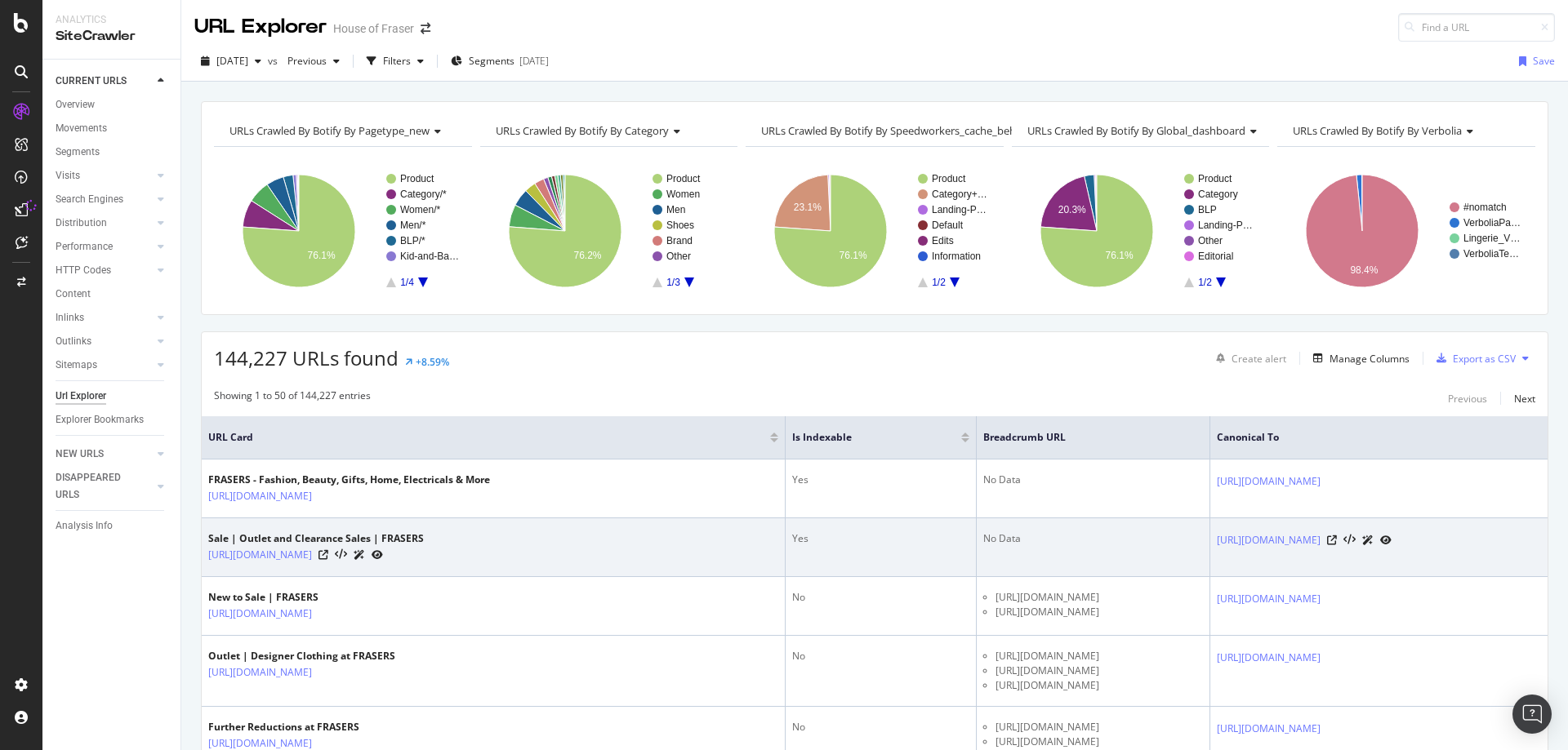
scroll to position [64, 0]
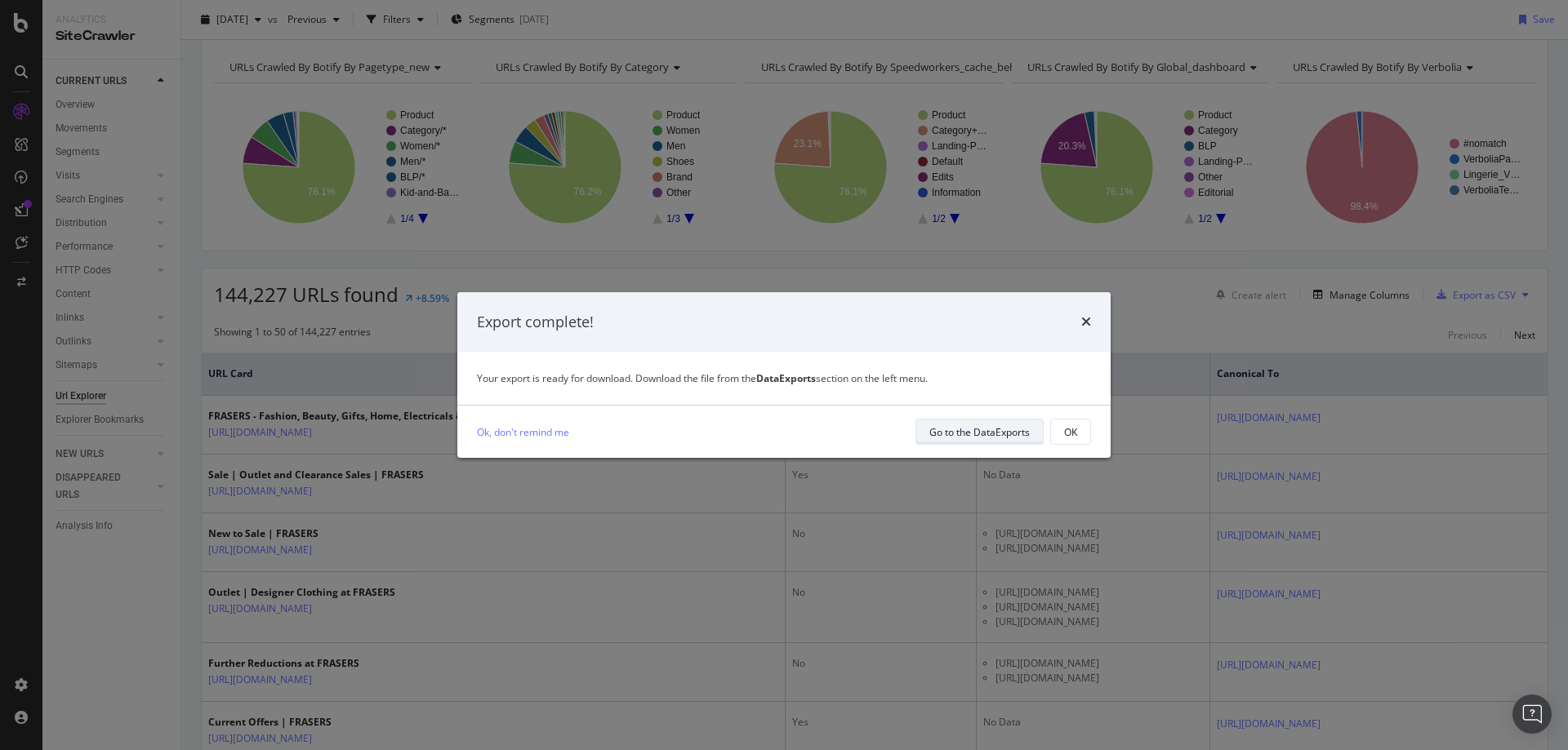
click at [966, 430] on div "Go to the DataExports" at bounding box center [979, 432] width 100 height 14
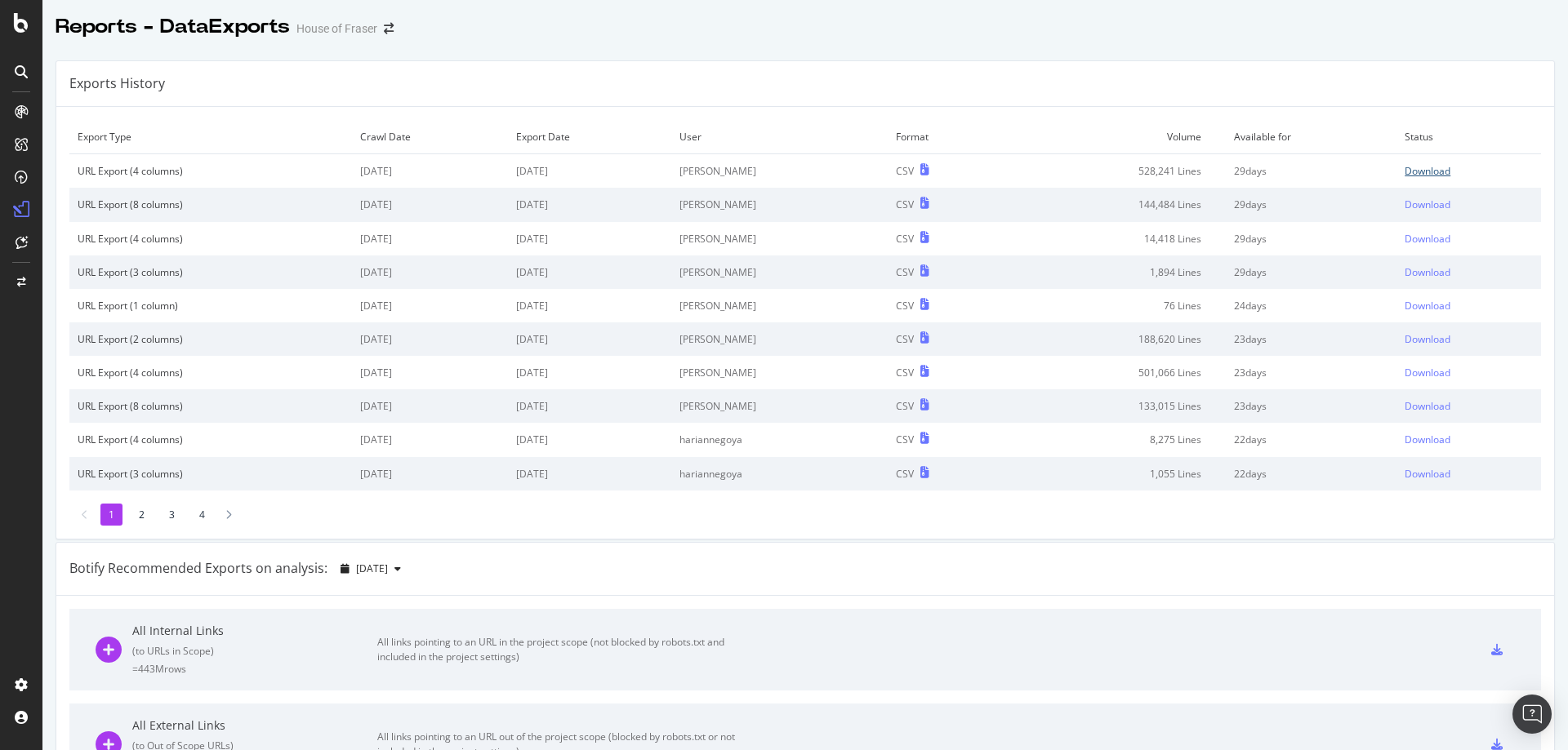
click at [1405, 170] on div "Download" at bounding box center [1427, 171] width 46 height 14
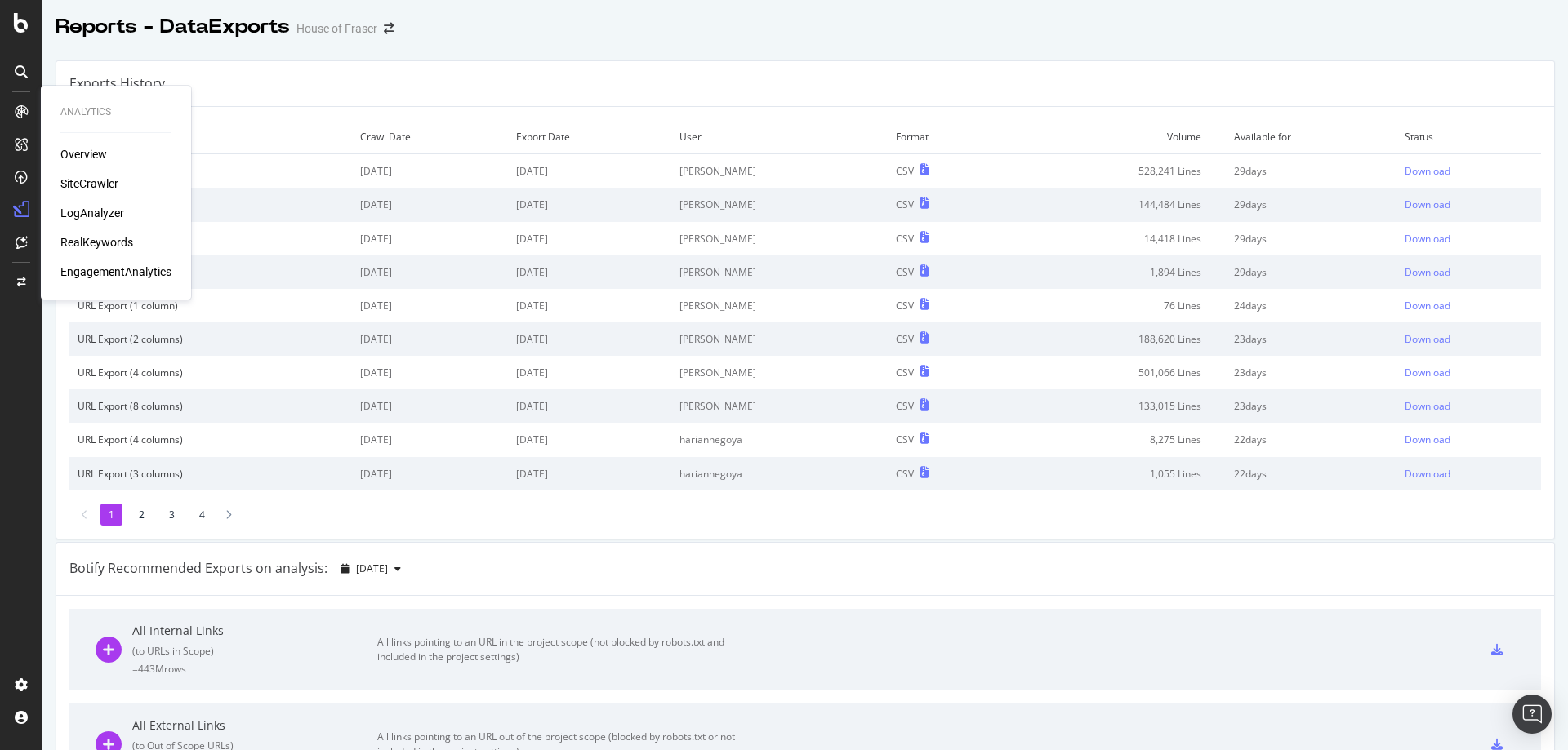
click at [78, 181] on div "SiteCrawler" at bounding box center [89, 183] width 58 height 16
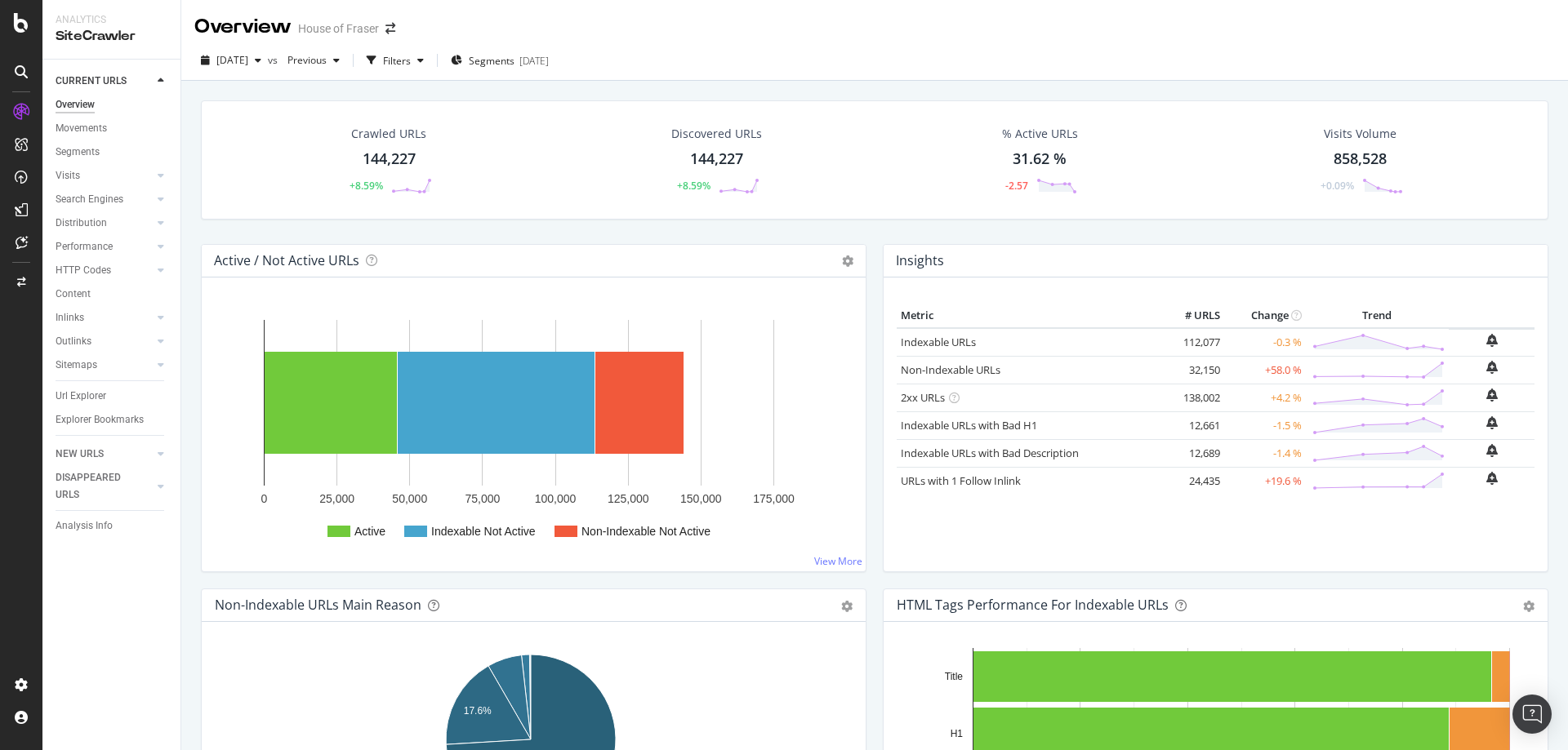
click at [100, 390] on div "Url Explorer" at bounding box center [81, 396] width 51 height 17
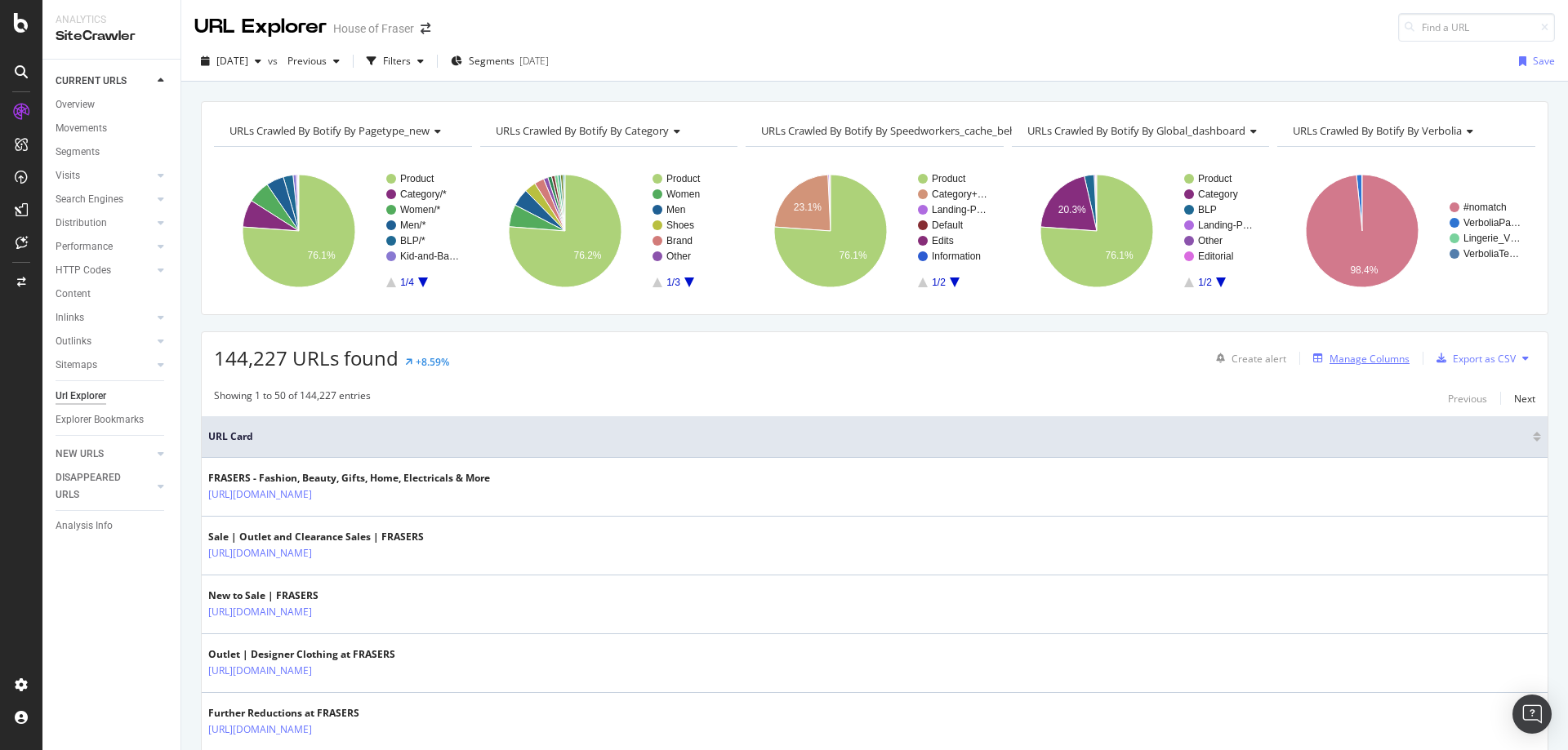
click at [1381, 361] on div "Manage Columns" at bounding box center [1369, 359] width 80 height 14
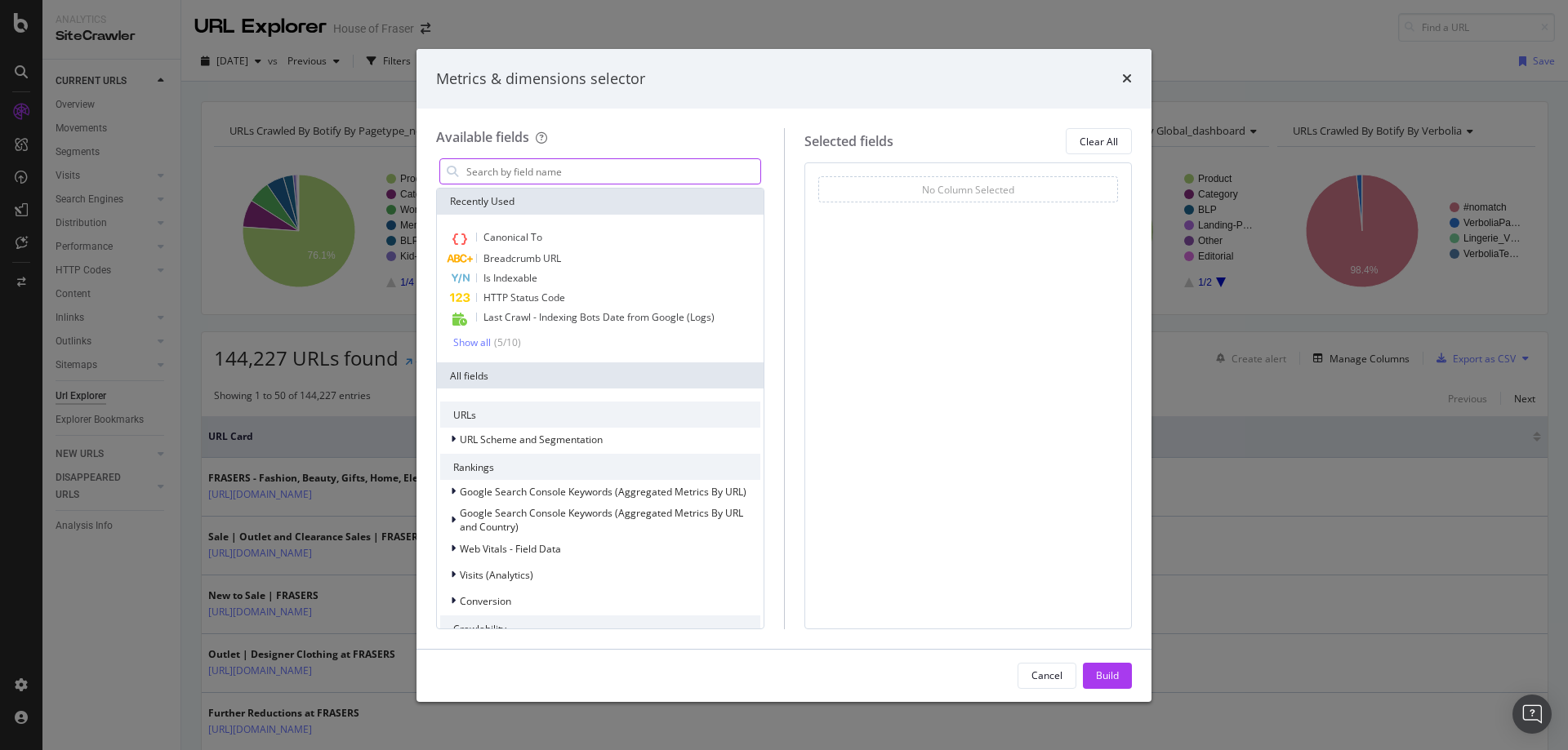
click at [536, 159] on div "modal" at bounding box center [600, 172] width 322 height 26
click at [533, 174] on input "modal" at bounding box center [612, 172] width 296 height 24
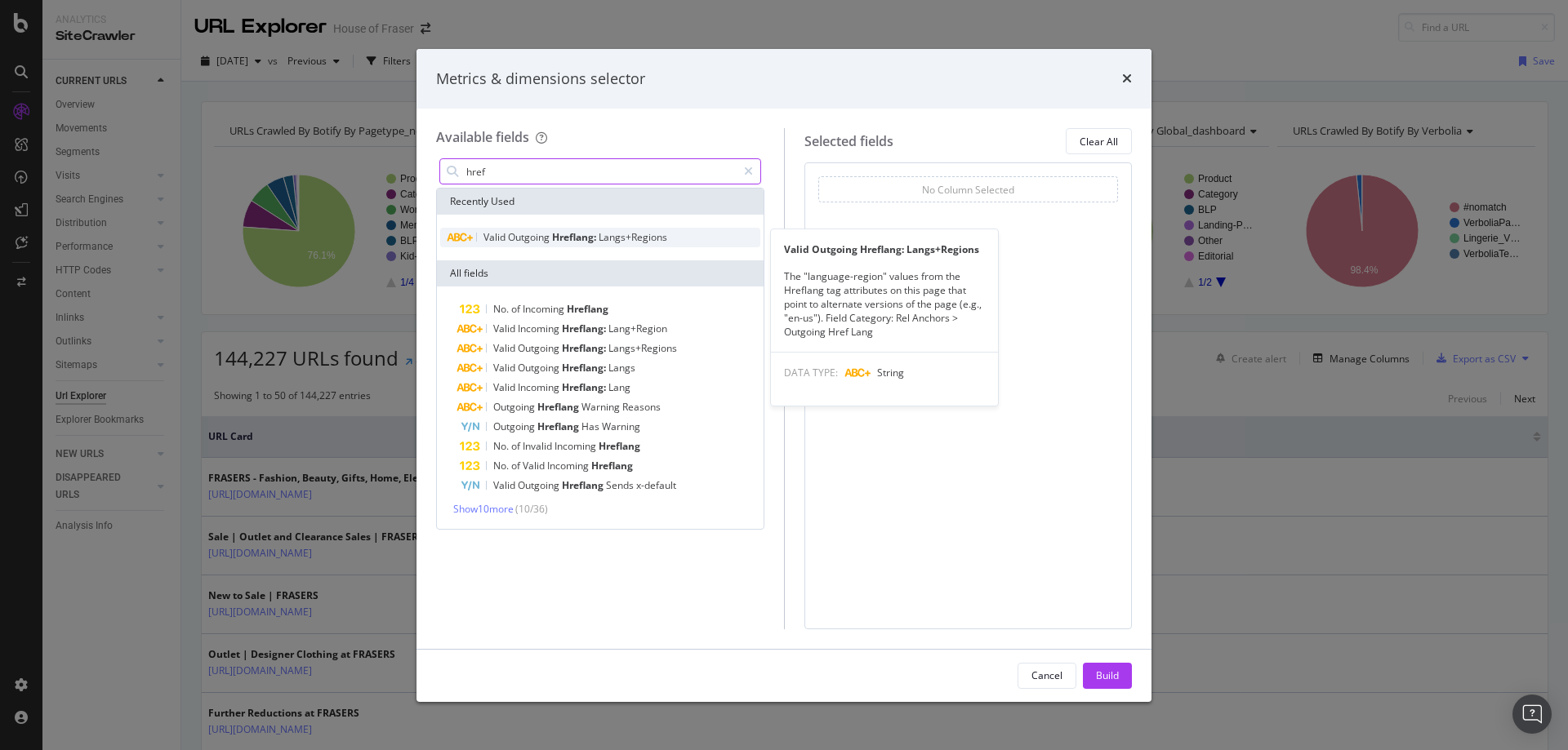
type input "href"
click at [515, 237] on span "Outgoing" at bounding box center [530, 237] width 44 height 14
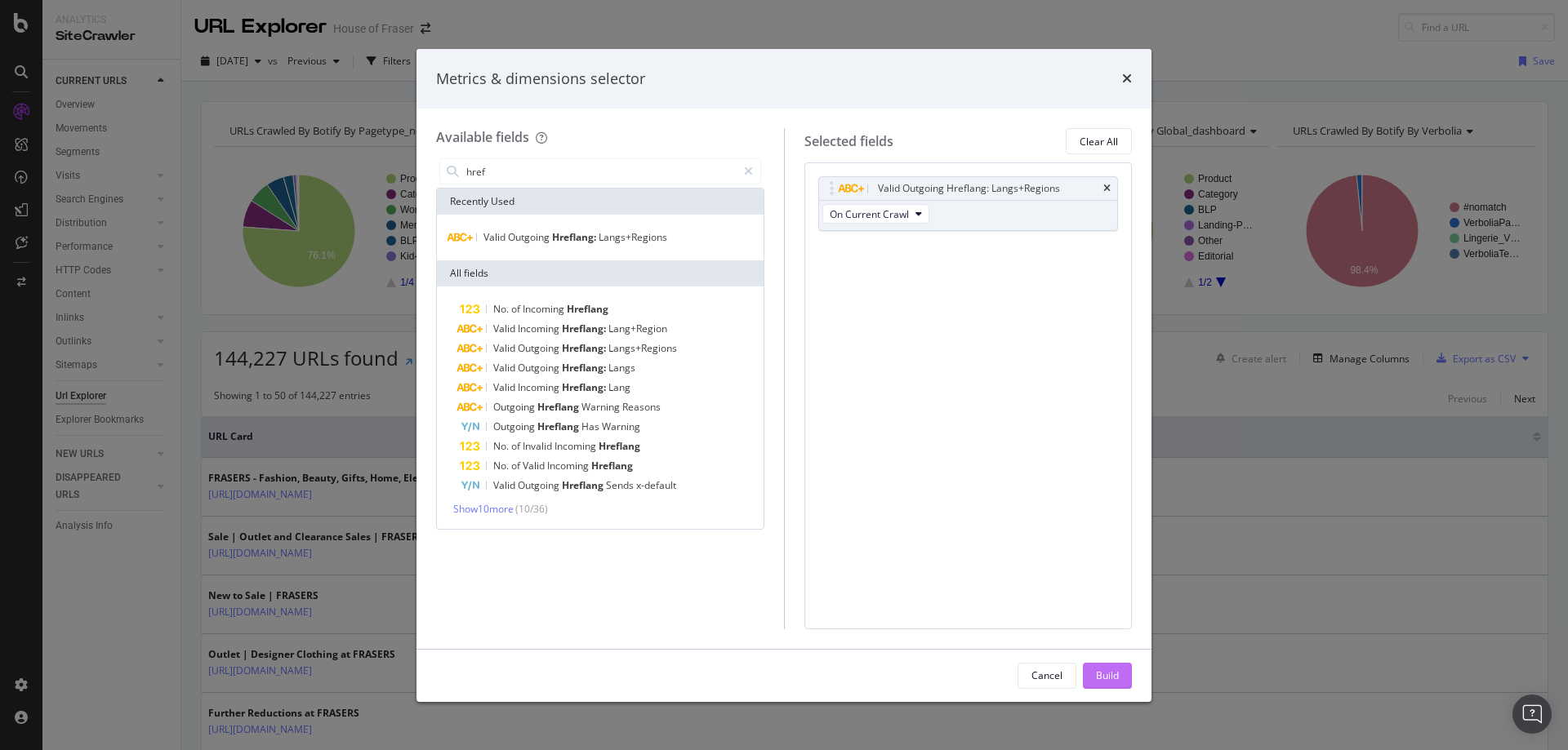
click at [1109, 683] on div "Build" at bounding box center [1107, 676] width 23 height 24
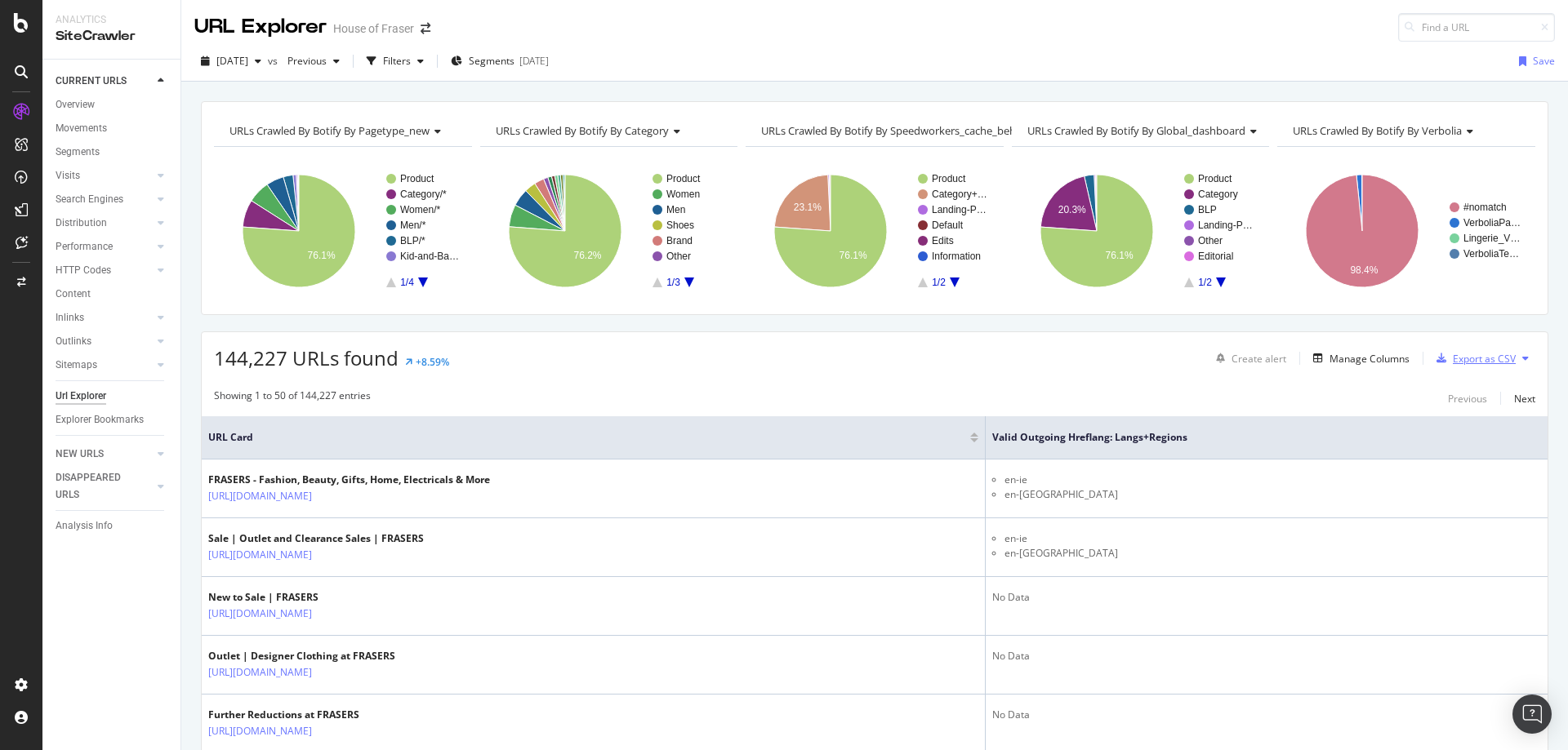
click at [1453, 360] on div "Export as CSV" at bounding box center [1483, 359] width 63 height 14
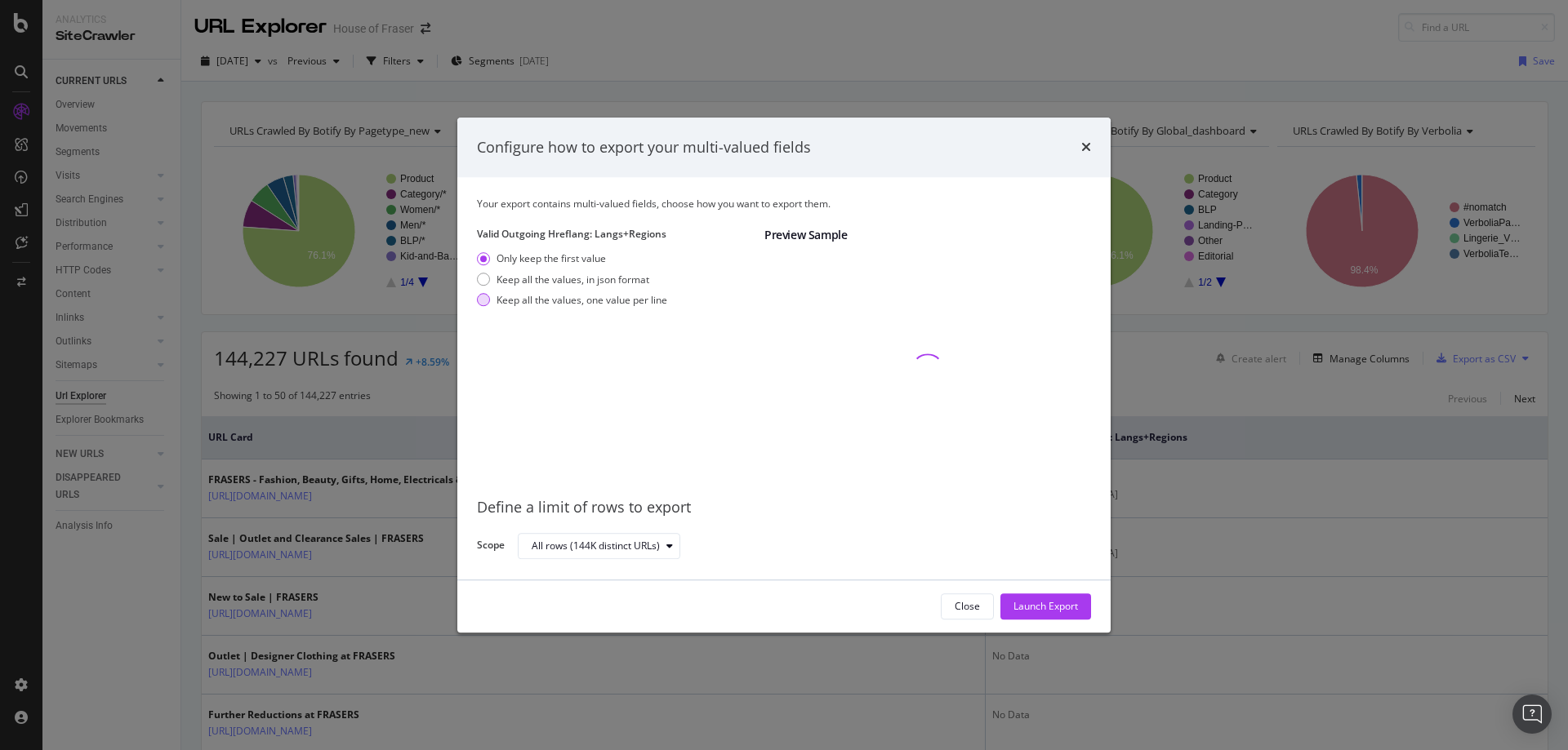
click at [515, 294] on div "Keep all the values, one value per line" at bounding box center [582, 299] width 171 height 14
click at [1046, 614] on div "Launch Export" at bounding box center [1045, 606] width 65 height 24
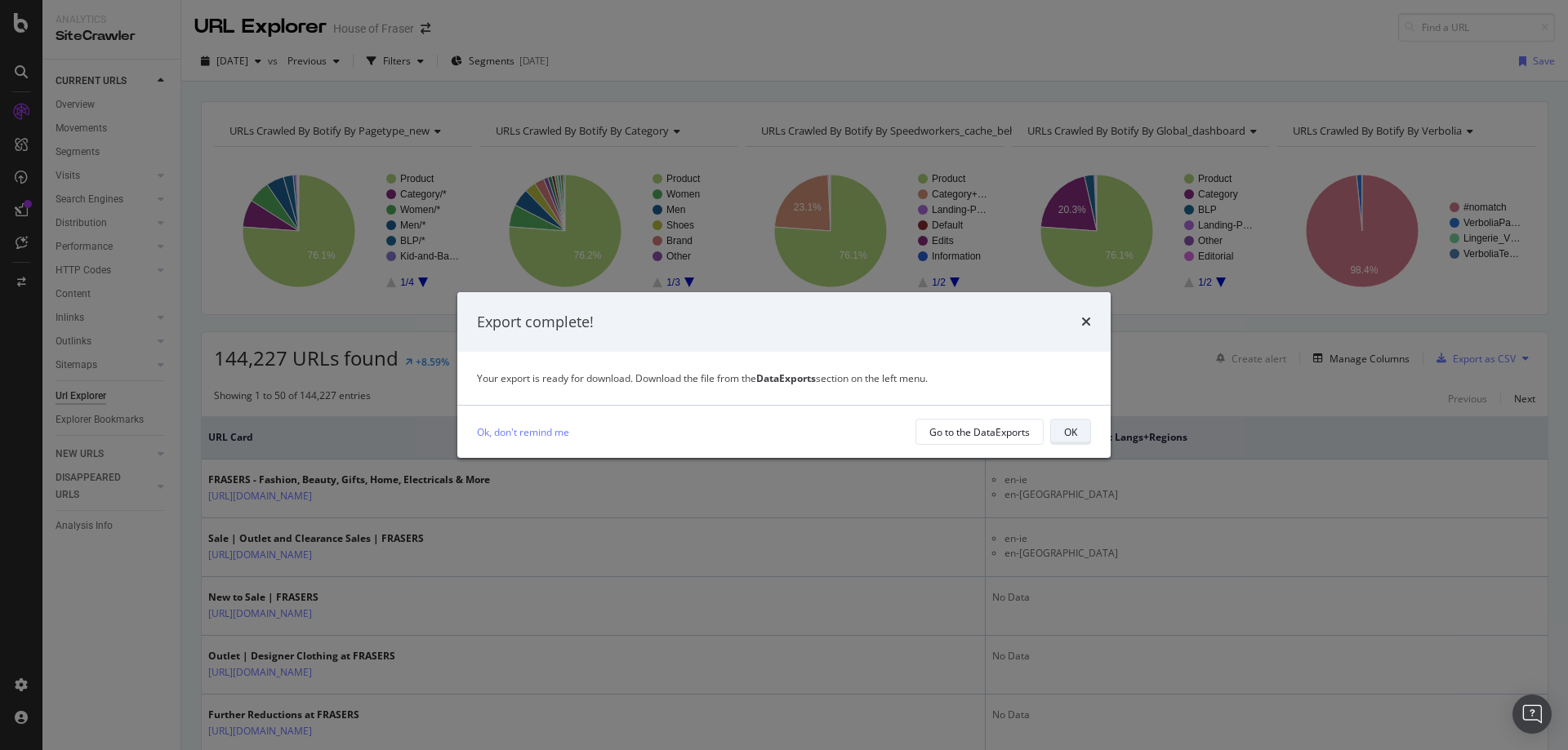
click at [1076, 431] on div "OK" at bounding box center [1070, 432] width 13 height 14
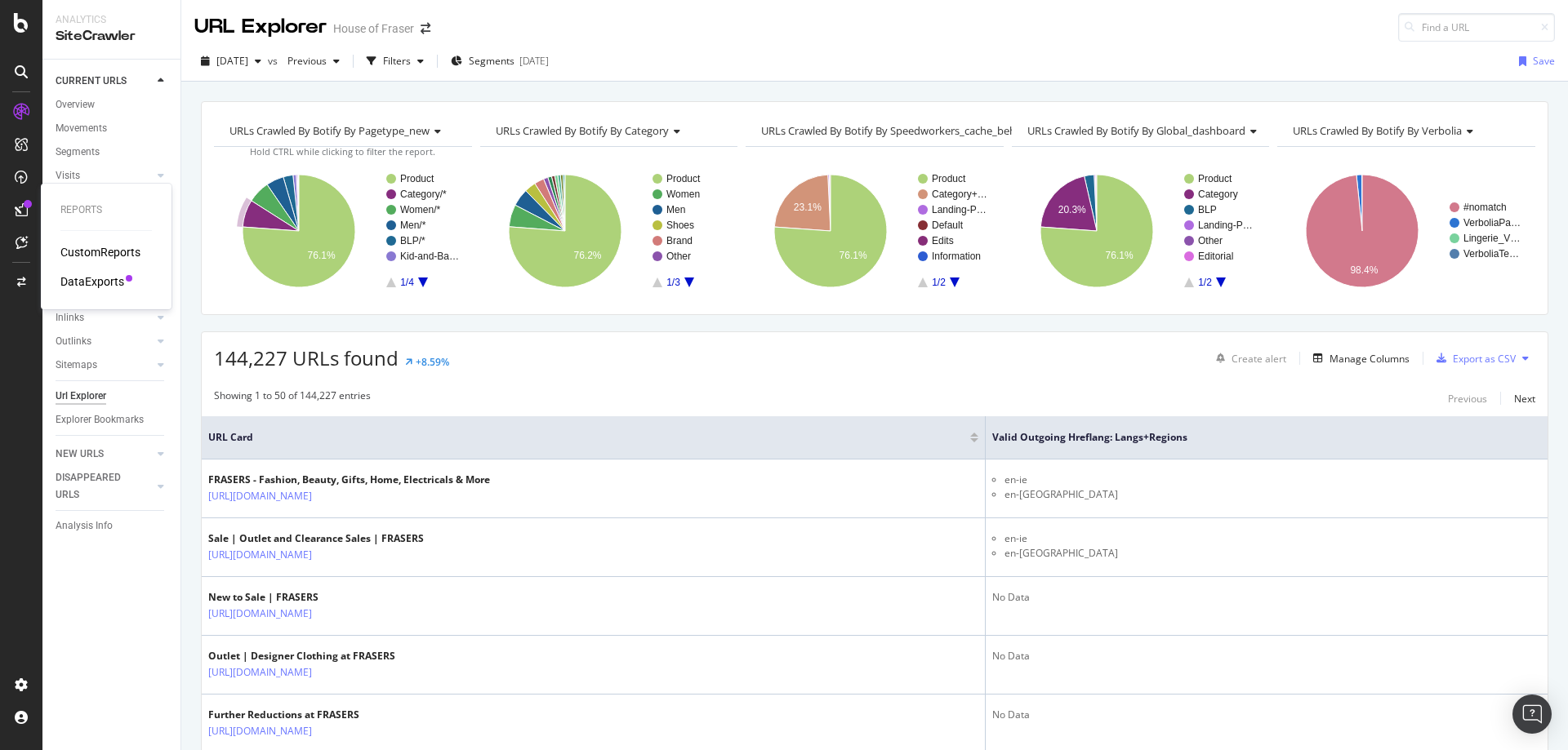
click at [77, 279] on div "DataExports" at bounding box center [92, 281] width 64 height 16
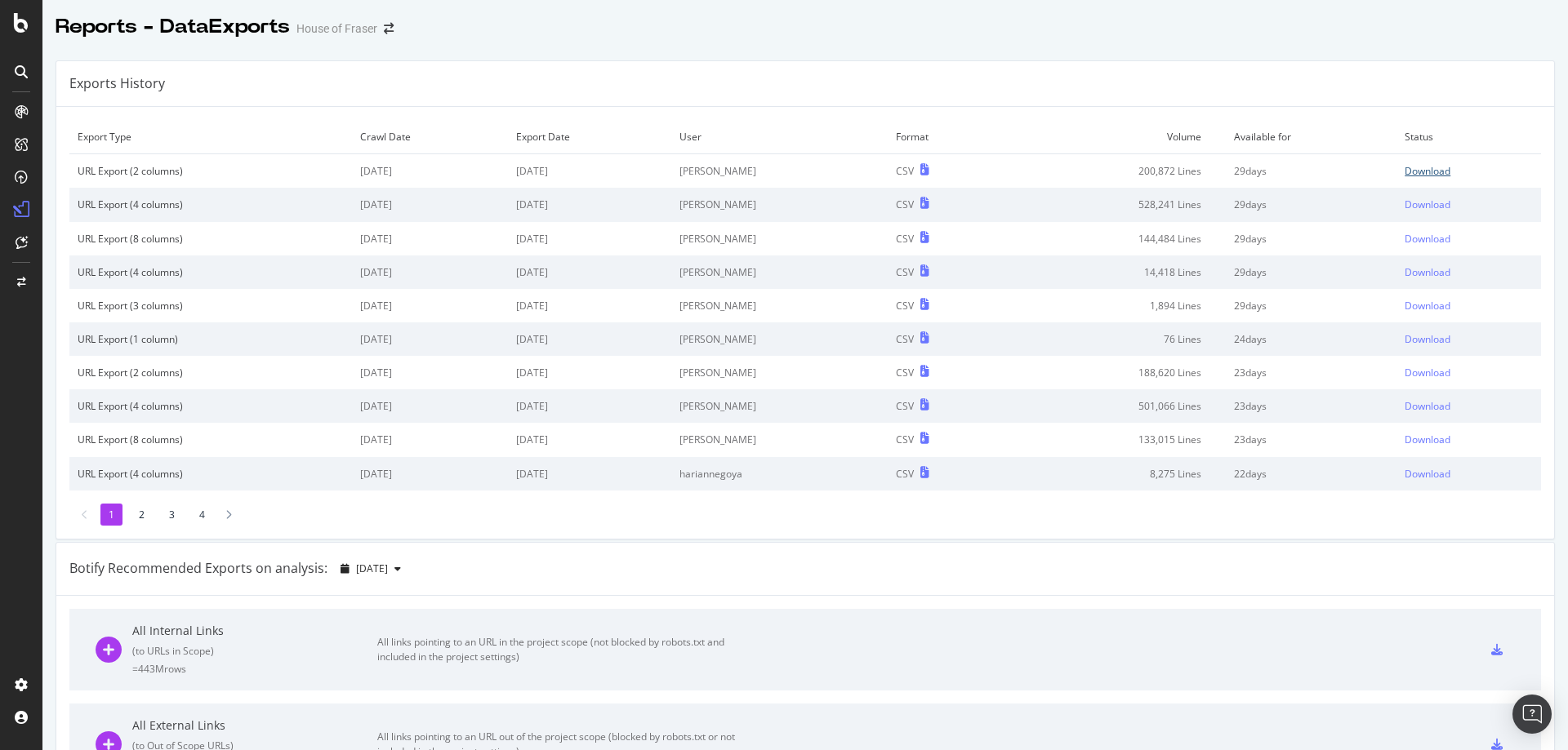
click at [1405, 168] on div "Download" at bounding box center [1427, 171] width 46 height 14
